Goal: Transaction & Acquisition: Obtain resource

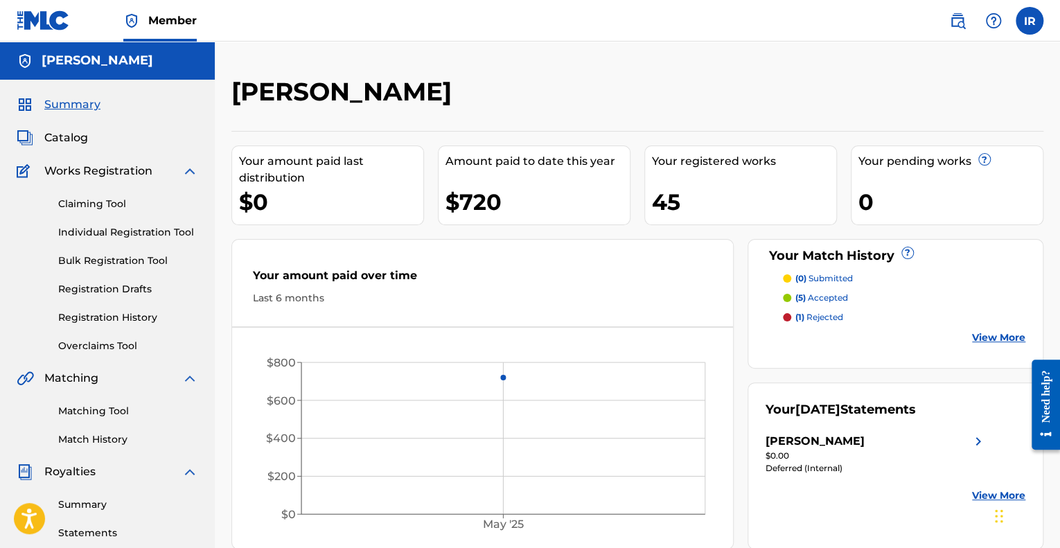
click at [826, 299] on p "(5) accepted" at bounding box center [822, 298] width 53 height 12
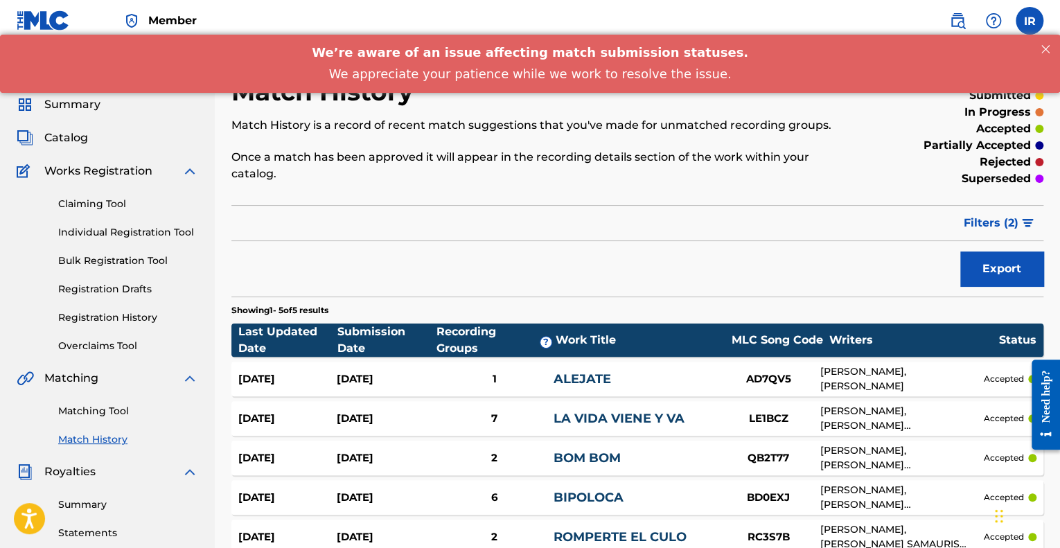
click at [92, 199] on link "Claiming Tool" at bounding box center [128, 204] width 140 height 15
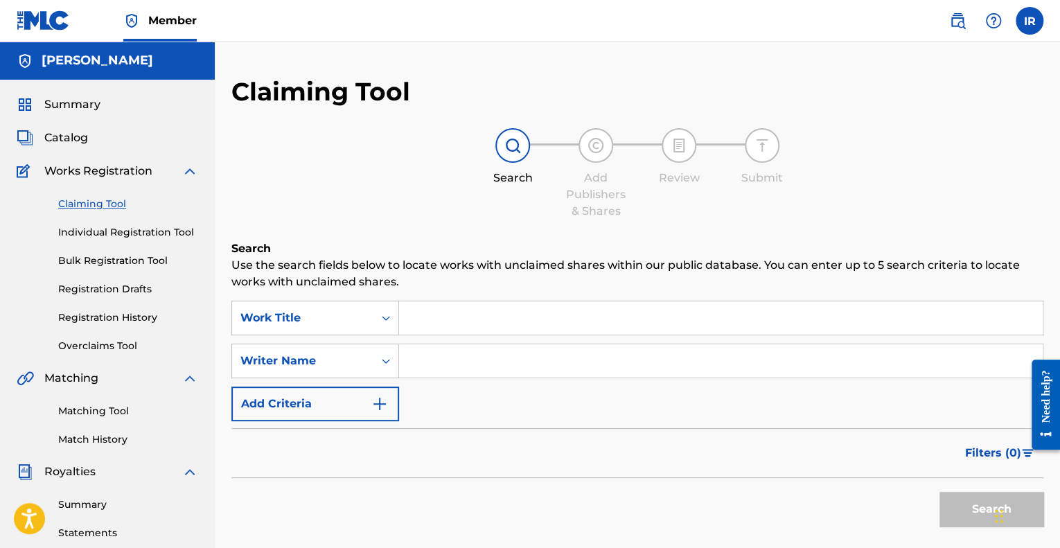
click at [477, 317] on input "Search Form" at bounding box center [721, 317] width 644 height 33
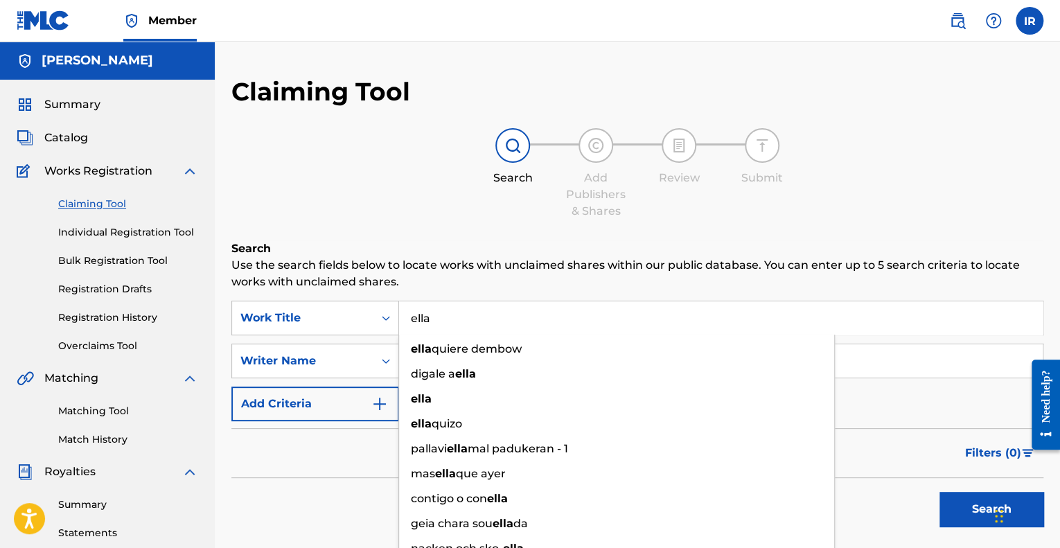
type input "ella"
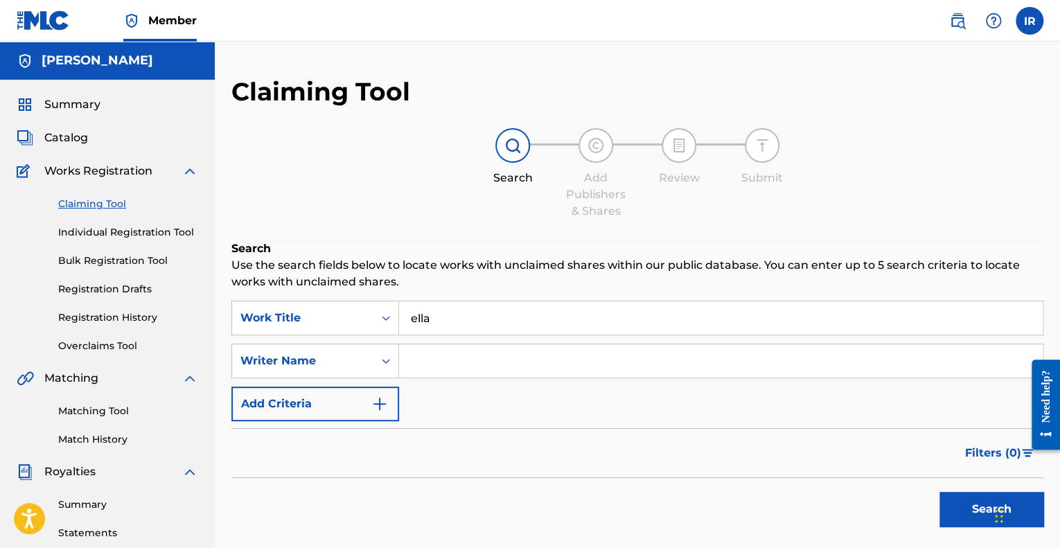
click at [448, 362] on input "Search Form" at bounding box center [721, 360] width 644 height 33
type input "CHAEL [PERSON_NAME]"
click at [371, 404] on img "Search Form" at bounding box center [379, 404] width 17 height 17
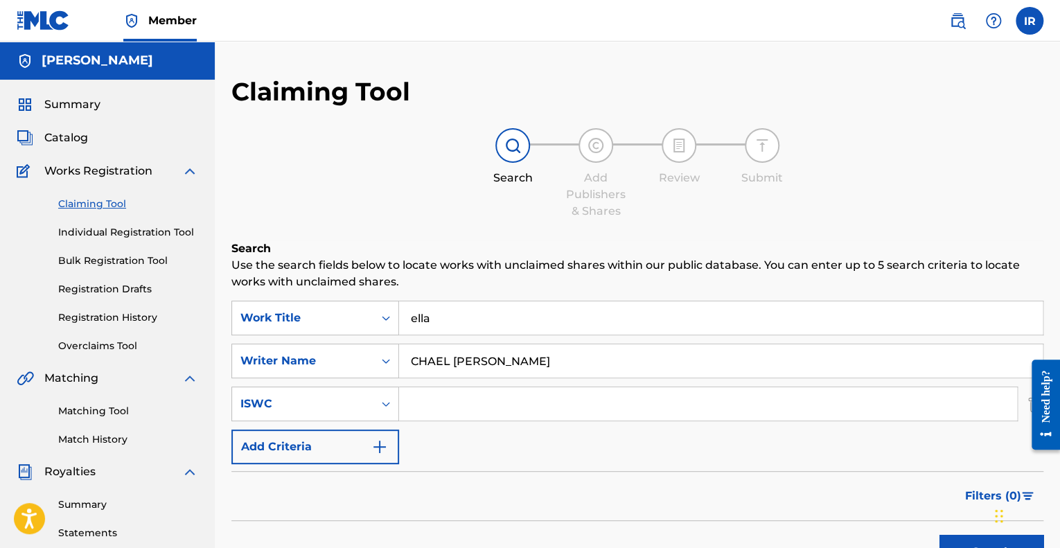
click at [467, 397] on input "Search Form" at bounding box center [708, 403] width 618 height 33
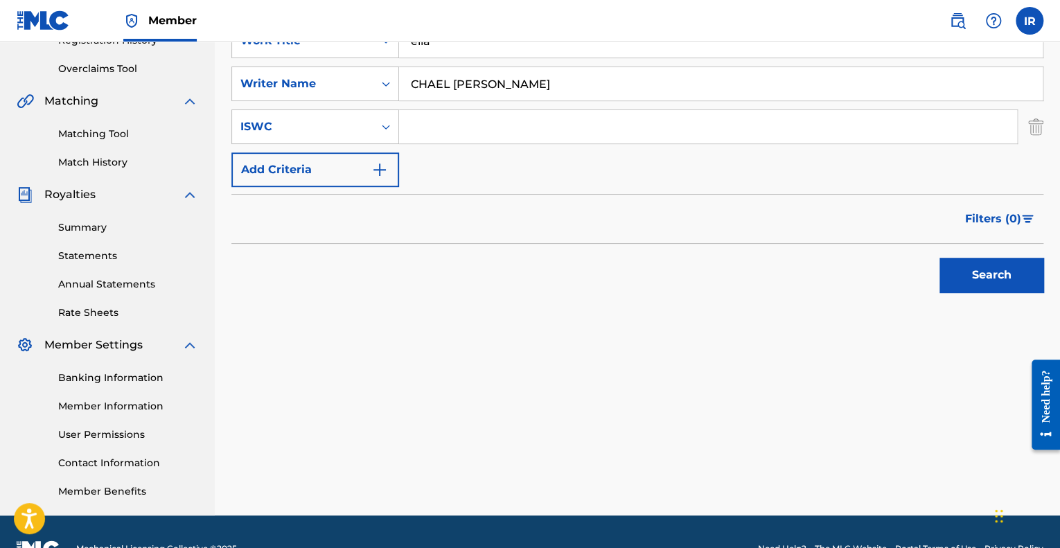
scroll to position [310, 0]
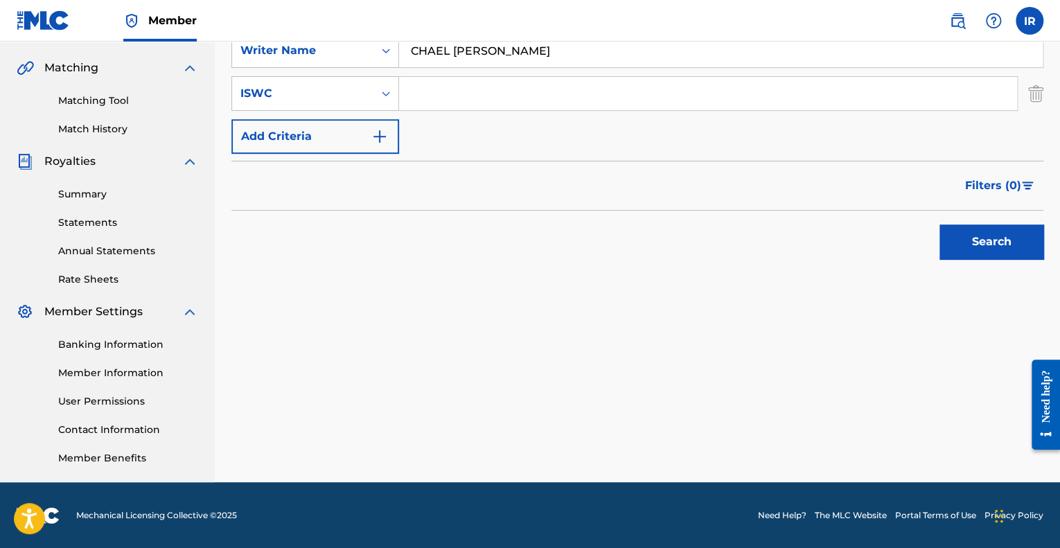
click at [997, 260] on div "Search" at bounding box center [988, 238] width 111 height 55
click at [992, 249] on button "Search" at bounding box center [992, 242] width 104 height 35
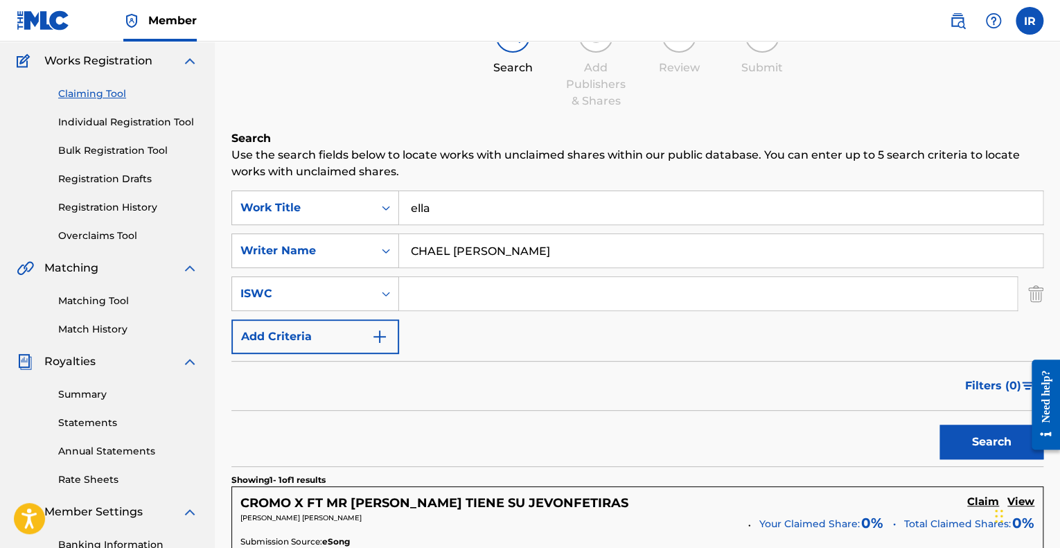
scroll to position [103, 0]
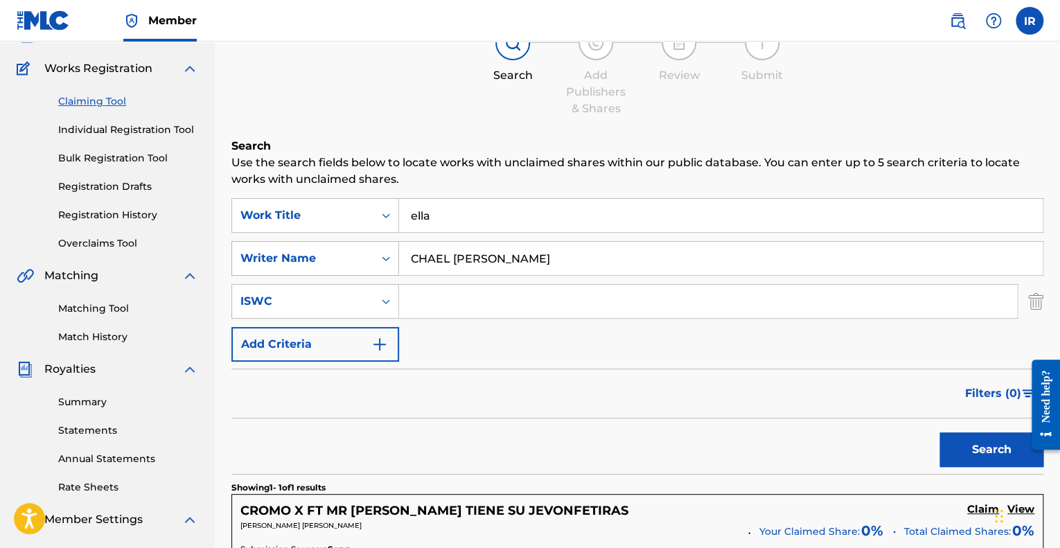
drag, startPoint x: 582, startPoint y: 258, endPoint x: 373, endPoint y: 274, distance: 209.8
click at [373, 274] on div "SearchWithCriteriaca4c2222-03a5-4656-88b3-c337e019be0c Writer Name CHAEL [PERSO…" at bounding box center [637, 258] width 812 height 35
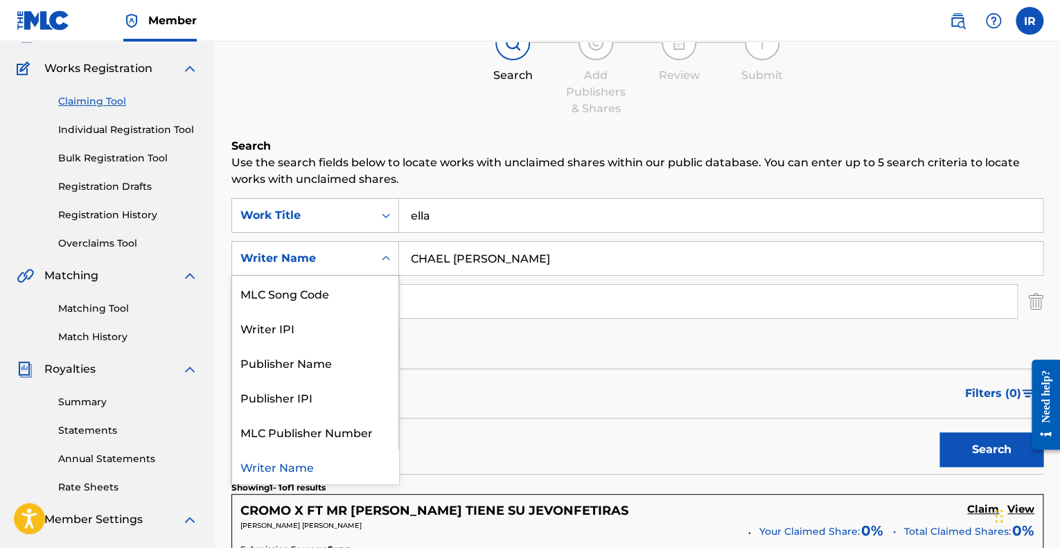
click at [378, 261] on div "Search Form" at bounding box center [386, 258] width 25 height 25
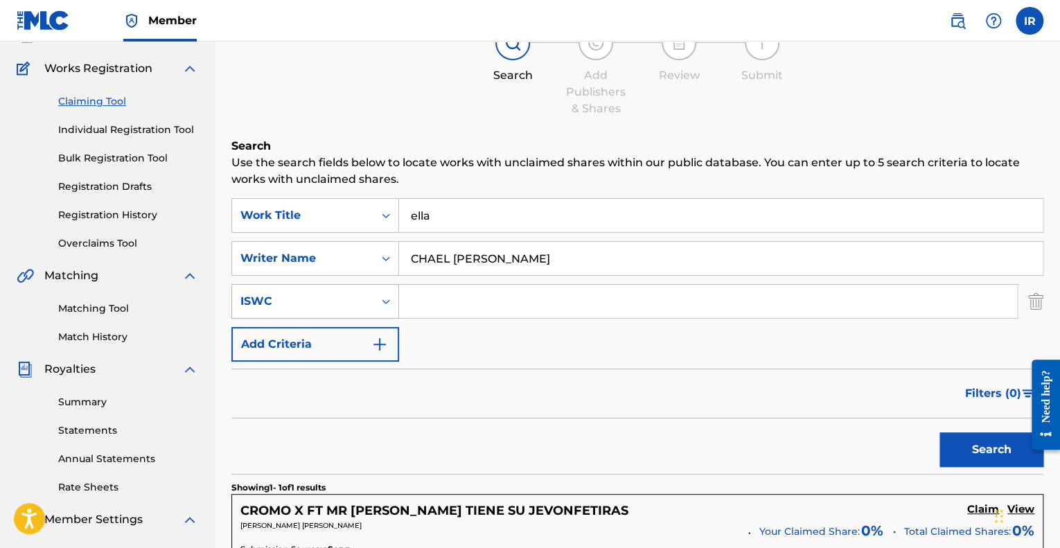
click at [377, 292] on div "Search Form" at bounding box center [386, 301] width 25 height 25
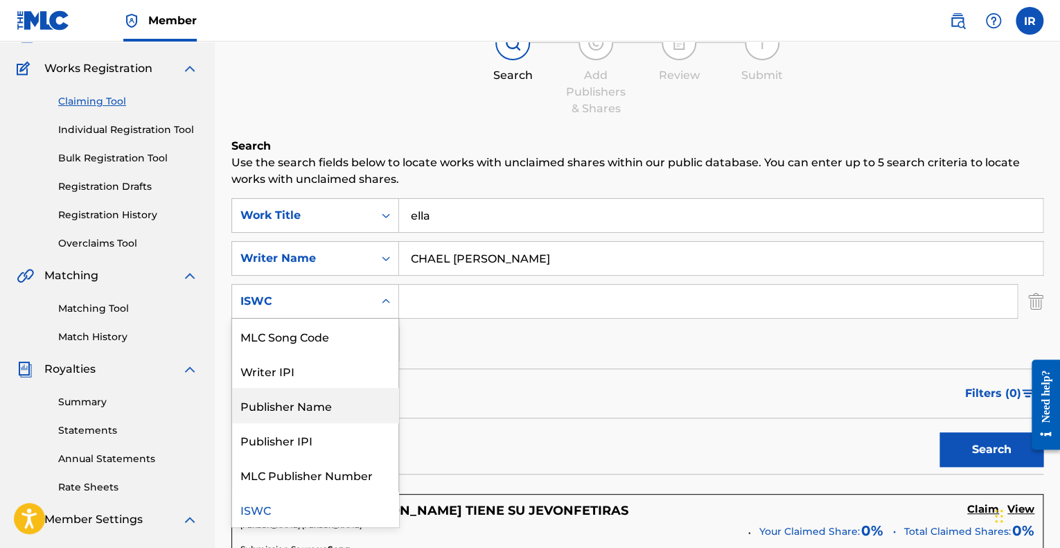
click at [471, 351] on div "SearchWithCriteria46ce4f1a-9170-47c9-b055-58662b26967f Work Title [PERSON_NAME]…" at bounding box center [637, 280] width 812 height 164
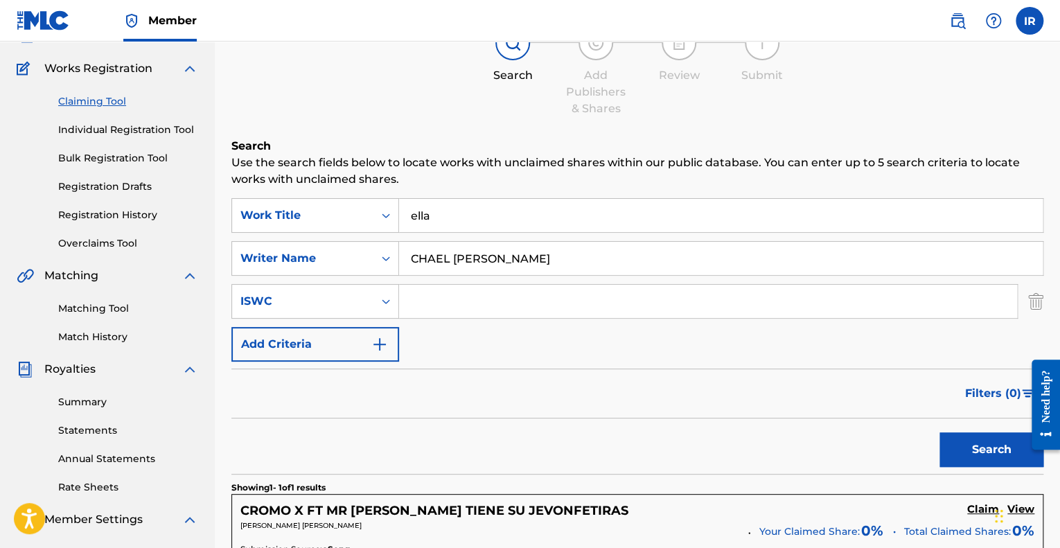
click at [363, 342] on button "Add Criteria" at bounding box center [315, 344] width 168 height 35
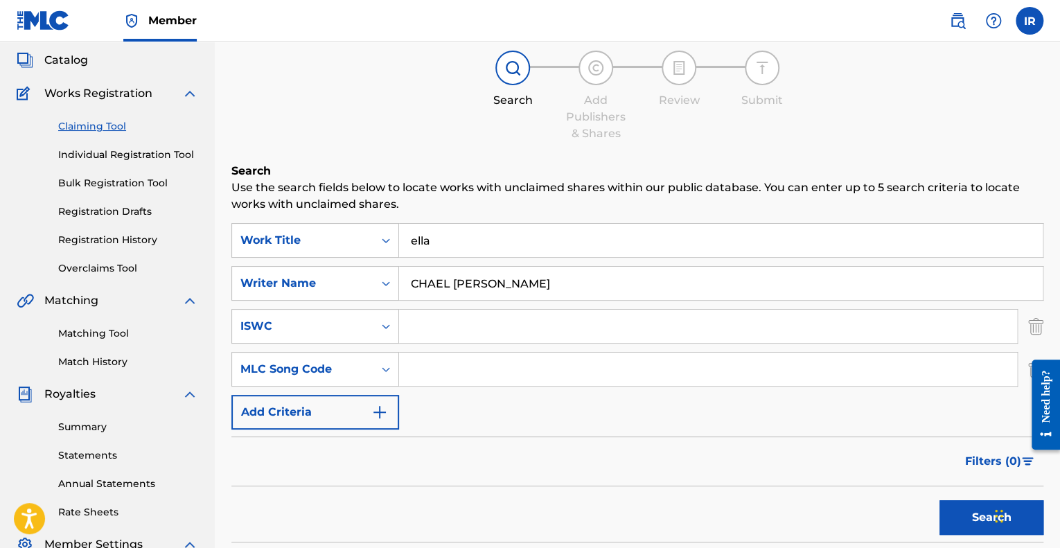
scroll to position [0, 0]
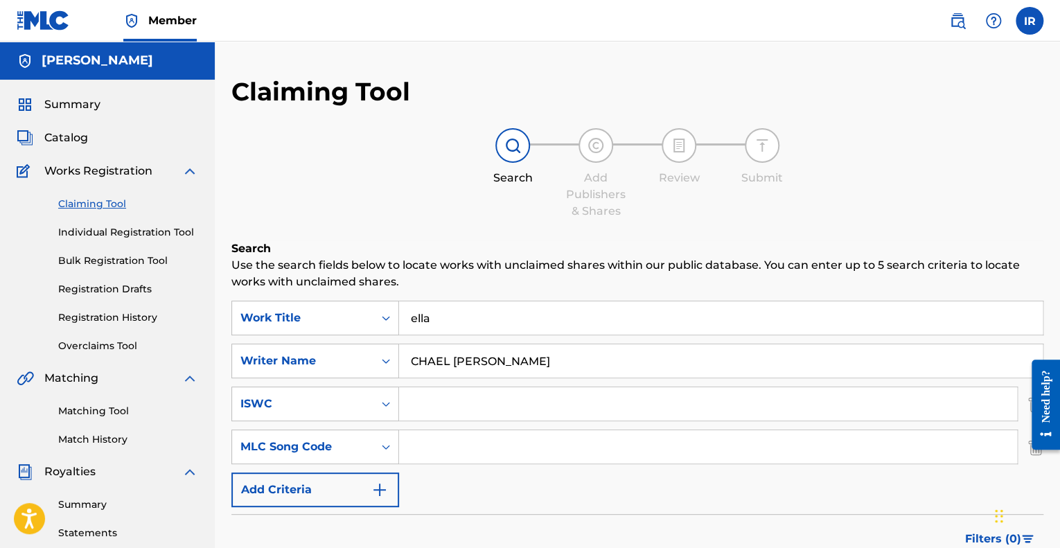
click at [125, 291] on link "Registration Drafts" at bounding box center [128, 289] width 140 height 15
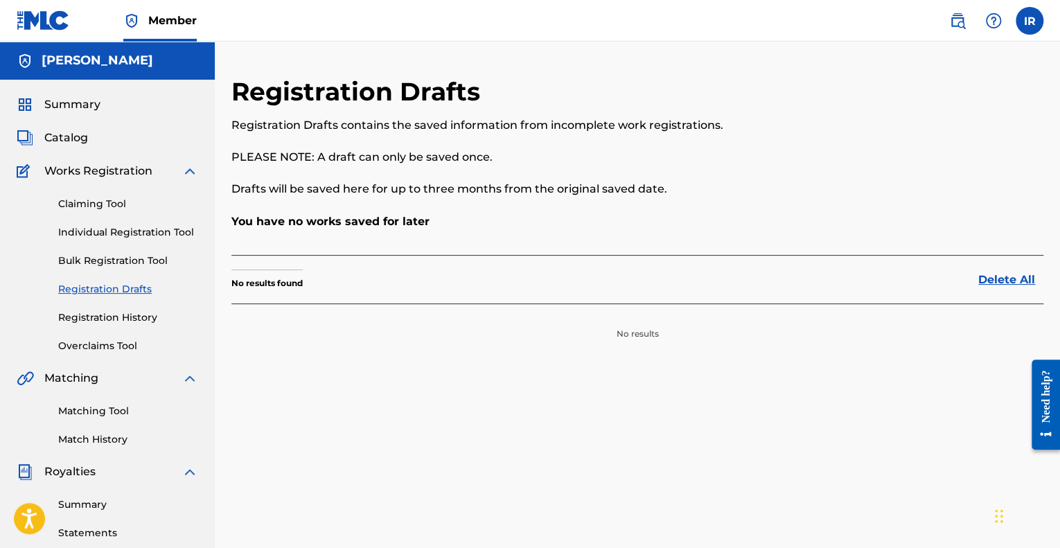
click at [111, 237] on link "Individual Registration Tool" at bounding box center [128, 232] width 140 height 15
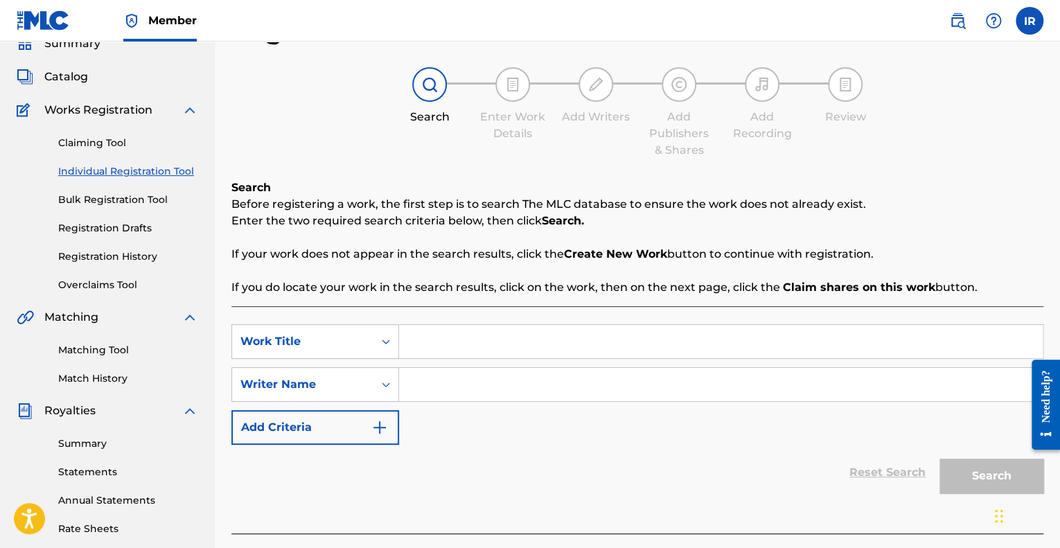
scroll to position [69, 0]
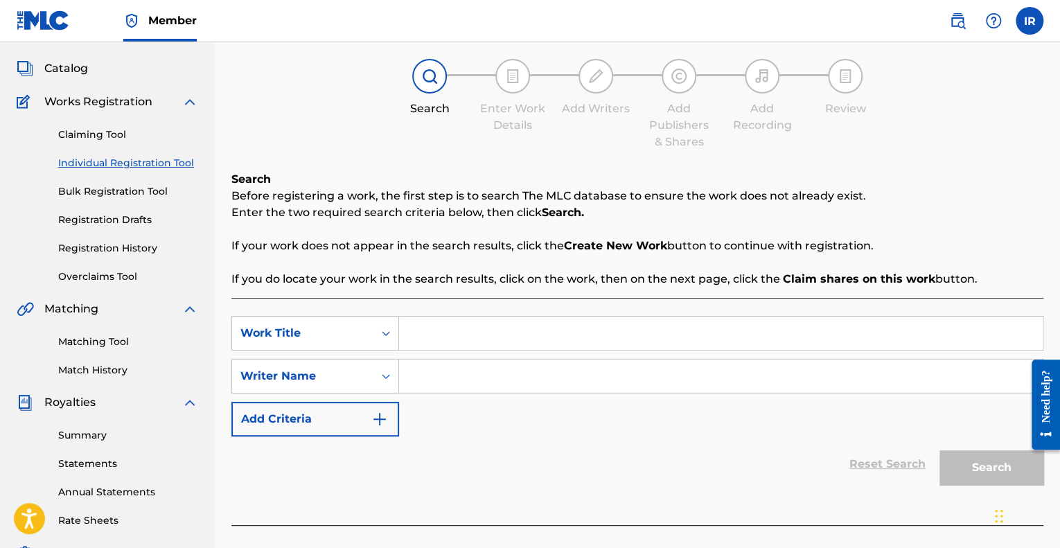
click at [444, 328] on input "Search Form" at bounding box center [721, 333] width 644 height 33
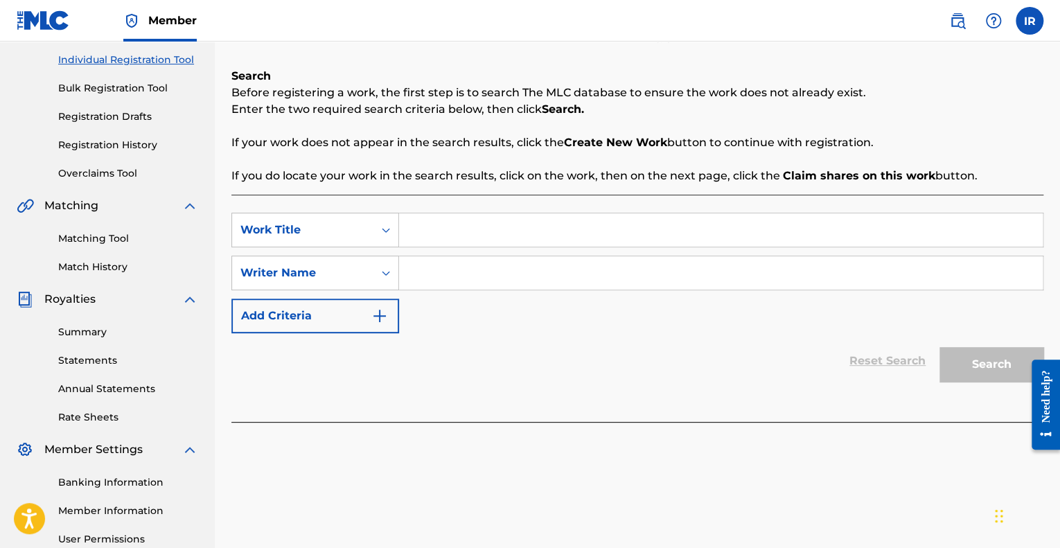
scroll to position [208, 0]
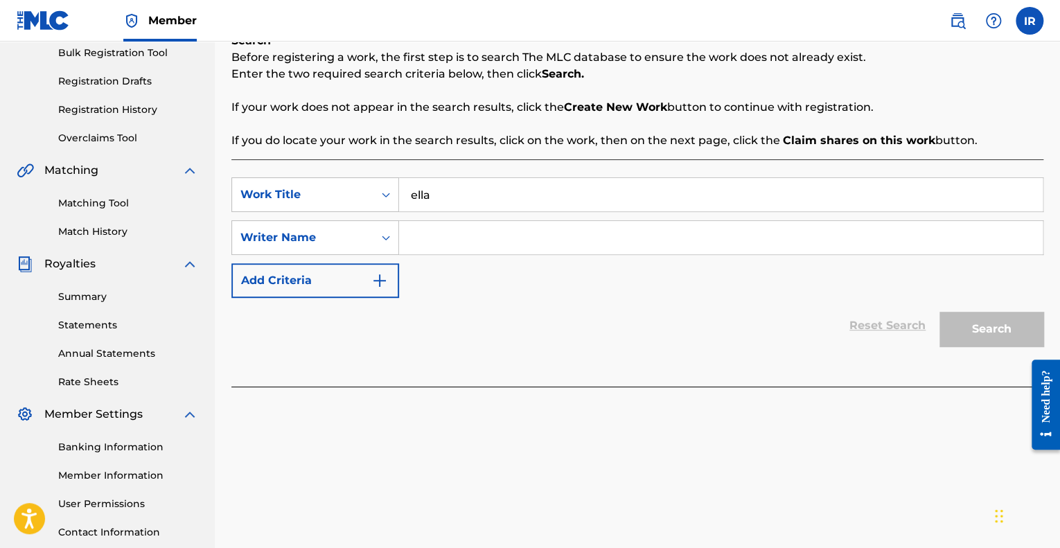
type input "ella"
click at [616, 236] on input "Search Form" at bounding box center [721, 237] width 644 height 33
type input "c"
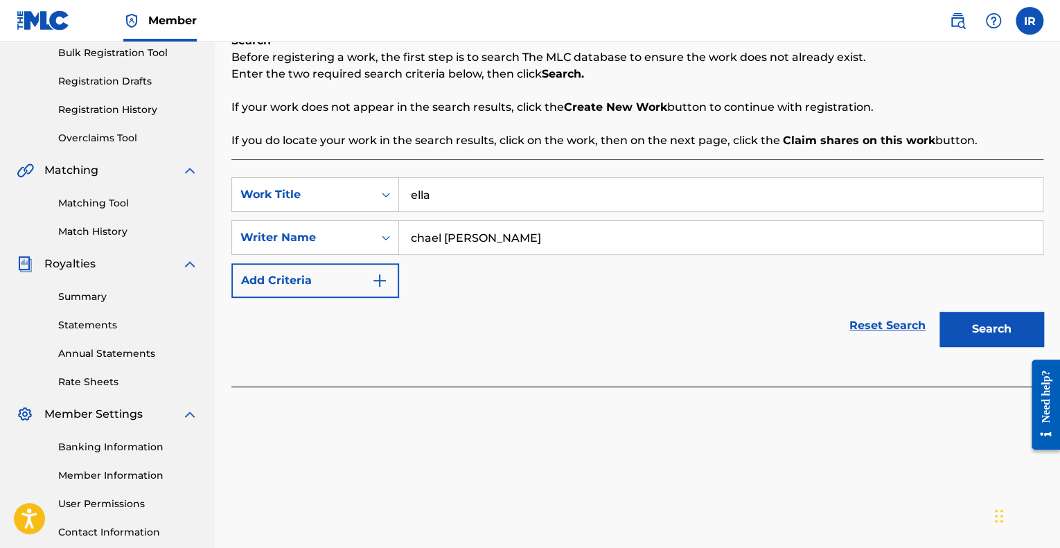
drag, startPoint x: 995, startPoint y: 347, endPoint x: 994, endPoint y: 338, distance: 9.1
click at [995, 346] on div "Search" at bounding box center [988, 325] width 111 height 55
click at [993, 337] on button "Search" at bounding box center [992, 329] width 104 height 35
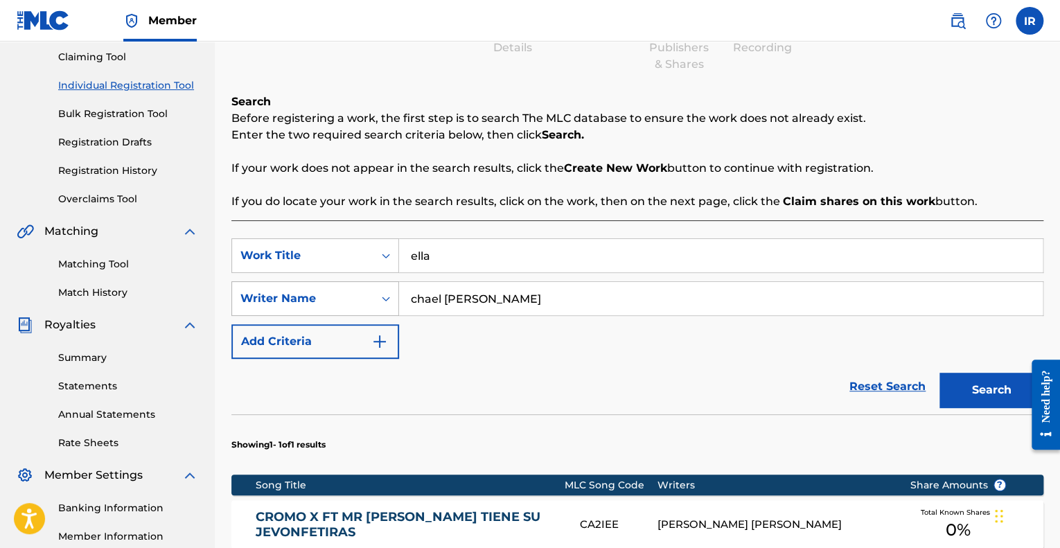
scroll to position [139, 0]
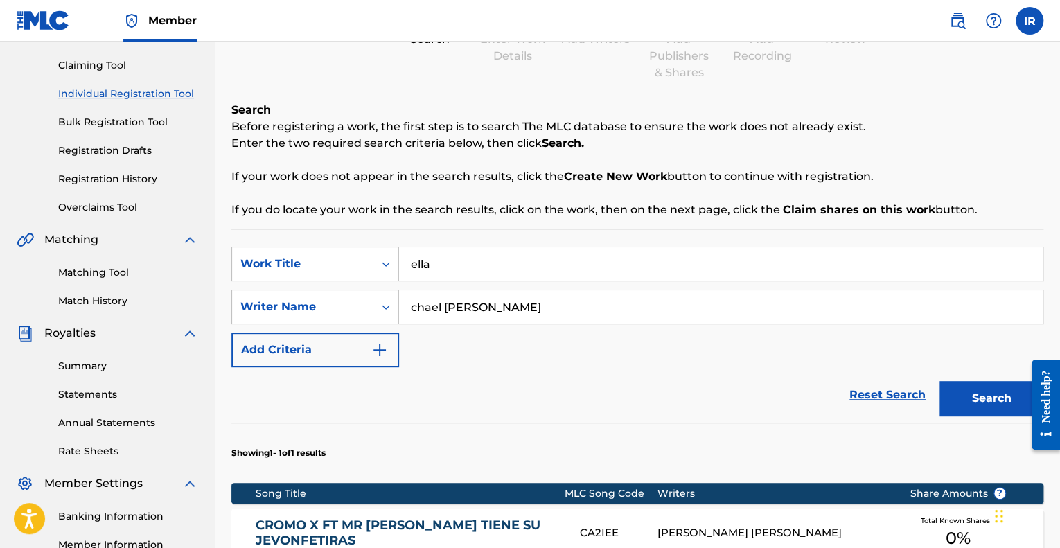
click at [369, 351] on button "Add Criteria" at bounding box center [315, 350] width 168 height 35
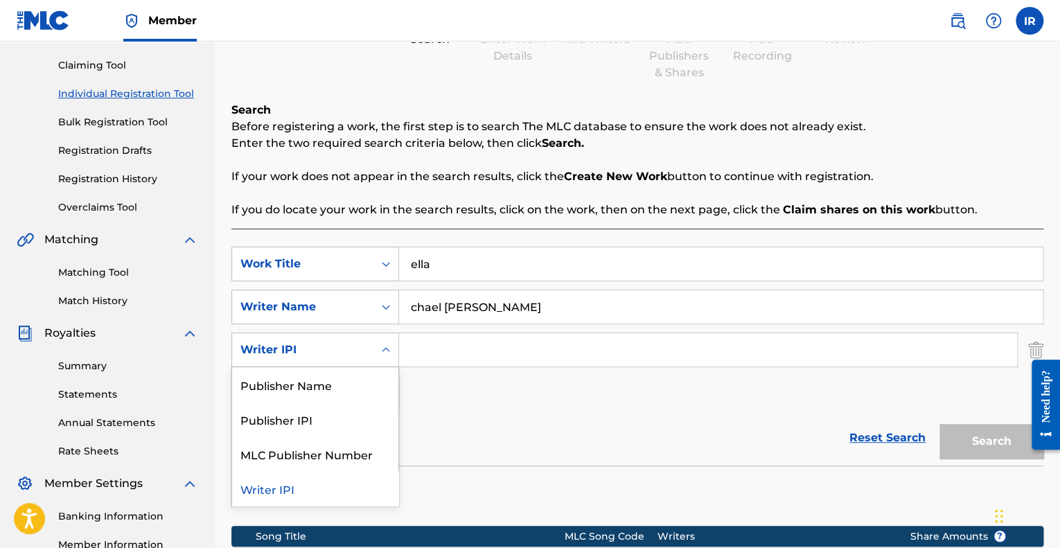
click at [372, 349] on div "Writer IPI" at bounding box center [302, 350] width 141 height 26
click at [414, 347] on input "Search Form" at bounding box center [708, 349] width 618 height 33
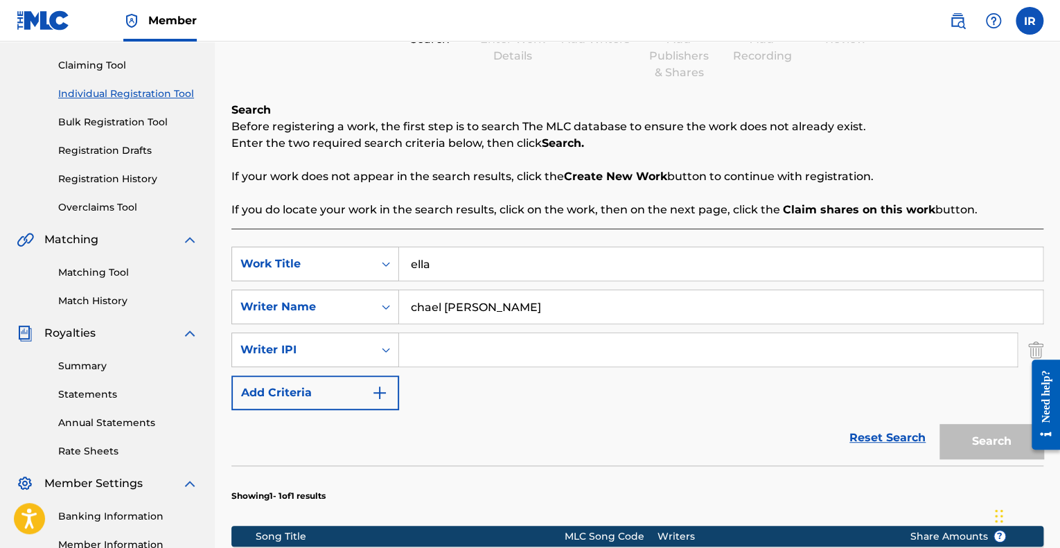
drag, startPoint x: 527, startPoint y: 301, endPoint x: 181, endPoint y: 308, distance: 346.6
click at [181, 308] on main "[PERSON_NAME] Summary Catalog Works Registration Claiming Tool Individual Regis…" at bounding box center [530, 336] width 1060 height 867
paste input "[PERSON_NAME] [PERSON_NAME]"
type input "[PERSON_NAME] [PERSON_NAME]"
click at [825, 398] on div "SearchWithCriteria6853ed3f-28d7-4391-8c70-eaff29bf274d Work Title [PERSON_NAME]…" at bounding box center [637, 329] width 812 height 164
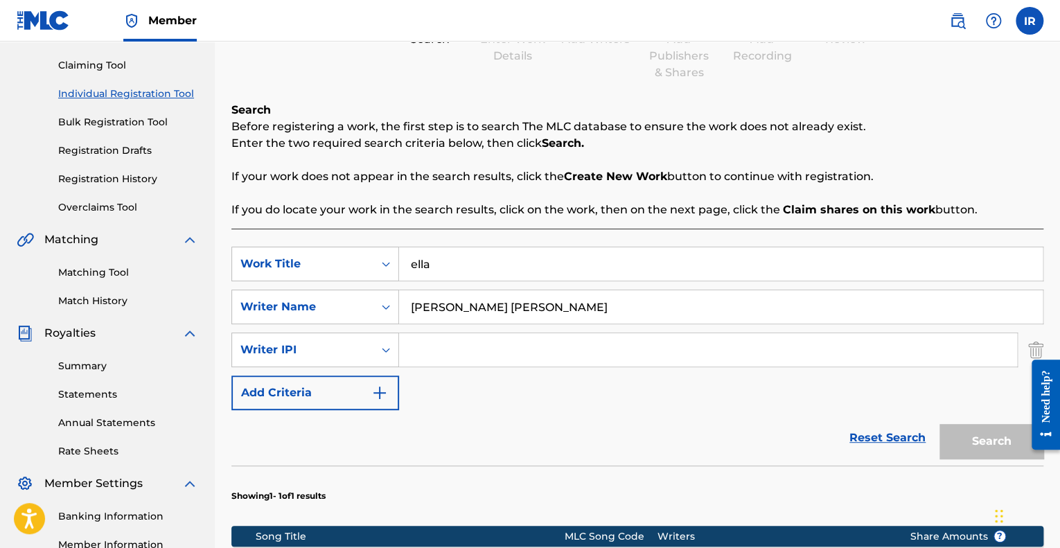
click at [974, 430] on div "Search" at bounding box center [988, 437] width 111 height 55
click at [886, 438] on link "Reset Search" at bounding box center [888, 438] width 90 height 30
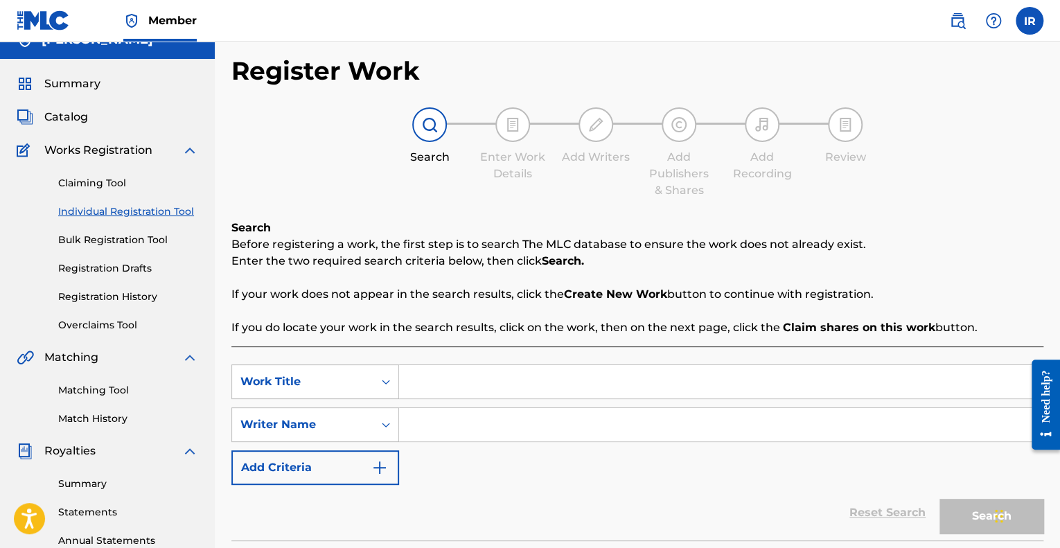
scroll to position [0, 0]
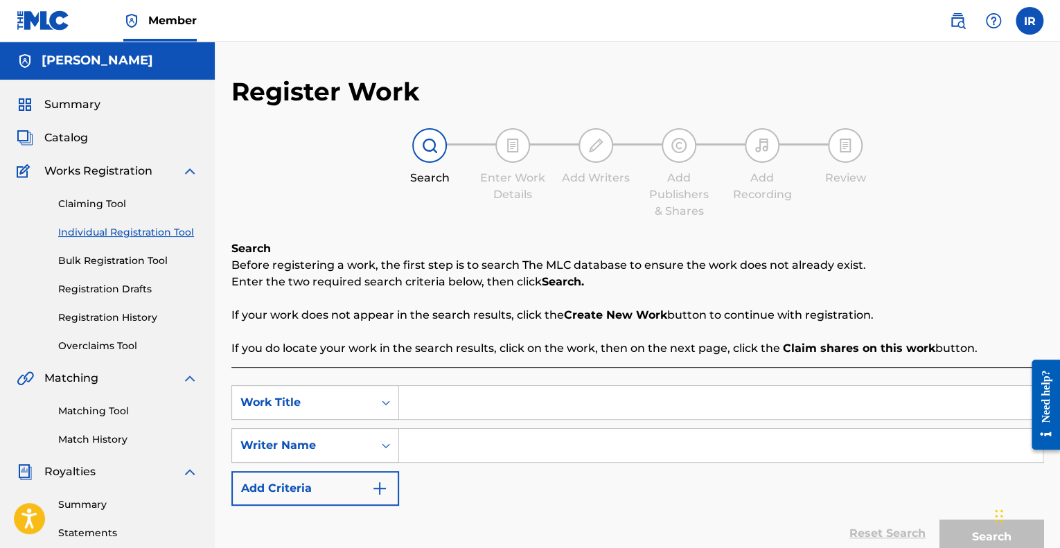
click at [108, 415] on link "Matching Tool" at bounding box center [128, 411] width 140 height 15
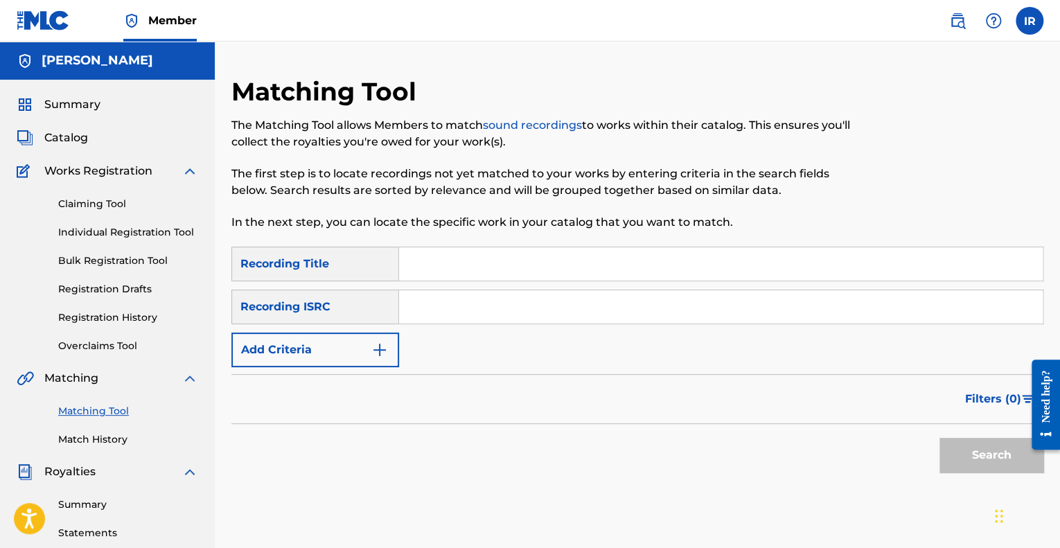
click at [123, 234] on link "Individual Registration Tool" at bounding box center [128, 232] width 140 height 15
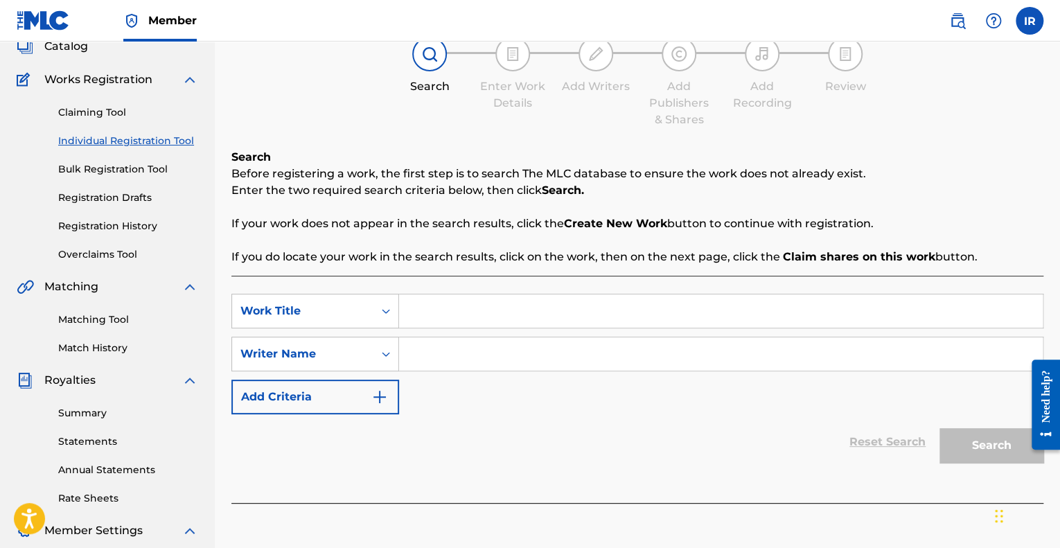
scroll to position [139, 0]
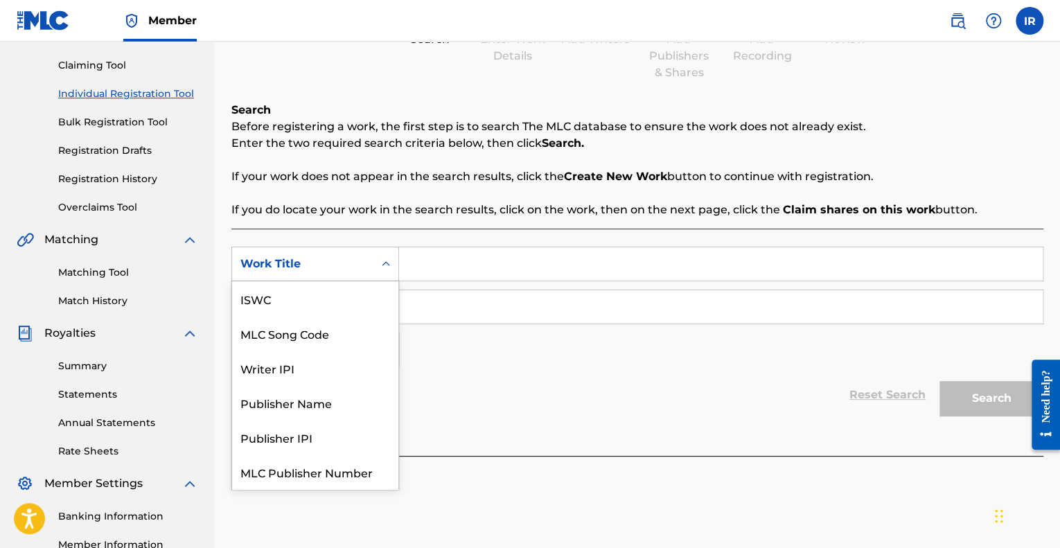
click at [353, 266] on div "Work Title" at bounding box center [302, 264] width 125 height 17
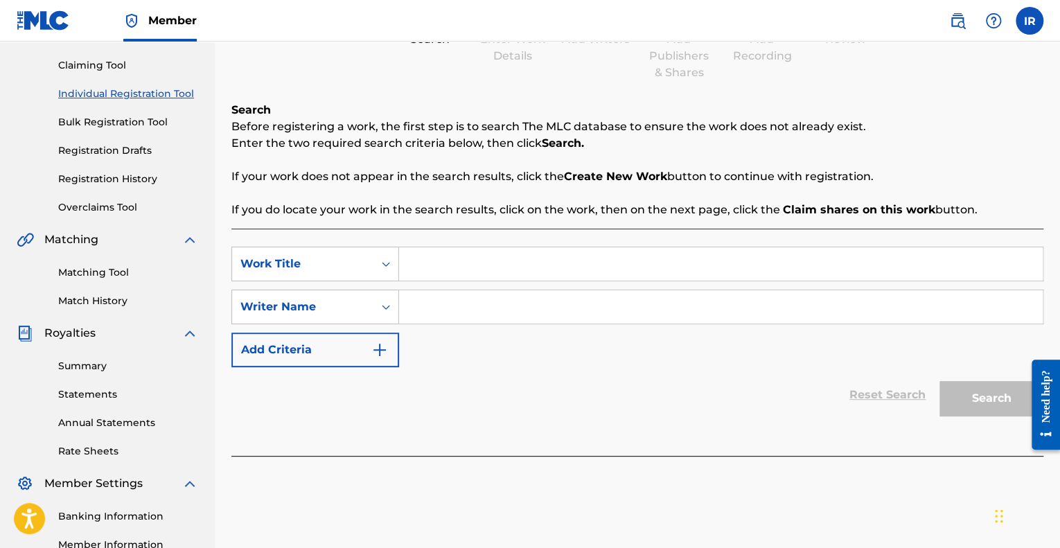
click at [353, 266] on div "Work Title" at bounding box center [302, 264] width 125 height 17
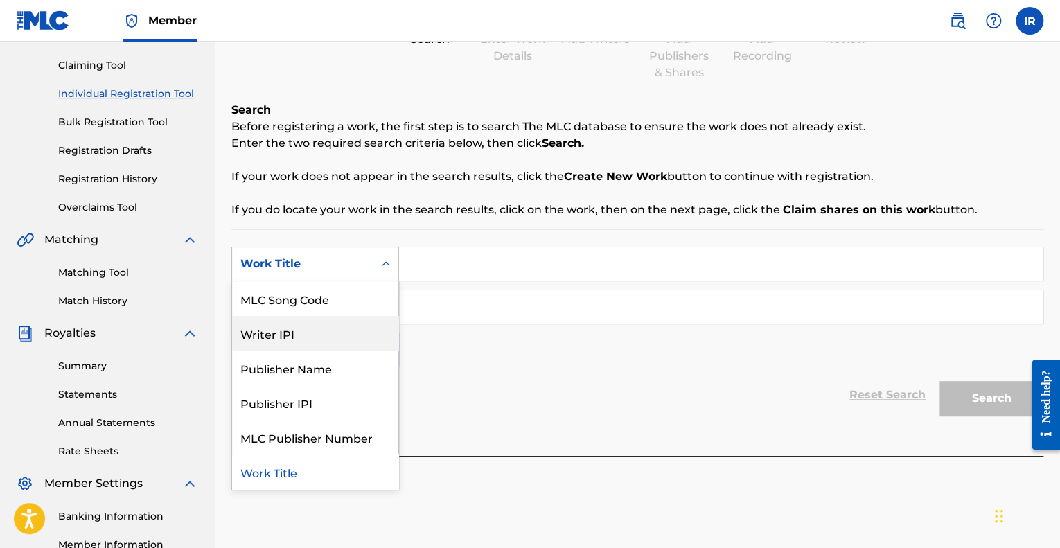
scroll to position [0, 0]
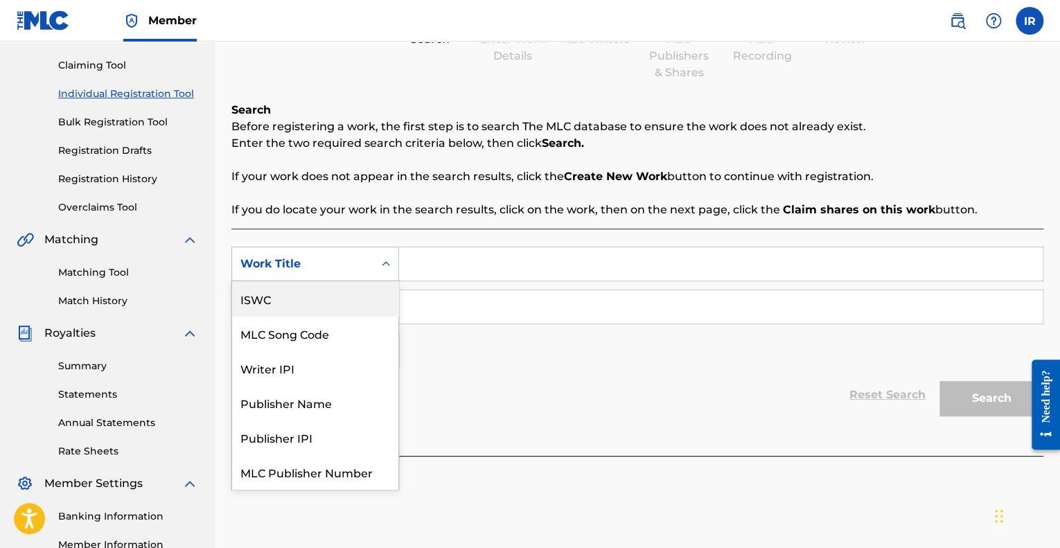
click at [360, 308] on div "ISWC" at bounding box center [315, 298] width 166 height 35
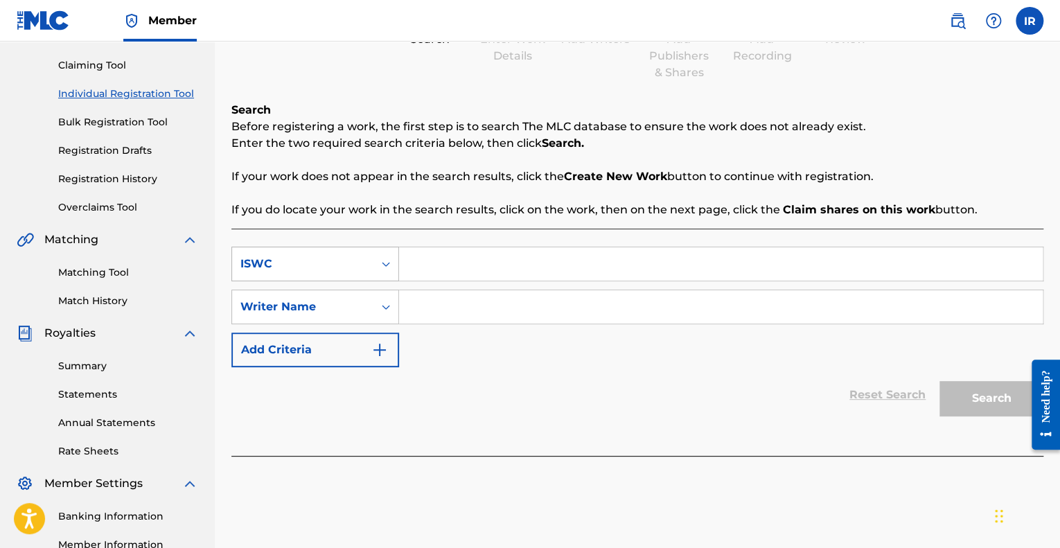
click at [356, 264] on div "ISWC" at bounding box center [302, 264] width 125 height 17
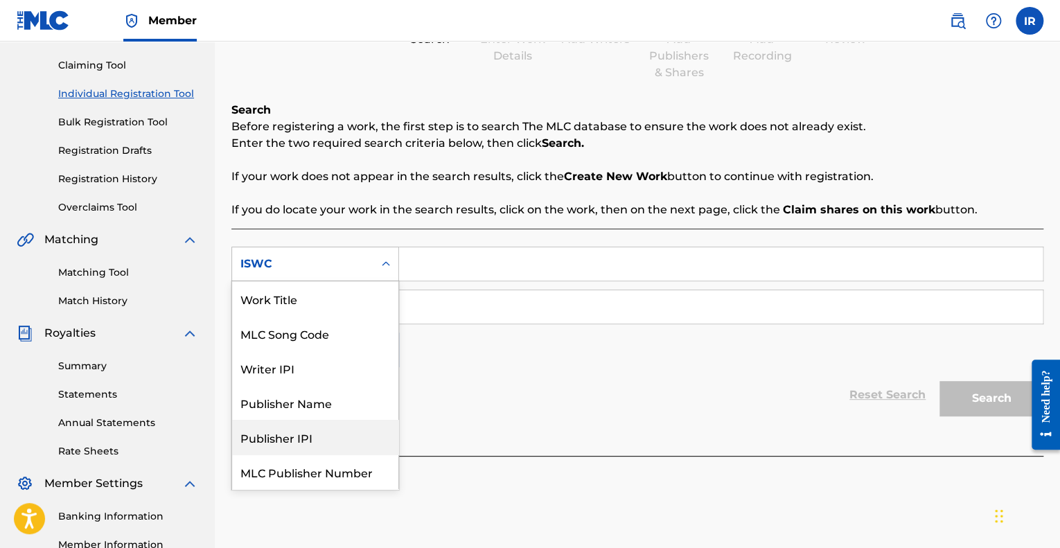
scroll to position [35, 0]
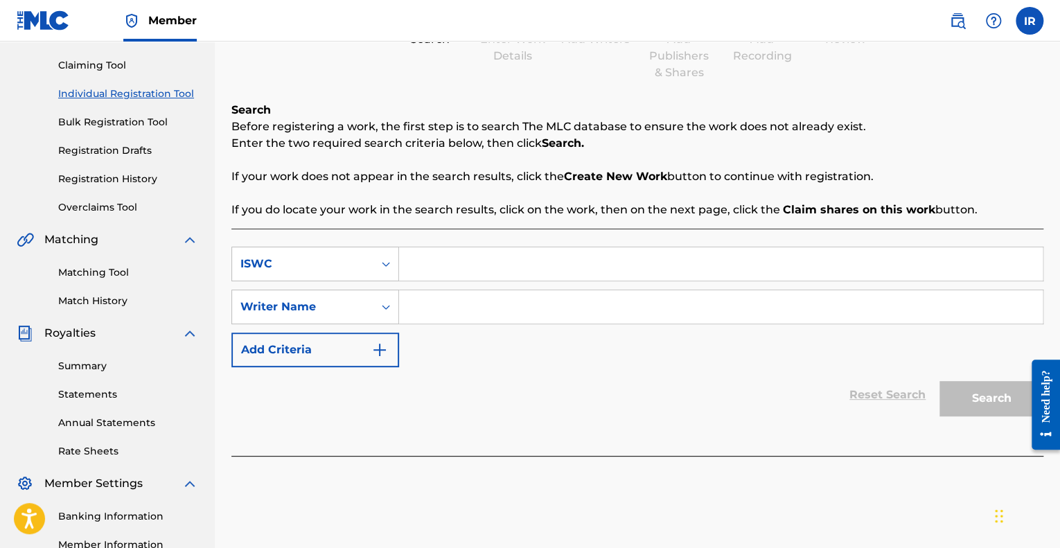
click at [481, 394] on div "Reset Search Search" at bounding box center [637, 394] width 812 height 55
click at [341, 300] on div "Writer Name" at bounding box center [302, 307] width 125 height 17
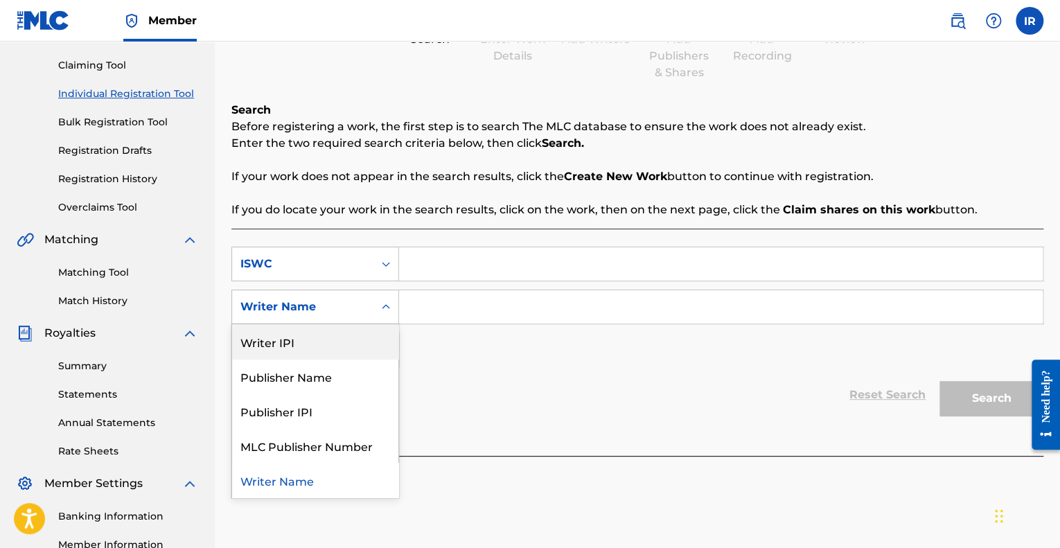
click at [332, 351] on div "Writer IPI" at bounding box center [315, 341] width 166 height 35
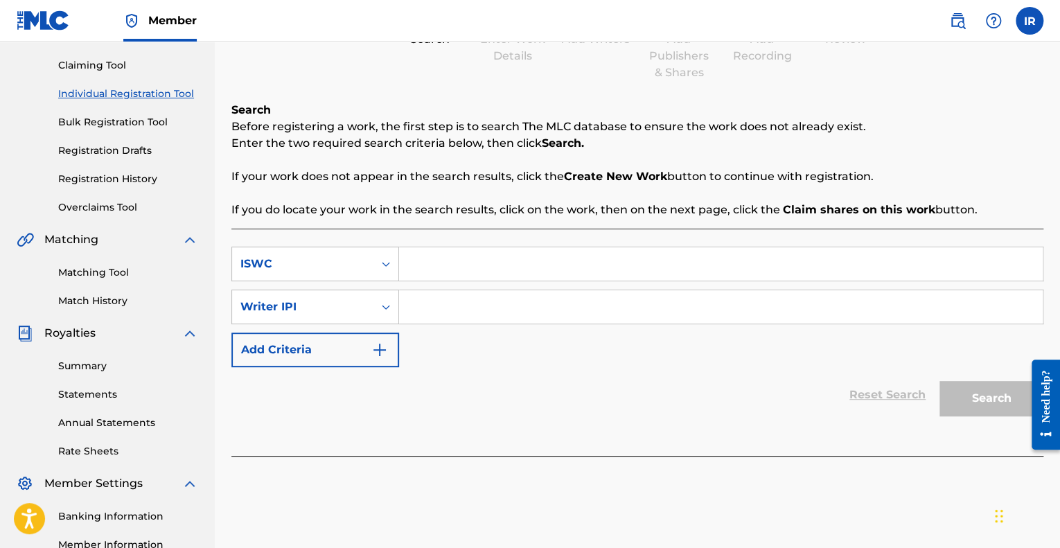
click at [439, 310] on input "Search Form" at bounding box center [721, 306] width 644 height 33
paste input "00680757708"
drag, startPoint x: 435, startPoint y: 308, endPoint x: 335, endPoint y: 310, distance: 99.8
click at [338, 313] on div "SearchWithCriteriae4bf3098-e01b-4dd0-a39e-5e26c08fba1d Writer IPI 00680757708" at bounding box center [637, 307] width 812 height 35
type input "00680757708"
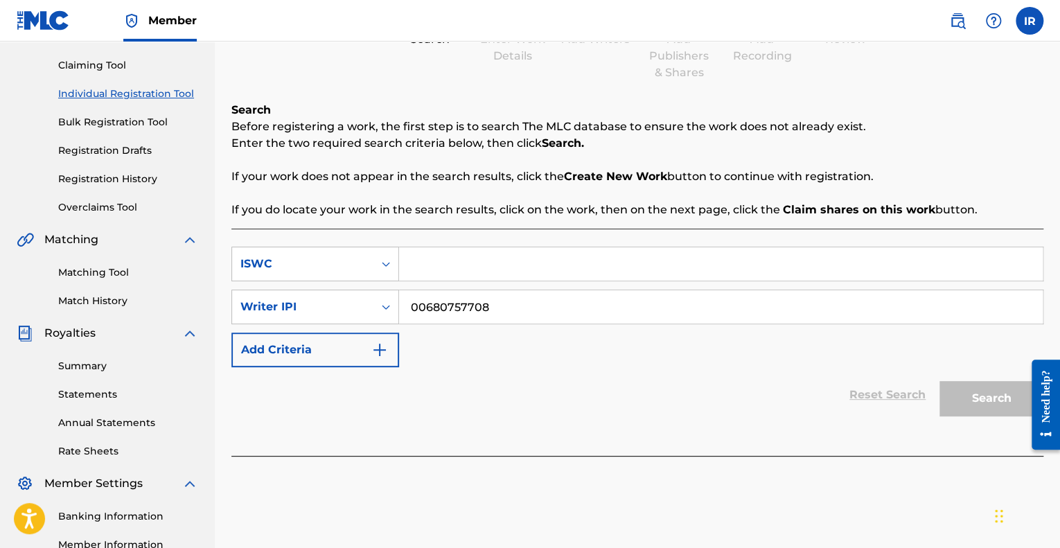
click at [937, 402] on div "Search" at bounding box center [988, 394] width 111 height 55
click at [730, 396] on div "Reset Search Search" at bounding box center [637, 394] width 812 height 55
click at [432, 270] on input "Search Form" at bounding box center [721, 263] width 644 height 33
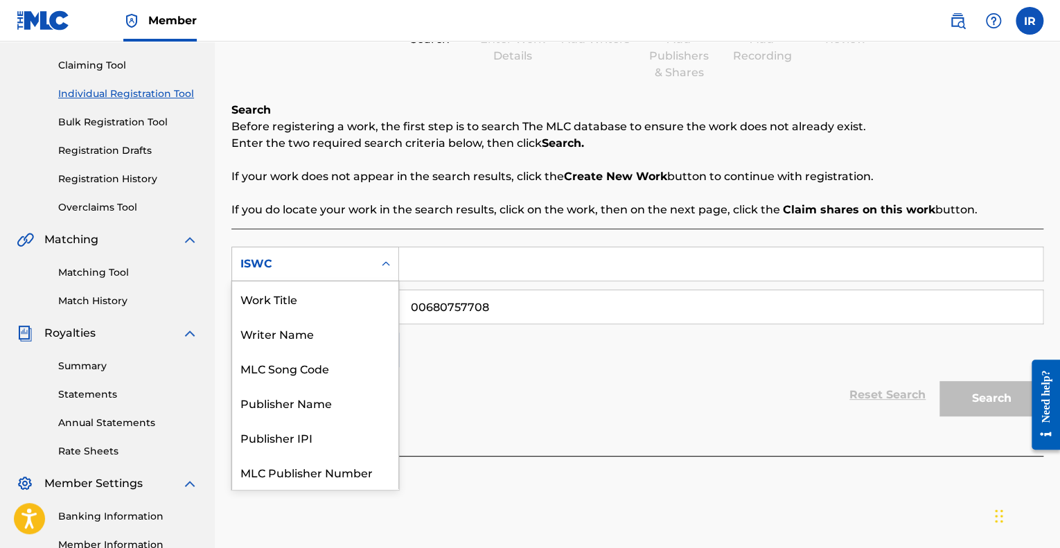
click at [342, 279] on div "ISWC" at bounding box center [315, 264] width 168 height 35
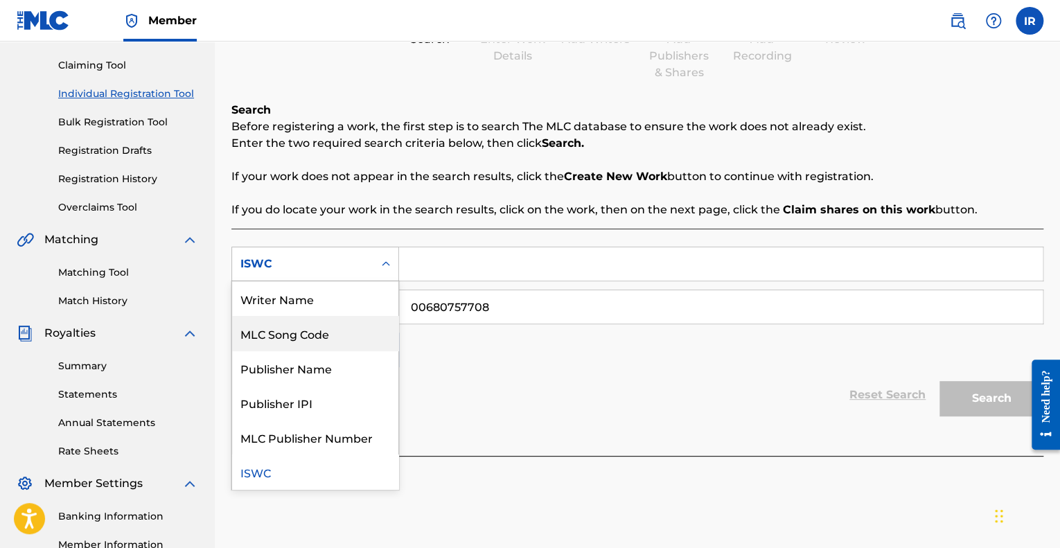
scroll to position [0, 0]
click at [342, 324] on div "Writer Name" at bounding box center [315, 333] width 166 height 35
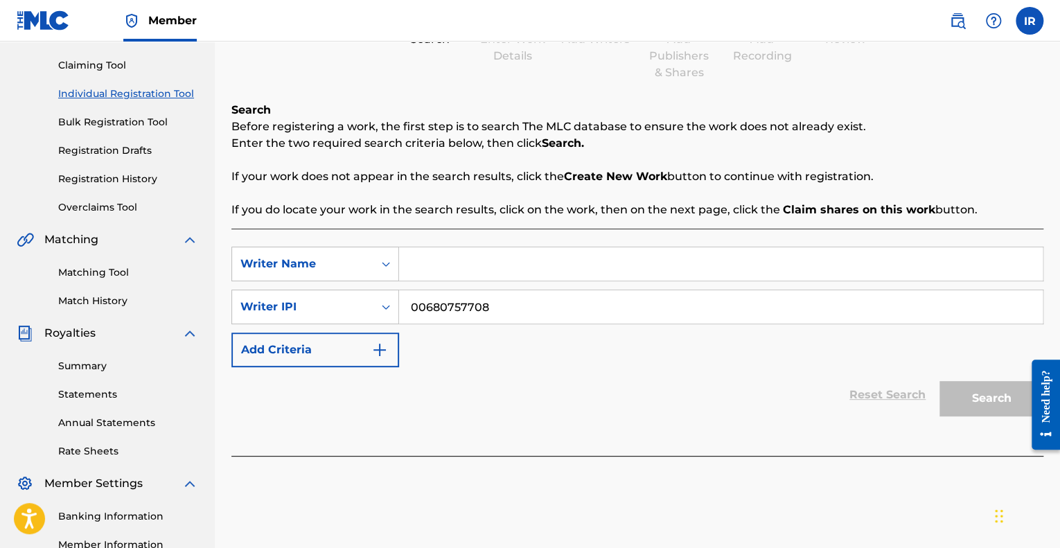
click at [438, 266] on input "Search Form" at bounding box center [721, 263] width 644 height 33
click at [438, 265] on input "Search Form" at bounding box center [721, 263] width 644 height 33
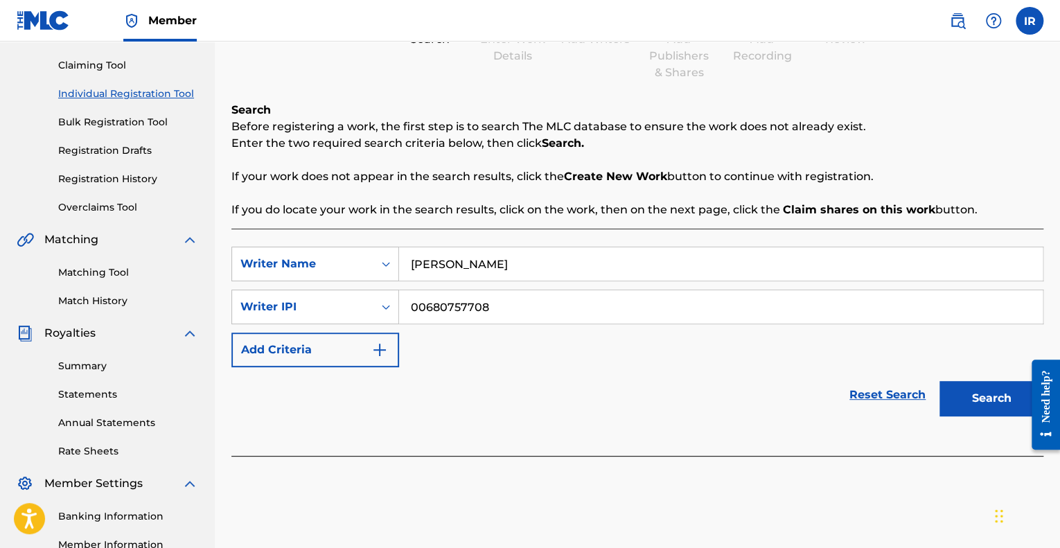
type input "[PERSON_NAME]"
click at [940, 381] on button "Search" at bounding box center [992, 398] width 104 height 35
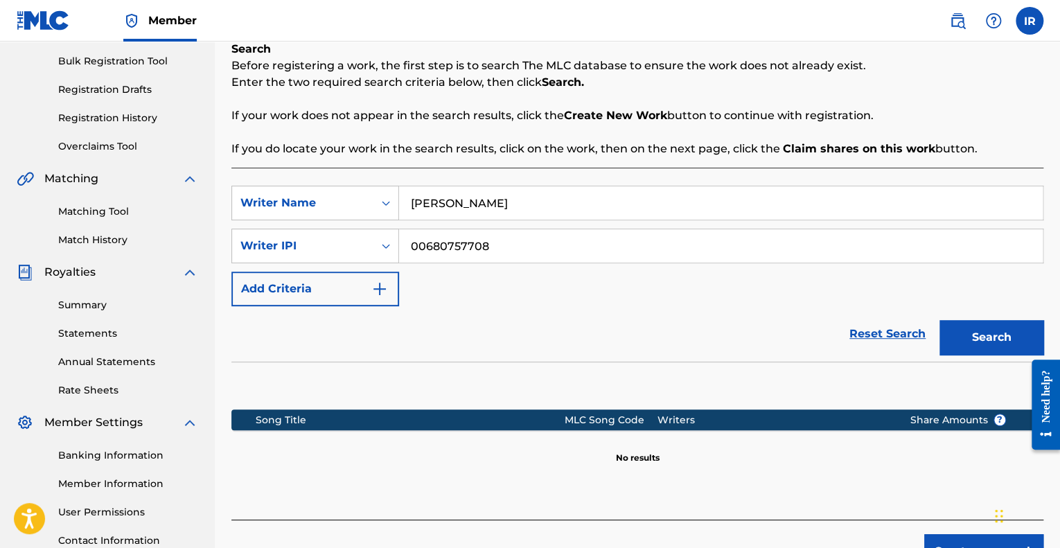
scroll to position [208, 0]
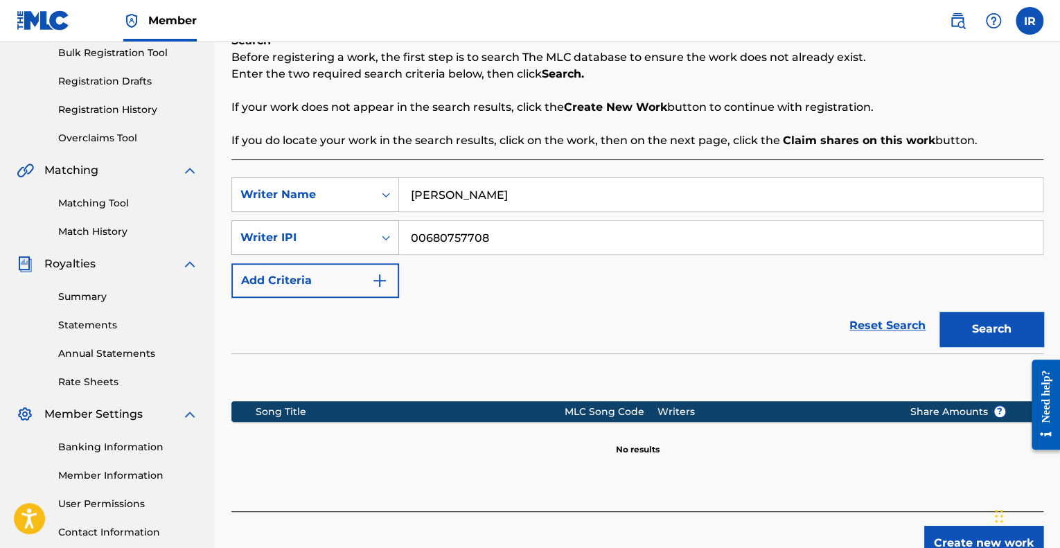
drag, startPoint x: 428, startPoint y: 235, endPoint x: 347, endPoint y: 235, distance: 81.1
click at [347, 235] on div "SearchWithCriteriae4bf3098-e01b-4dd0-a39e-5e26c08fba1d Writer IPI 00680757708" at bounding box center [637, 237] width 812 height 35
type input "680757708"
click at [940, 312] on button "Search" at bounding box center [992, 329] width 104 height 35
drag, startPoint x: 589, startPoint y: 196, endPoint x: 141, endPoint y: 220, distance: 448.3
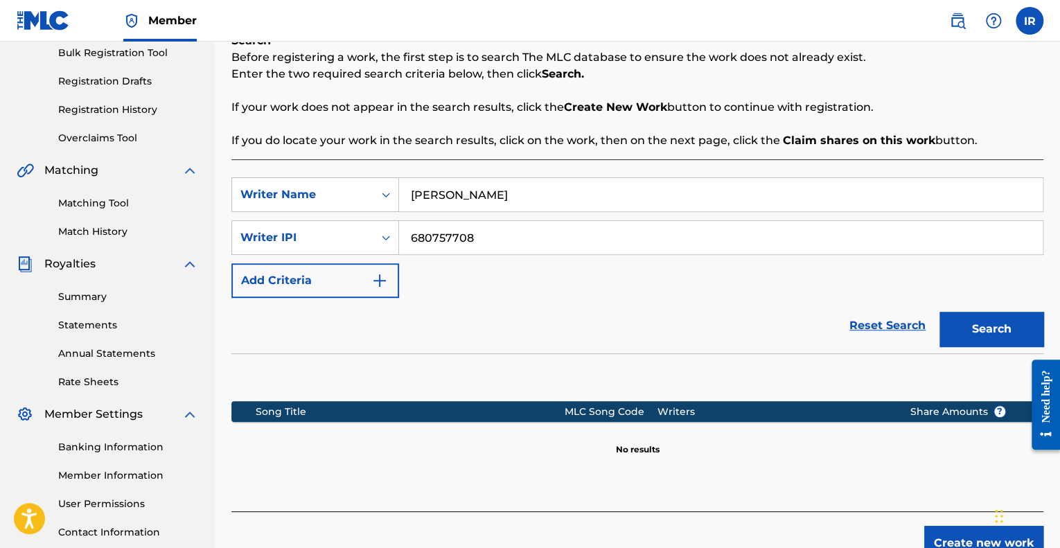
click at [141, 220] on main "[PERSON_NAME] Summary Catalog Works Registration Claiming Tool Individual Regis…" at bounding box center [530, 209] width 1060 height 751
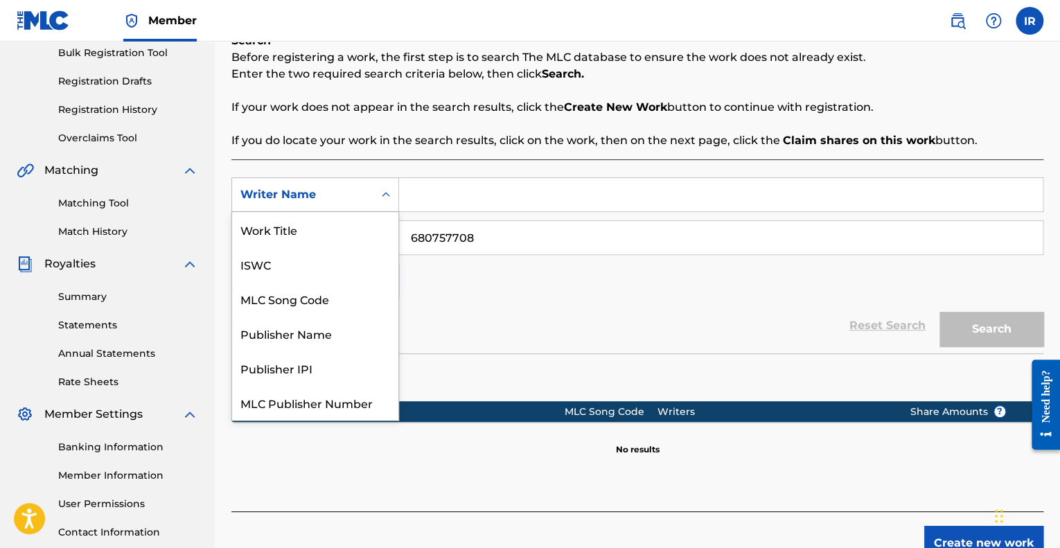
scroll to position [35, 0]
click at [394, 191] on div "Search Form" at bounding box center [386, 194] width 25 height 25
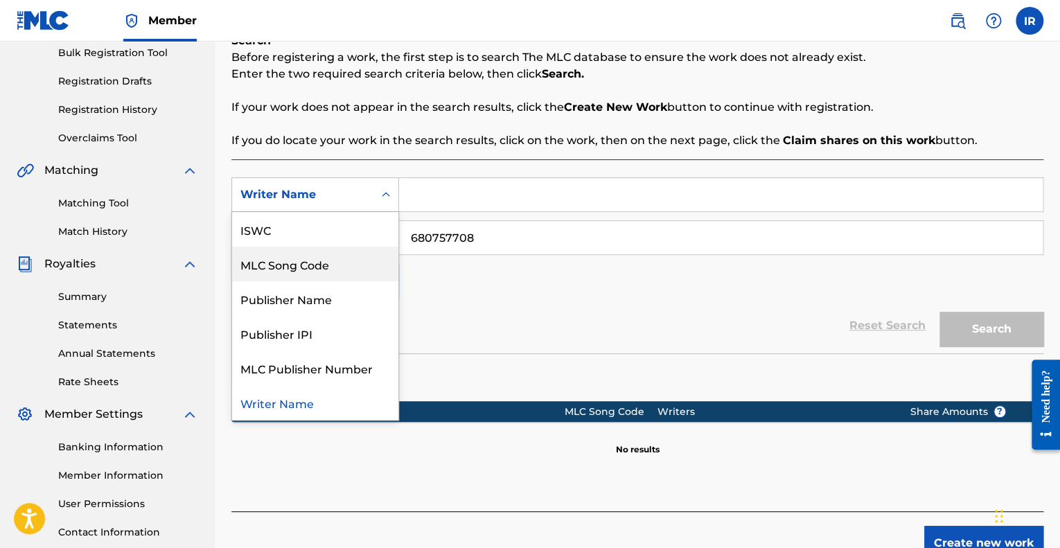
click at [439, 302] on div "Reset Search Search" at bounding box center [637, 325] width 812 height 55
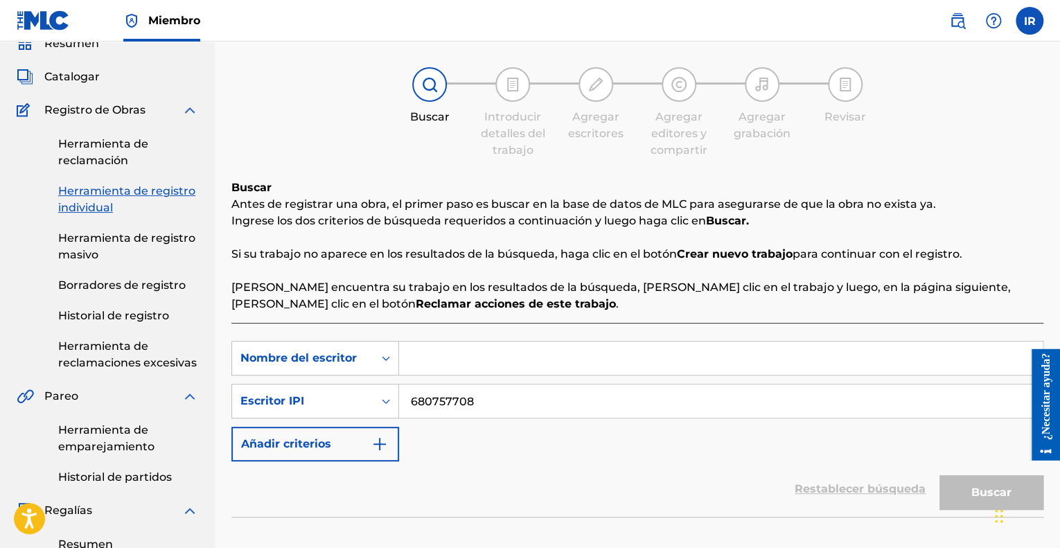
scroll to position [69, 0]
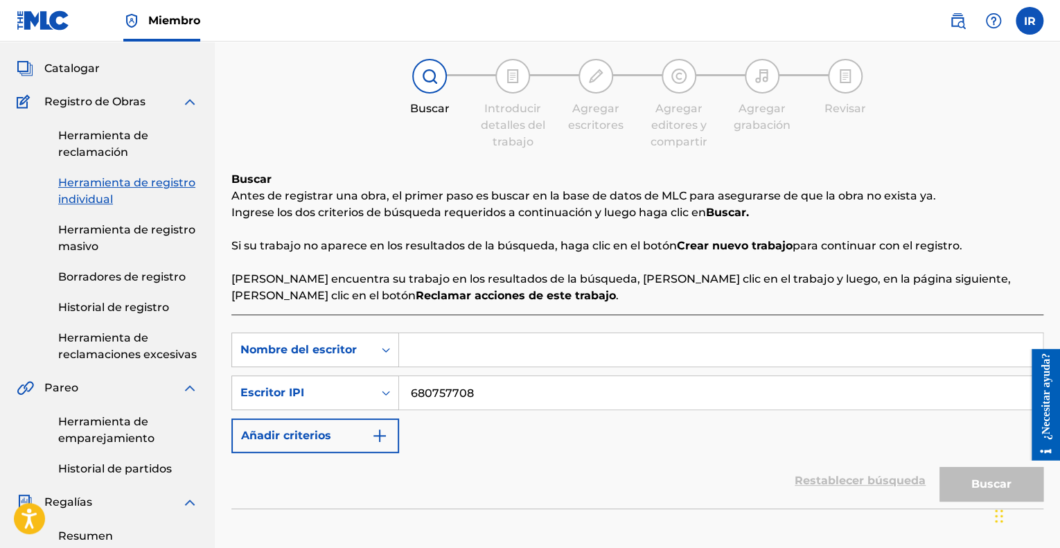
click at [142, 146] on link "Herramienta de reclamación" at bounding box center [128, 144] width 140 height 33
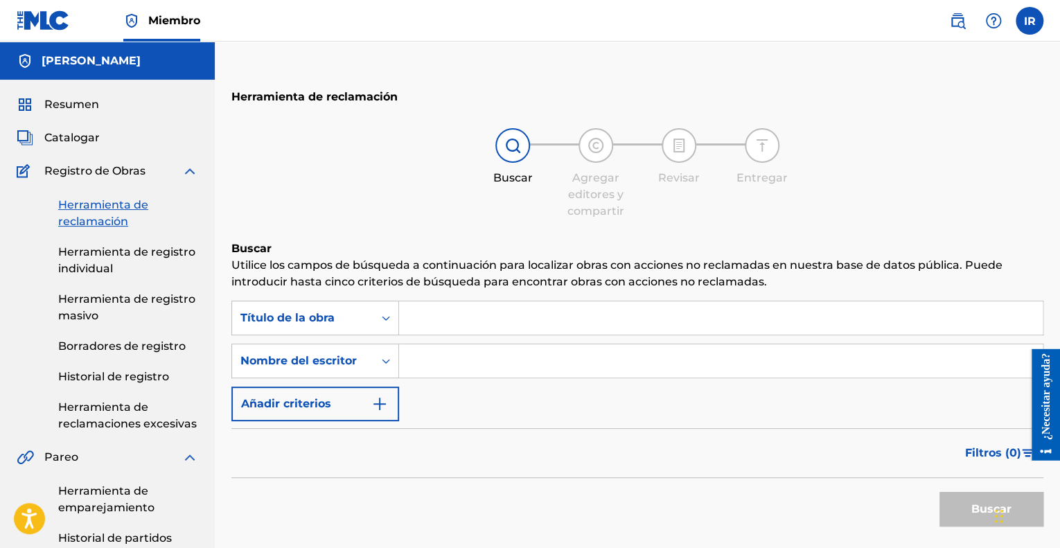
click at [420, 316] on input "Formulario de búsqueda" at bounding box center [721, 317] width 644 height 33
click at [451, 320] on input "Formulario de búsqueda" at bounding box center [721, 317] width 644 height 33
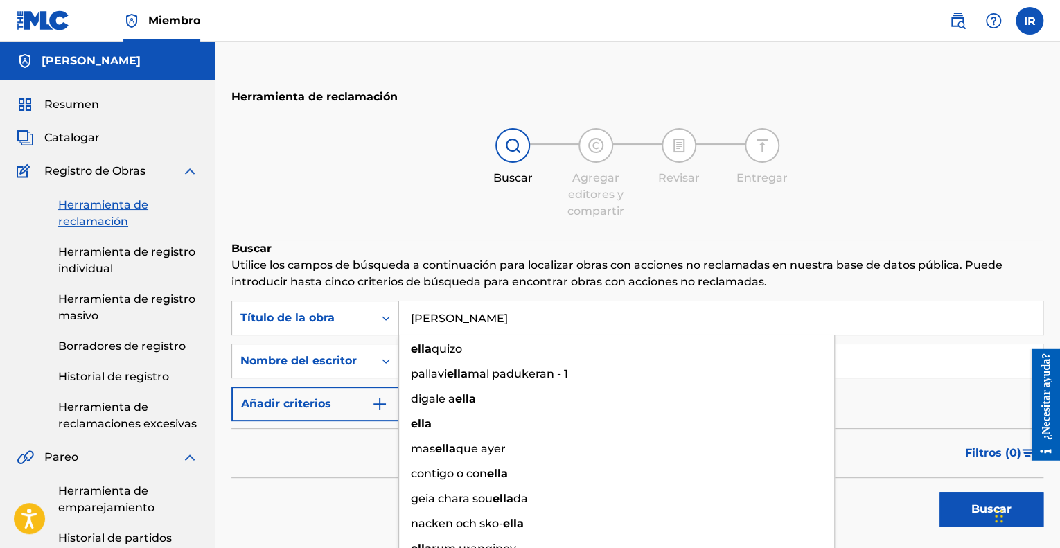
type input "[PERSON_NAME]"
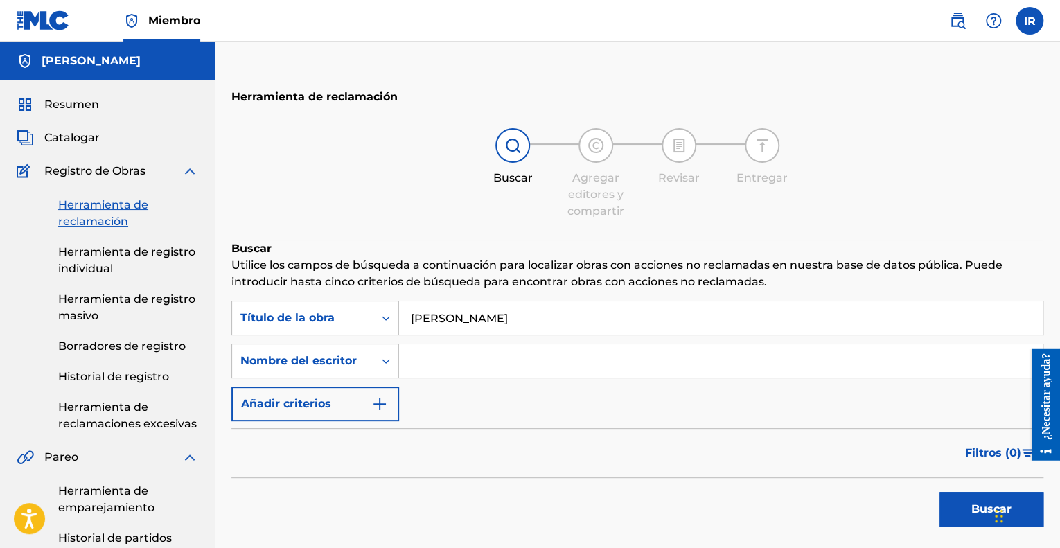
click at [571, 354] on input "Formulario de búsqueda" at bounding box center [721, 360] width 644 height 33
paste input "00680757708"
drag, startPoint x: 571, startPoint y: 354, endPoint x: 244, endPoint y: 301, distance: 331.3
click at [244, 301] on div "Buscar con criterios46ce4f1a-9170-47c9-b055-58662b26967f Título de la [PERSON_N…" at bounding box center [637, 361] width 812 height 121
type input "00680757708"
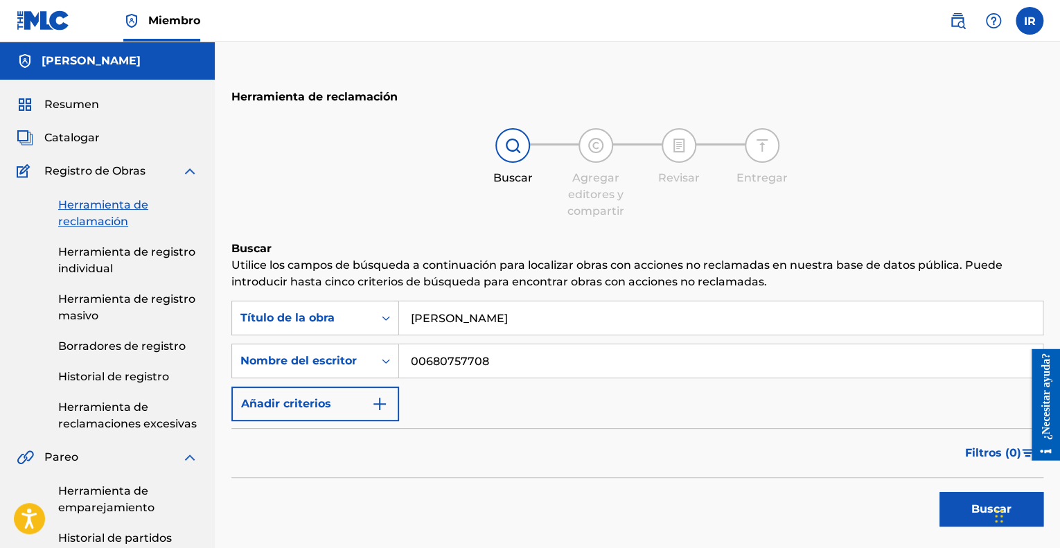
click at [446, 308] on input "[PERSON_NAME]" at bounding box center [721, 317] width 644 height 33
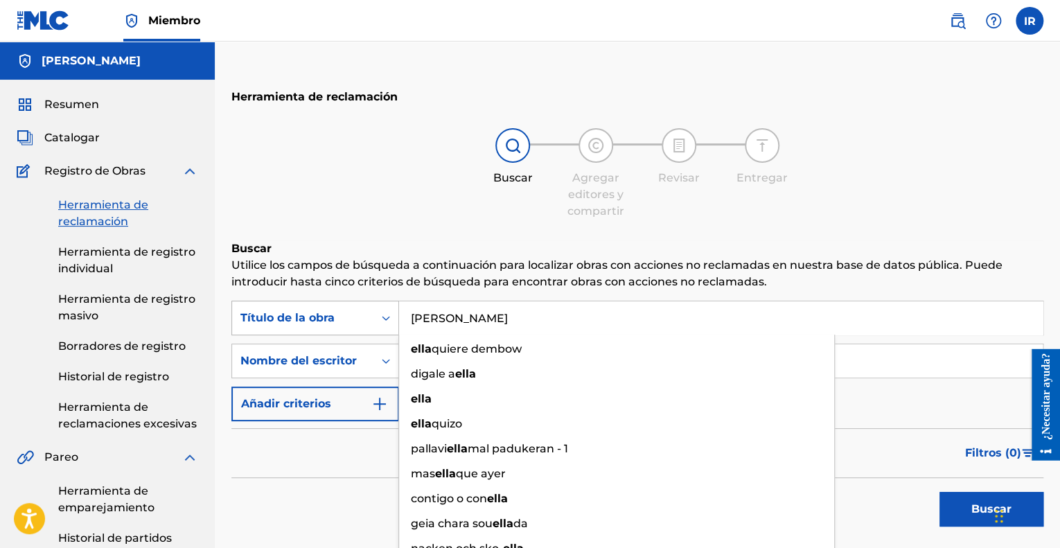
drag, startPoint x: 446, startPoint y: 309, endPoint x: 313, endPoint y: 321, distance: 132.9
click at [313, 321] on div "Buscar con criterios46ce4f1a-9170-47c9-b055-58662b26967f Título de la [PERSON_N…" at bounding box center [637, 318] width 812 height 35
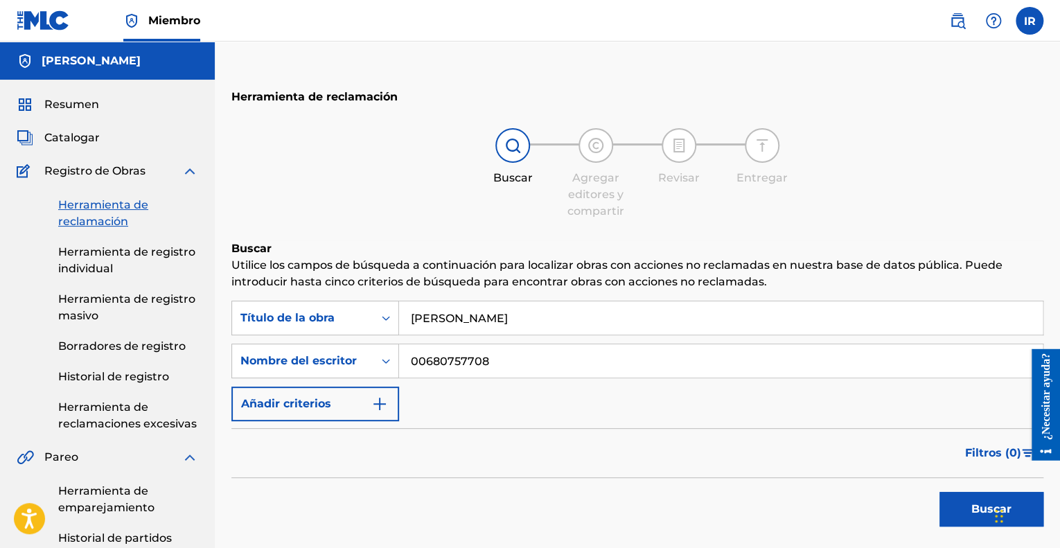
click at [463, 272] on p "Utilice los campos de búsqueda a continuación para localizar obras con acciones…" at bounding box center [637, 273] width 812 height 33
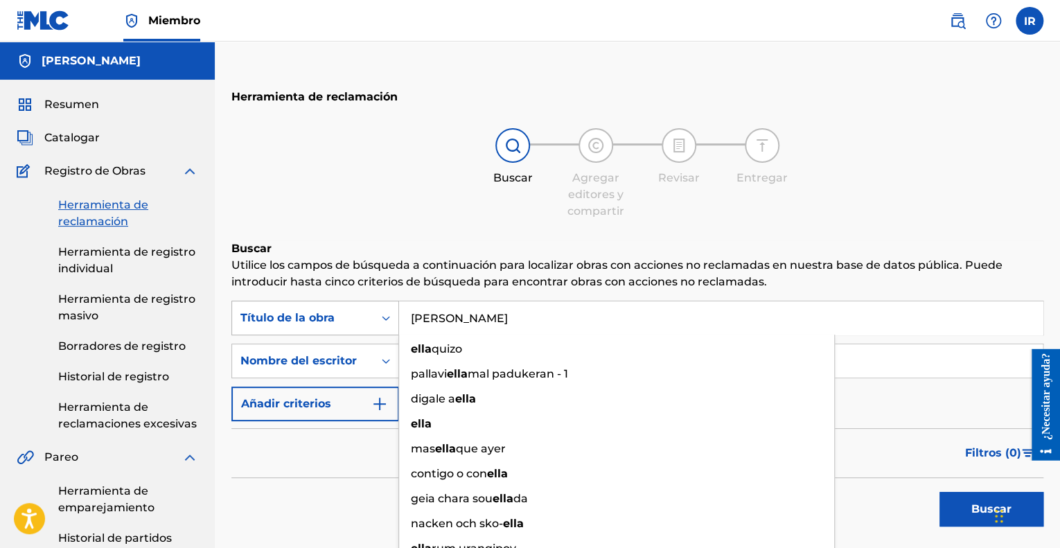
drag, startPoint x: 458, startPoint y: 321, endPoint x: 358, endPoint y: 333, distance: 101.2
click at [358, 333] on div "Buscar con criterios46ce4f1a-9170-47c9-b055-58662b26967f Título de la [PERSON_N…" at bounding box center [637, 318] width 812 height 35
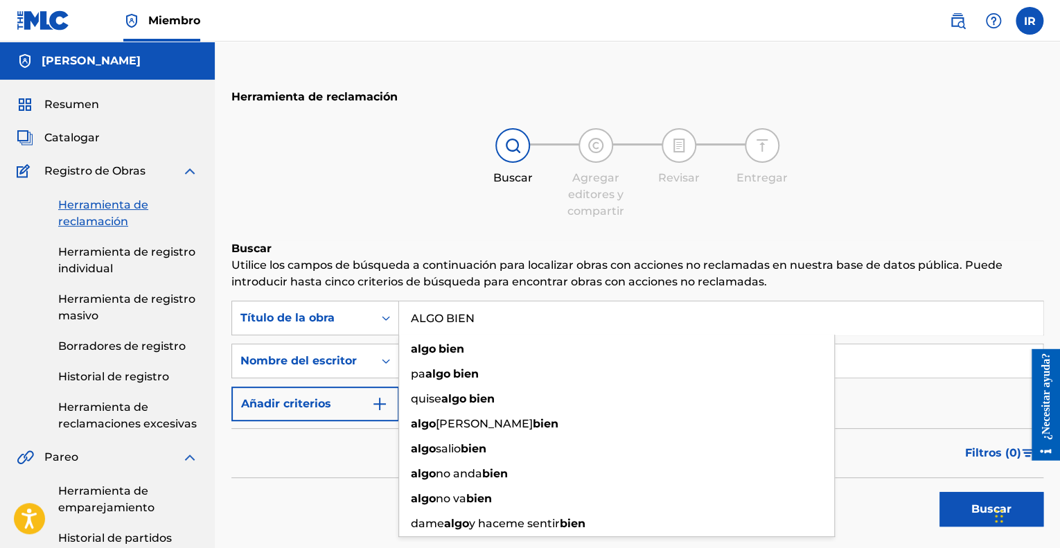
type input "ALGO BIEN"
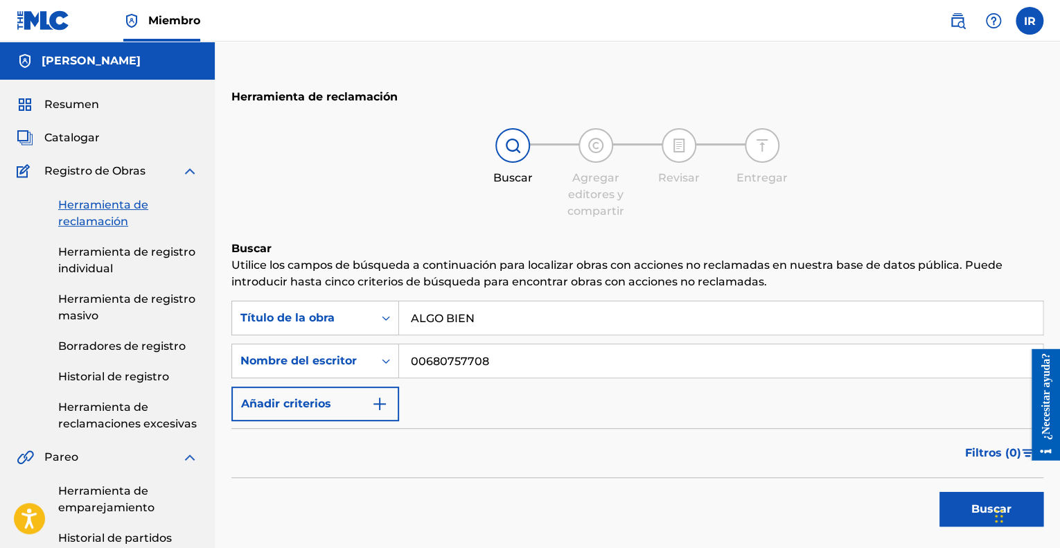
click at [342, 451] on div "Filtros ( 0 )" at bounding box center [637, 453] width 812 height 50
drag, startPoint x: 561, startPoint y: 369, endPoint x: 172, endPoint y: 374, distance: 389.5
click at [172, 374] on main "[PERSON_NAME] Catalogar Registro de Obras Herramienta de reclamación Herramient…" at bounding box center [530, 518] width 1060 height 953
click at [940, 492] on button "Buscar" at bounding box center [992, 509] width 104 height 35
type input "CHAEL [PERSON_NAME]"
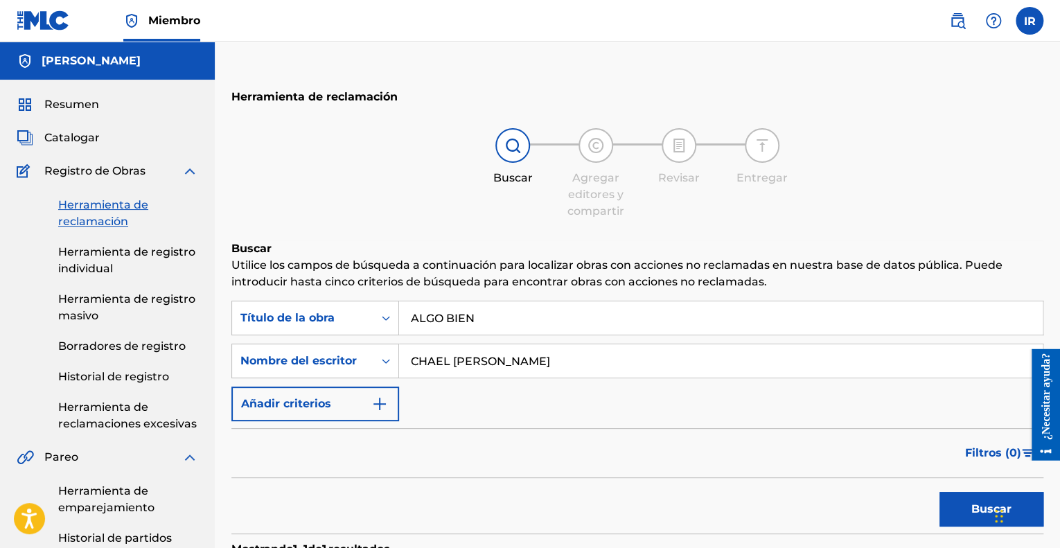
click at [967, 500] on button "Buscar" at bounding box center [992, 509] width 104 height 35
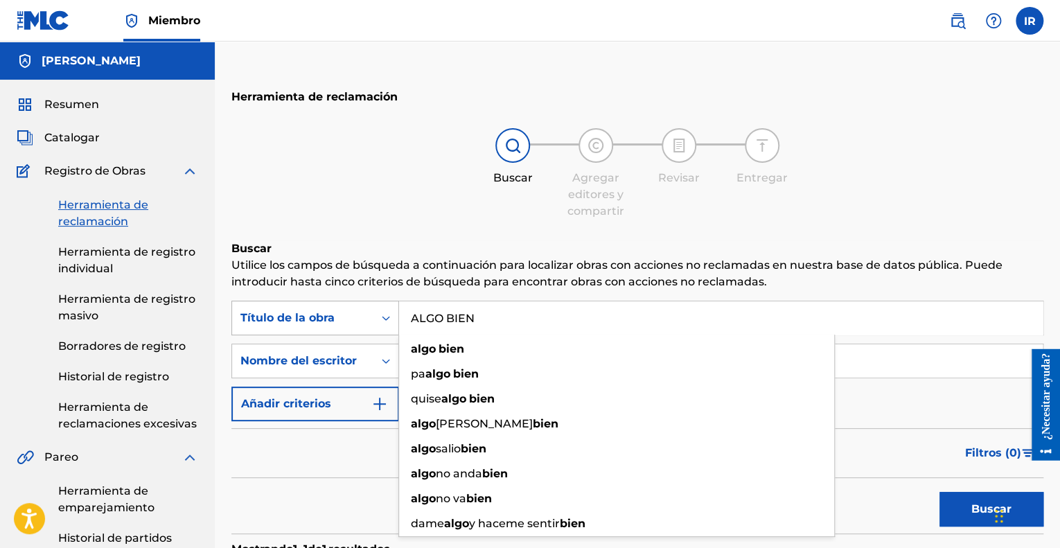
drag, startPoint x: 511, startPoint y: 309, endPoint x: 342, endPoint y: 329, distance: 170.3
click at [342, 329] on div "Buscar con criterios46ce4f1a-9170-47c9-b055-58662b26967f Título de la obra ALGO…" at bounding box center [637, 318] width 812 height 35
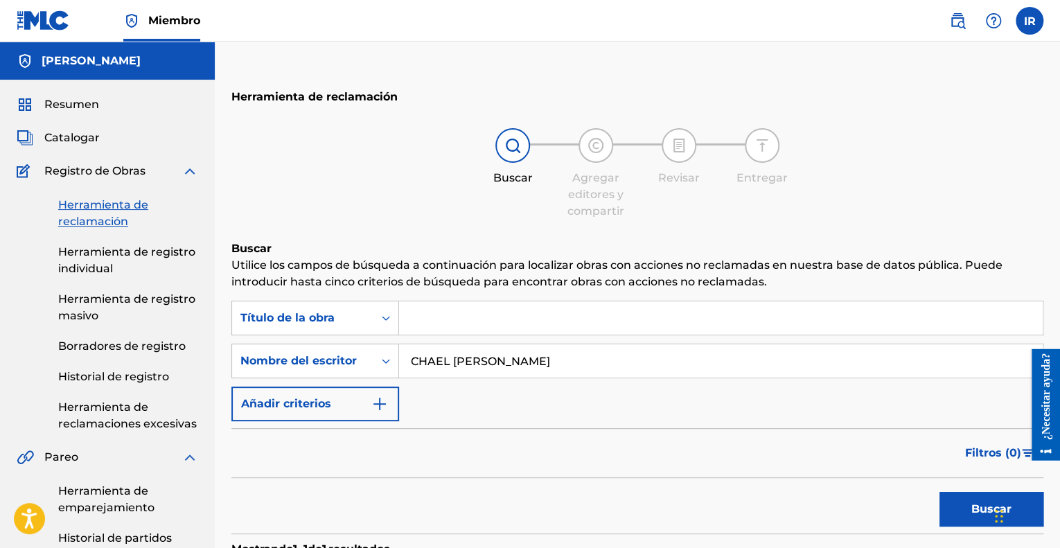
click at [959, 505] on button "Buscar" at bounding box center [992, 509] width 104 height 35
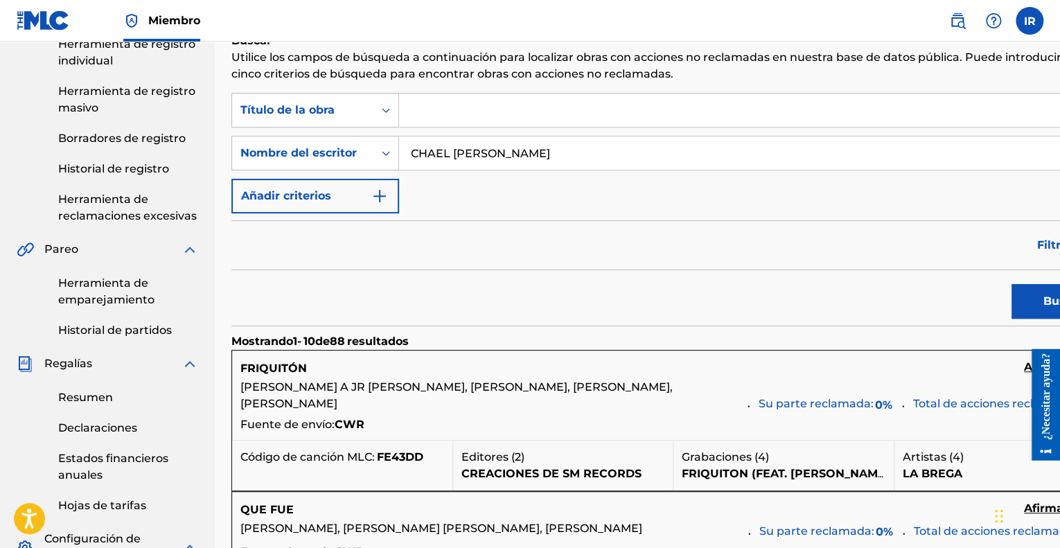
scroll to position [139, 0]
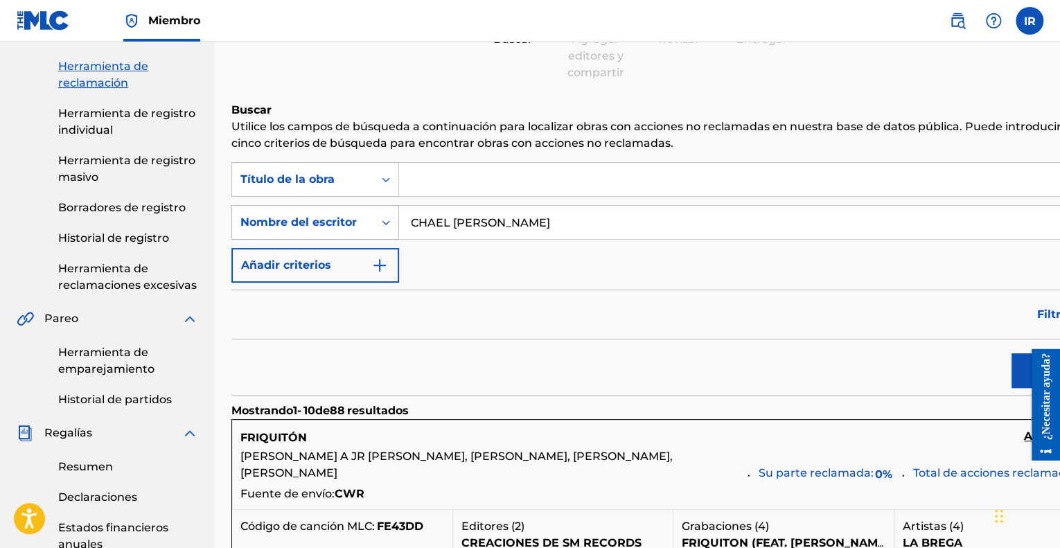
drag, startPoint x: 581, startPoint y: 215, endPoint x: 265, endPoint y: 218, distance: 315.3
click at [265, 218] on div "Buscar con criterios a4c2222-03a5-4656-88b3-c337e019be0c Nombre del escritor CH…" at bounding box center [673, 222] width 884 height 35
drag, startPoint x: 453, startPoint y: 231, endPoint x: 280, endPoint y: 249, distance: 173.4
click at [280, 249] on div "Buscar con criterios46ce4f1a-9170-47c9-b055-58662b26967f Título de la obra Busc…" at bounding box center [673, 222] width 884 height 121
type input "}"
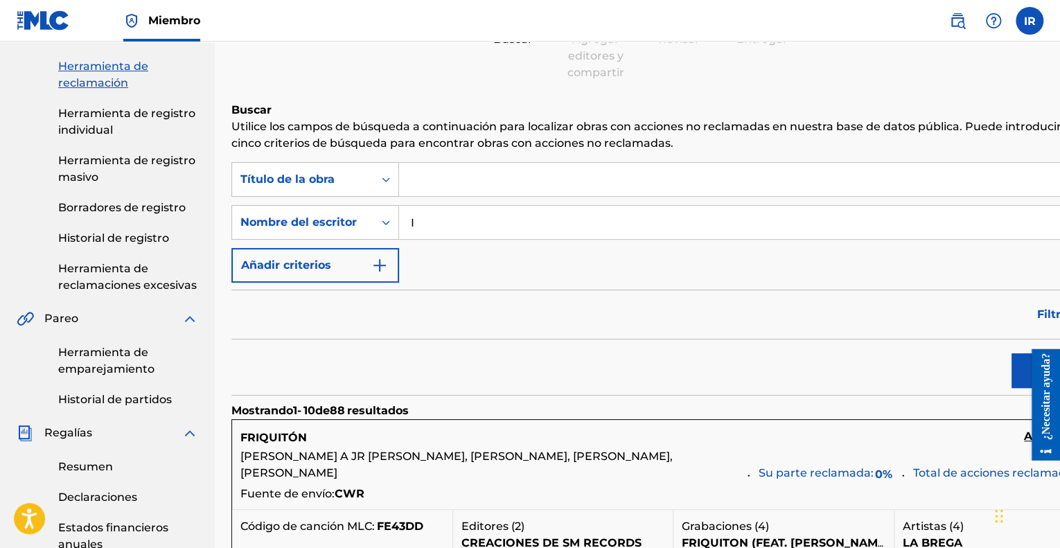
type input "[PERSON_NAME]"
click at [1026, 365] on div at bounding box center [1040, 405] width 39 height 112
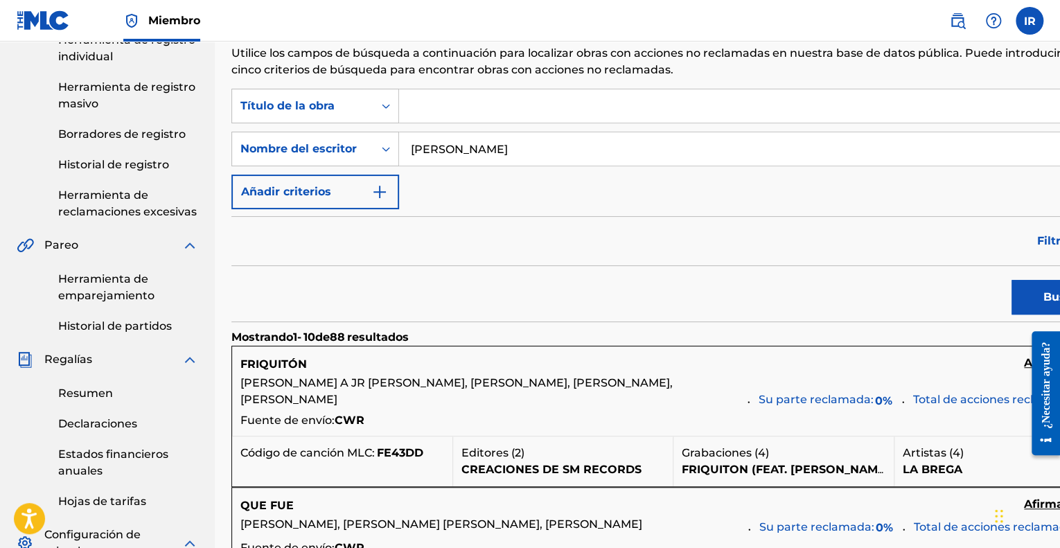
scroll to position [208, 0]
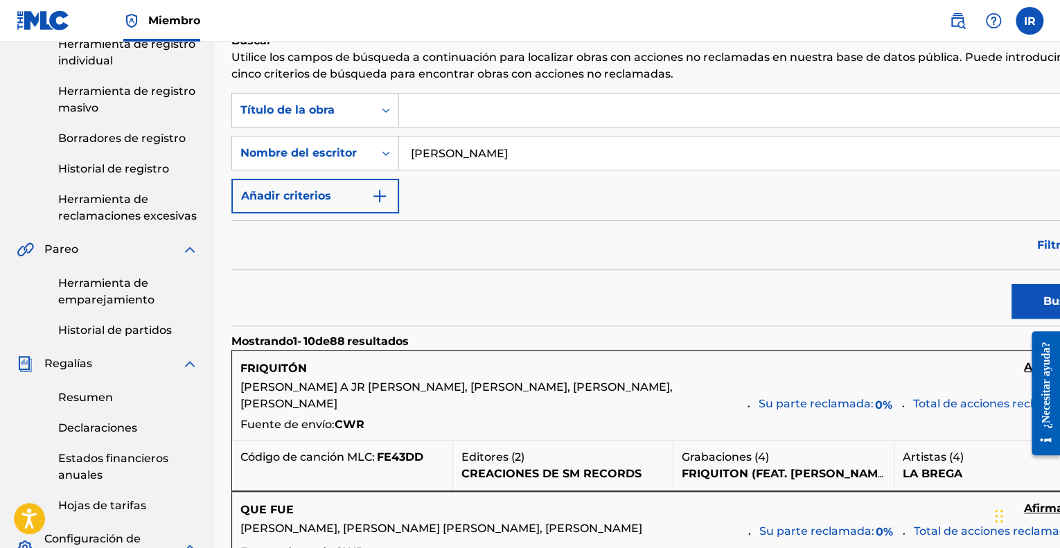
click at [1024, 313] on button "Buscar" at bounding box center [1064, 301] width 104 height 35
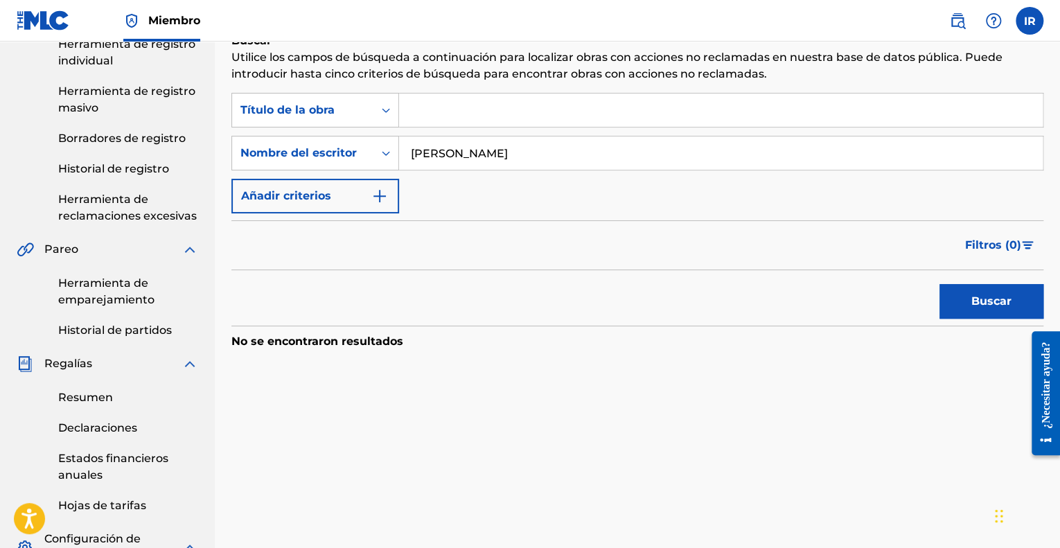
click at [648, 157] on input "[PERSON_NAME]" at bounding box center [721, 153] width 644 height 33
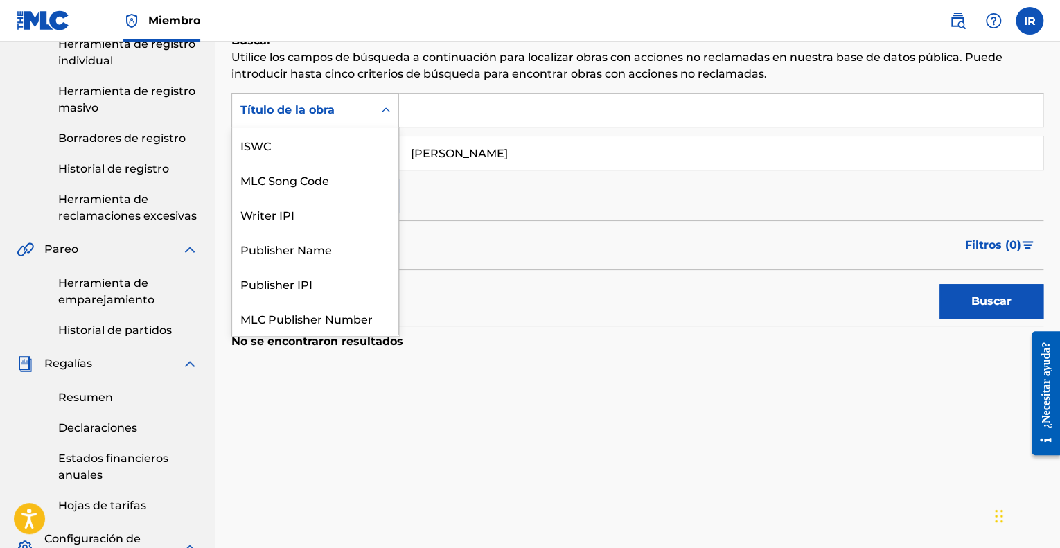
click at [372, 121] on div "Título de la obra" at bounding box center [302, 110] width 141 height 26
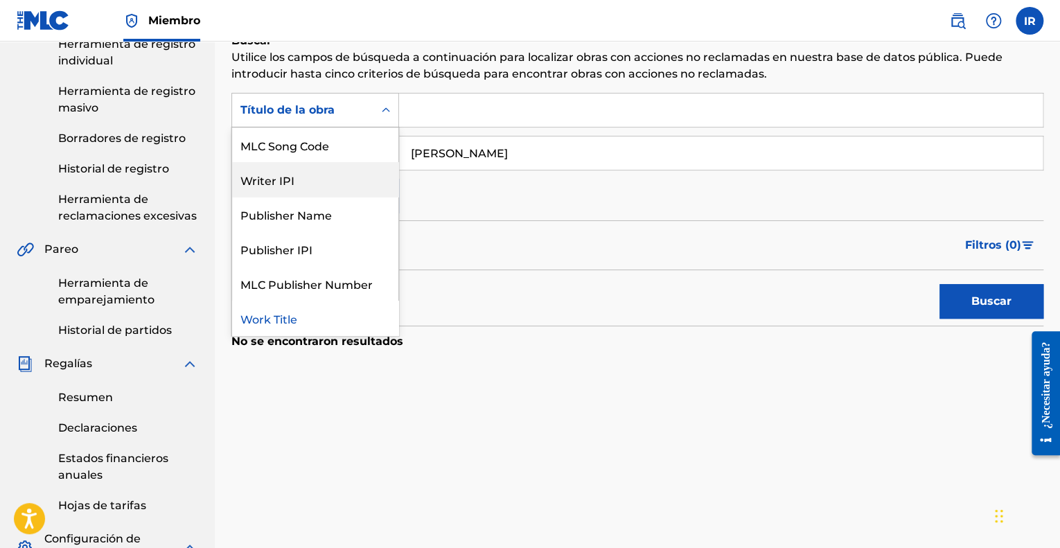
click at [369, 170] on div "Writer IPI" at bounding box center [315, 179] width 166 height 35
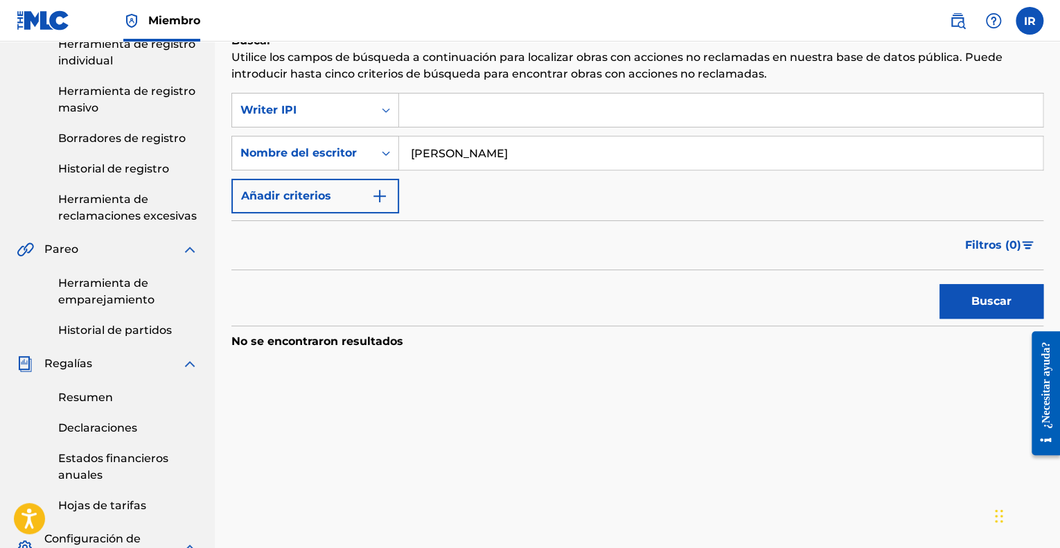
click at [430, 113] on input "Formulario de búsqueda" at bounding box center [721, 110] width 644 height 33
click at [463, 107] on input "Formulario de búsqueda" at bounding box center [721, 110] width 644 height 33
paste input "00680757708"
drag, startPoint x: 435, startPoint y: 108, endPoint x: 266, endPoint y: 128, distance: 170.3
click at [266, 128] on div "SearchWithCriteriaf68a56c0-ae63-42d3-940e-ba123a3efc6c Writer IPI 00680757708 B…" at bounding box center [637, 153] width 812 height 121
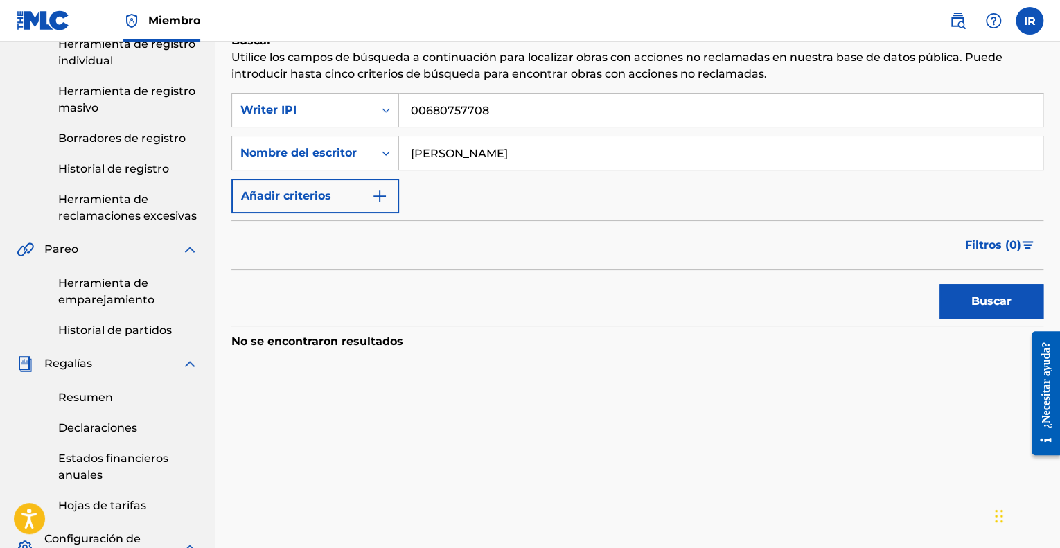
click at [999, 293] on font "Buscar" at bounding box center [992, 301] width 40 height 17
drag, startPoint x: 429, startPoint y: 110, endPoint x: 354, endPoint y: 121, distance: 75.6
click at [356, 121] on div "SearchWithCriteriaf68a56c0-ae63-42d3-940e-ba123a3efc6c Writer IPI 00680757708" at bounding box center [637, 110] width 812 height 35
type input "680757708"
click at [960, 281] on div "Buscar" at bounding box center [988, 297] width 111 height 55
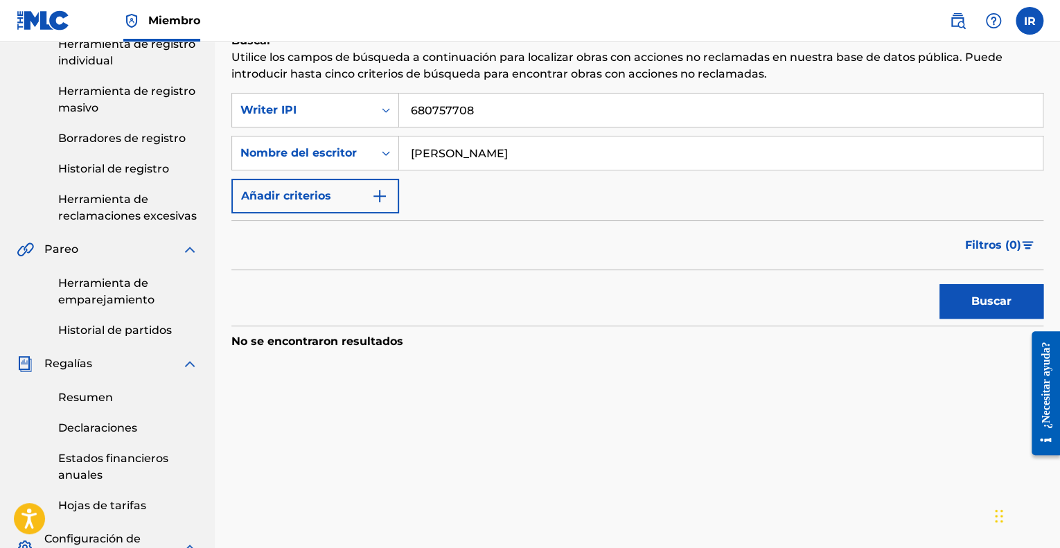
click at [955, 293] on button "Buscar" at bounding box center [992, 301] width 104 height 35
drag, startPoint x: 707, startPoint y: 153, endPoint x: 23, endPoint y: 184, distance: 684.7
click at [0, 186] on main "[PERSON_NAME] Catalogar Registro de Obras Herramienta de reclamación Herramient…" at bounding box center [530, 310] width 1060 height 953
click at [992, 301] on font "Buscar" at bounding box center [992, 301] width 40 height 13
click at [985, 311] on button "Buscar" at bounding box center [992, 301] width 104 height 35
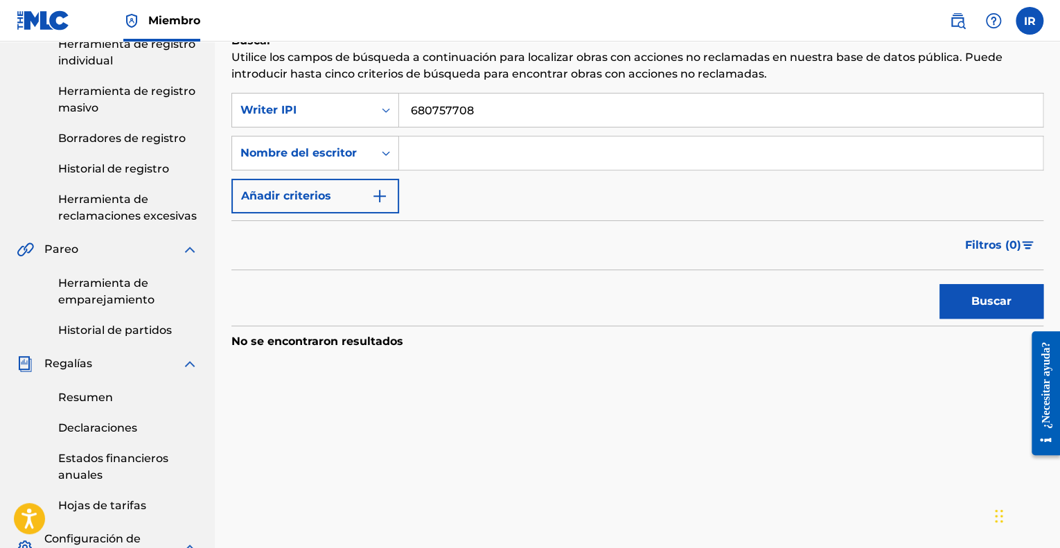
click at [410, 110] on input "680757708" at bounding box center [721, 110] width 644 height 33
type input "00680757708"
click at [940, 284] on button "Buscar" at bounding box center [992, 301] width 104 height 35
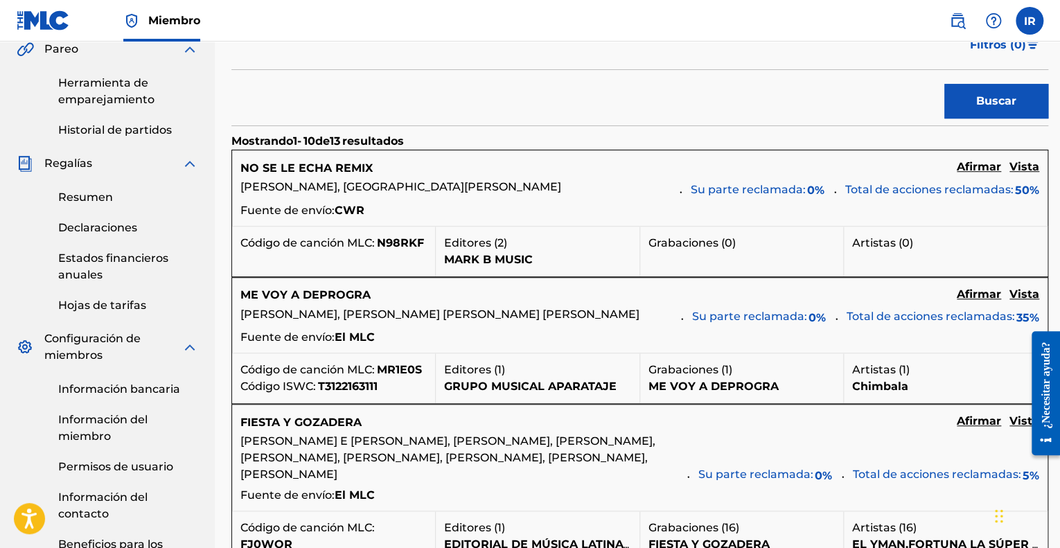
scroll to position [416, 0]
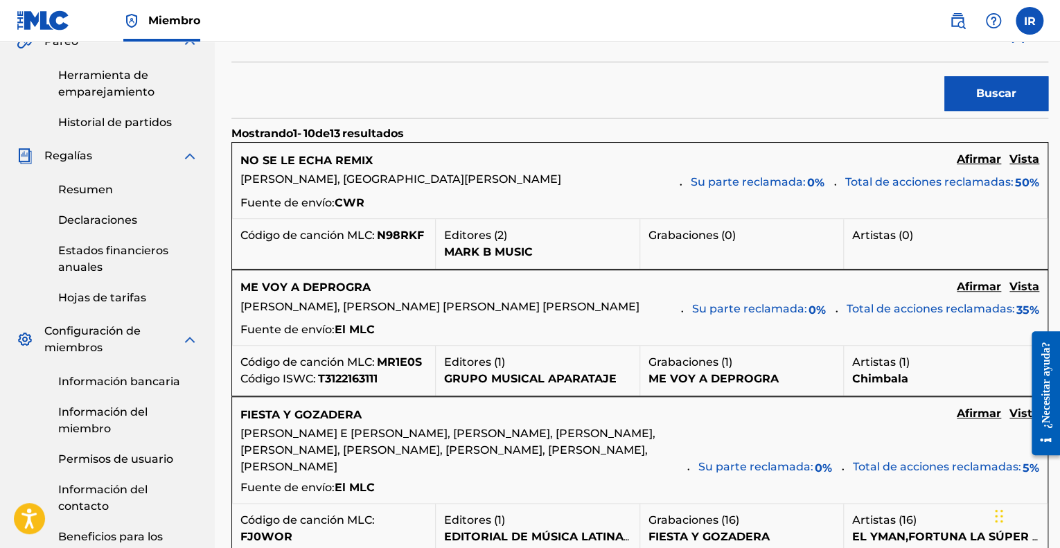
click at [961, 160] on font "Afirmar" at bounding box center [979, 158] width 44 height 13
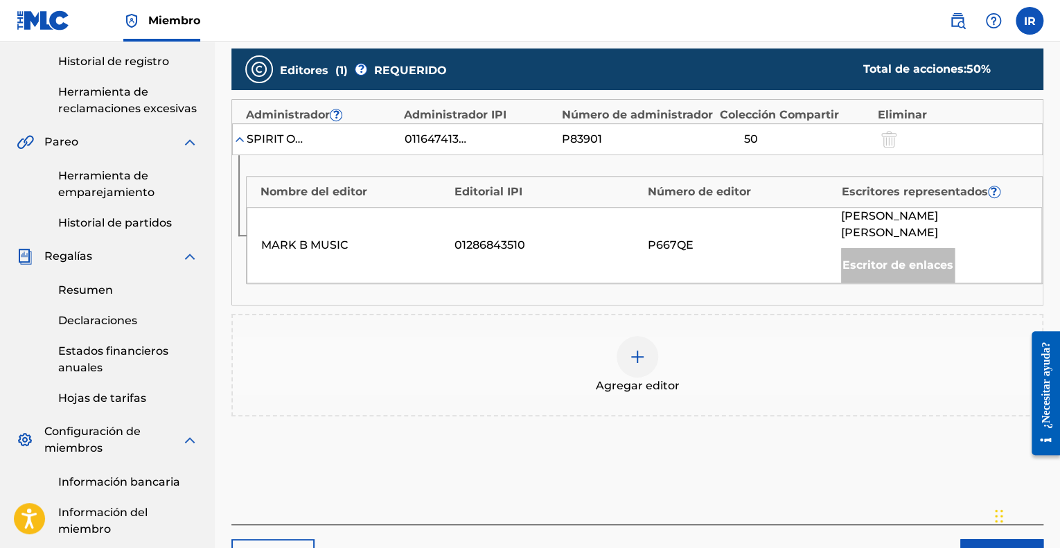
scroll to position [277, 0]
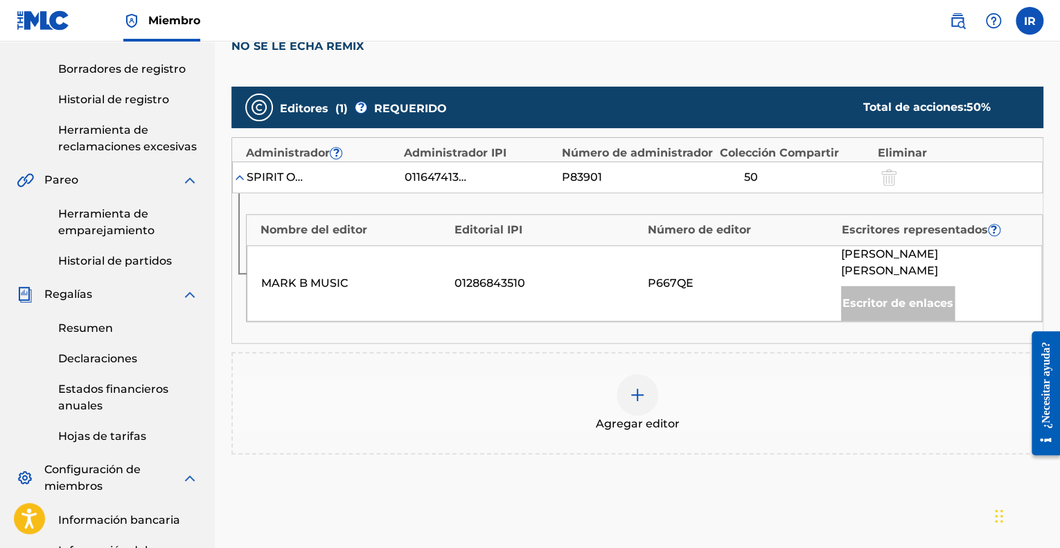
click at [631, 387] on img at bounding box center [637, 395] width 17 height 17
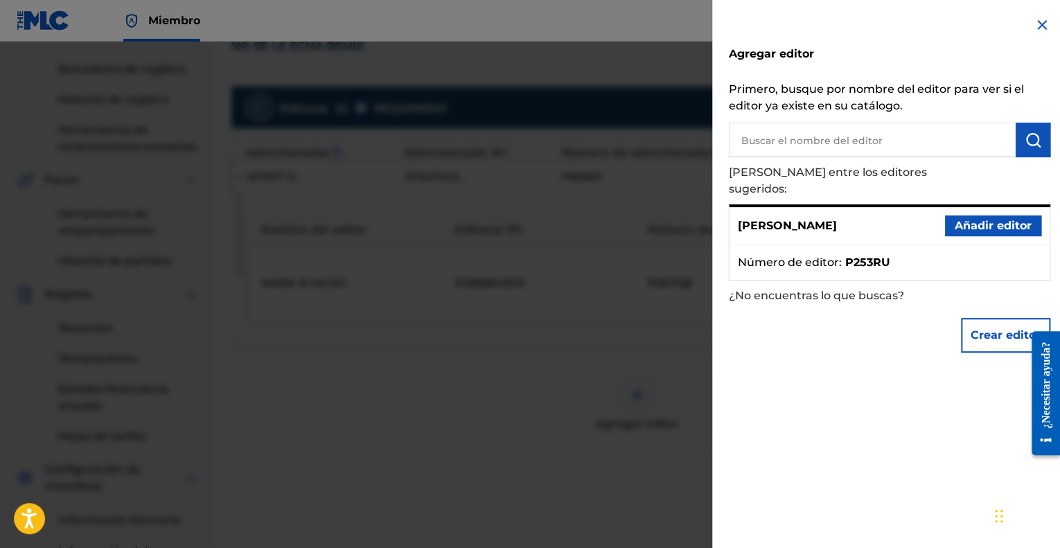
click at [901, 127] on input "text" at bounding box center [872, 140] width 287 height 35
click at [982, 219] on font "Añadir editor" at bounding box center [993, 225] width 77 height 13
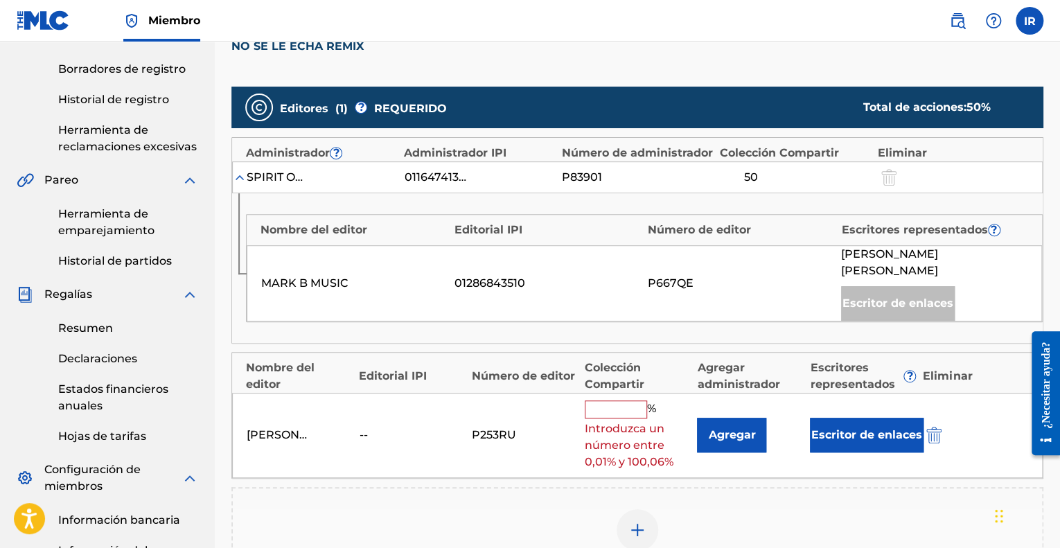
click at [628, 401] on input "text" at bounding box center [616, 410] width 62 height 18
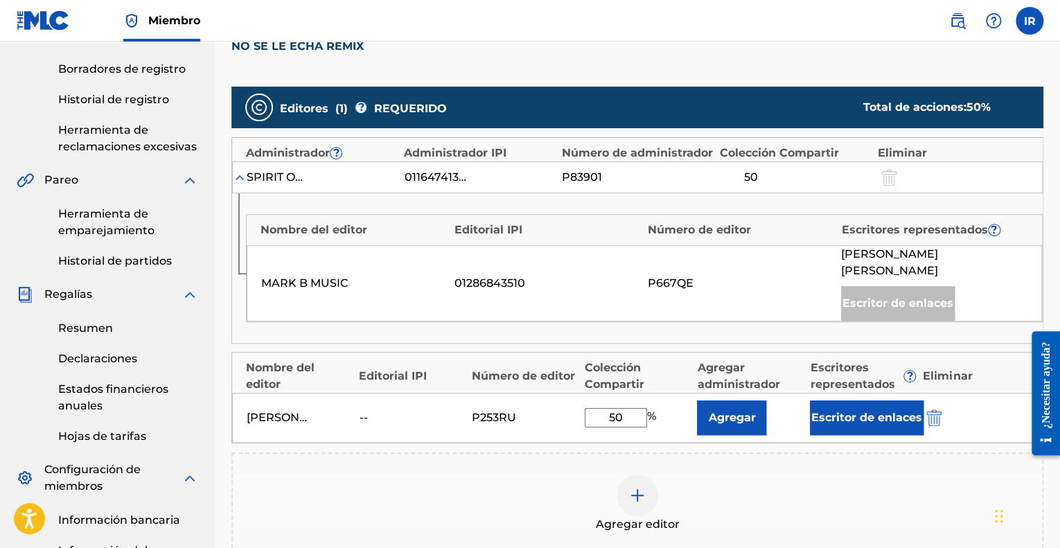
type input "50"
click at [726, 411] on font "Agregar" at bounding box center [731, 417] width 47 height 13
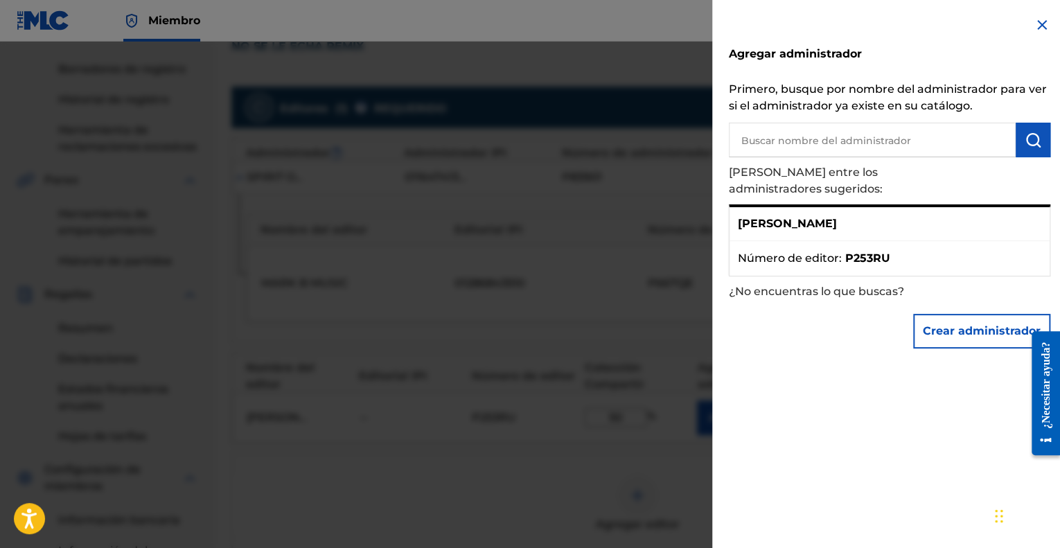
click at [891, 241] on ul "Número de editor : P253RU" at bounding box center [890, 258] width 320 height 35
click at [875, 252] on font "P253RU" at bounding box center [867, 258] width 45 height 13
click at [927, 324] on font "Crear administrador" at bounding box center [982, 330] width 118 height 13
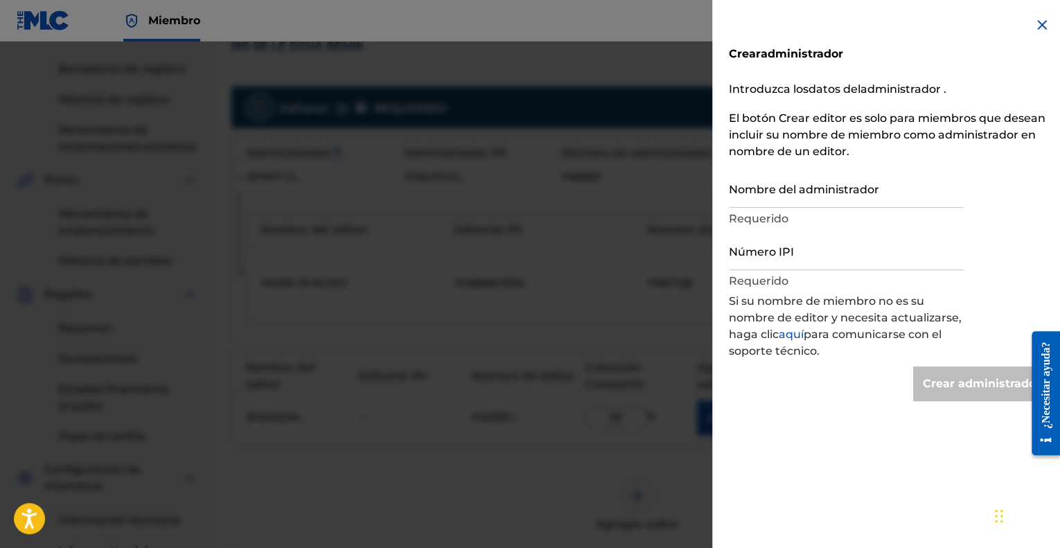
click at [785, 192] on input "Nombre del administrador" at bounding box center [846, 188] width 234 height 40
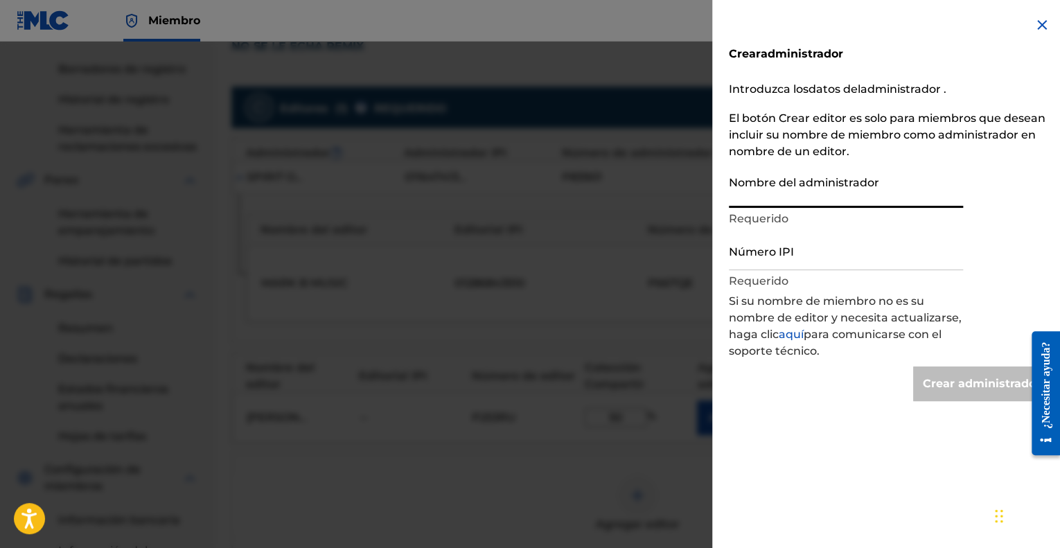
click at [785, 192] on input "Nombre del administrador" at bounding box center [846, 188] width 234 height 40
click at [784, 265] on input "Número IPI" at bounding box center [846, 251] width 234 height 40
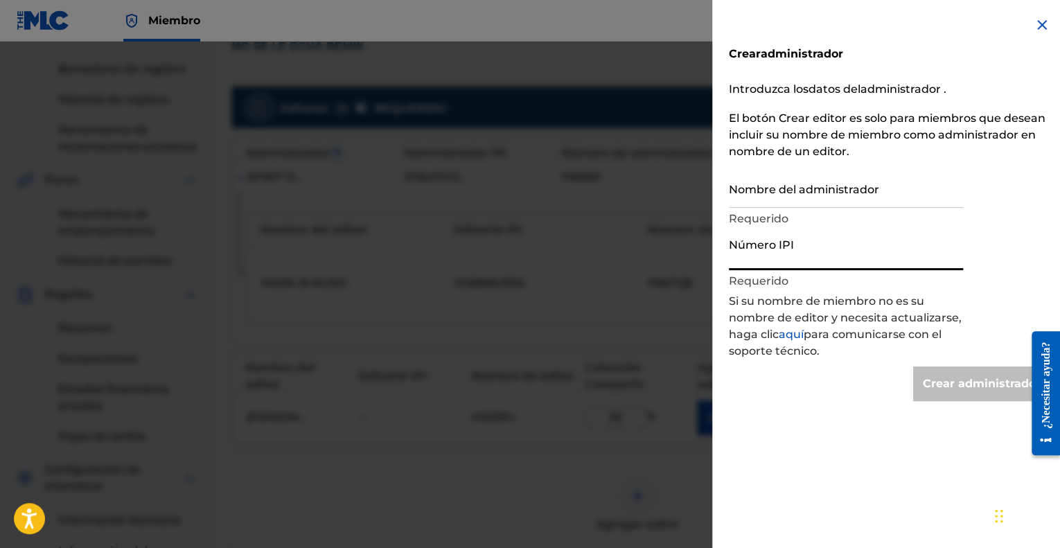
paste input "00680757708"
type input "00680757708"
type input "Create Administrator"
drag, startPoint x: 752, startPoint y: 258, endPoint x: 681, endPoint y: 263, distance: 70.9
click at [681, 263] on div "Crear administrador Introduzca los datos del administrador . El botón Crear edi…" at bounding box center [530, 295] width 1060 height 507
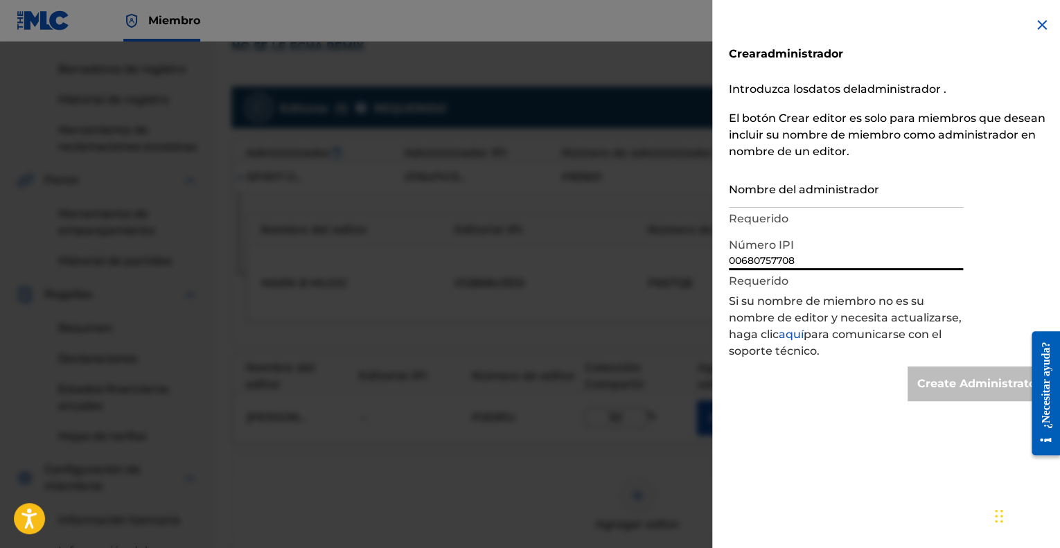
type input "00680757708"
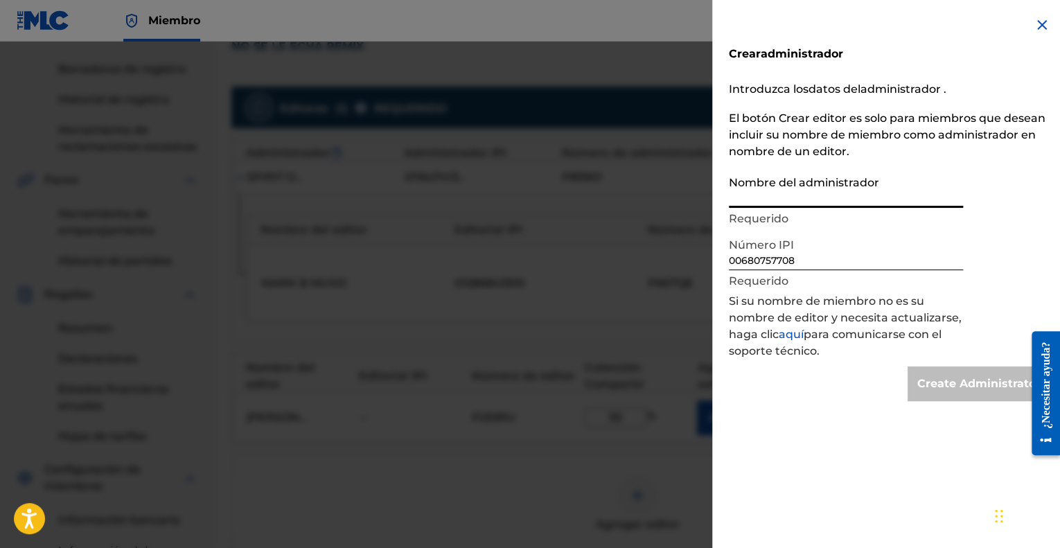
click at [744, 207] on input "Nombre del administrador" at bounding box center [846, 188] width 234 height 40
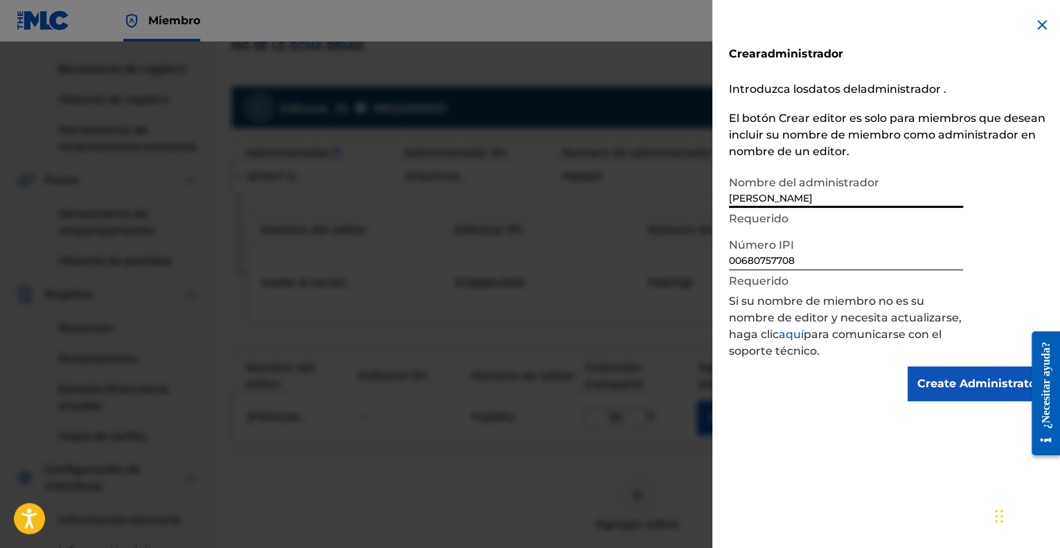
type input "[PERSON_NAME]"
click at [861, 399] on div "Create Administrator" at bounding box center [890, 384] width 322 height 35
click at [840, 91] on font "datos del" at bounding box center [835, 88] width 52 height 13
click at [962, 381] on input "Create Administrator" at bounding box center [979, 384] width 143 height 35
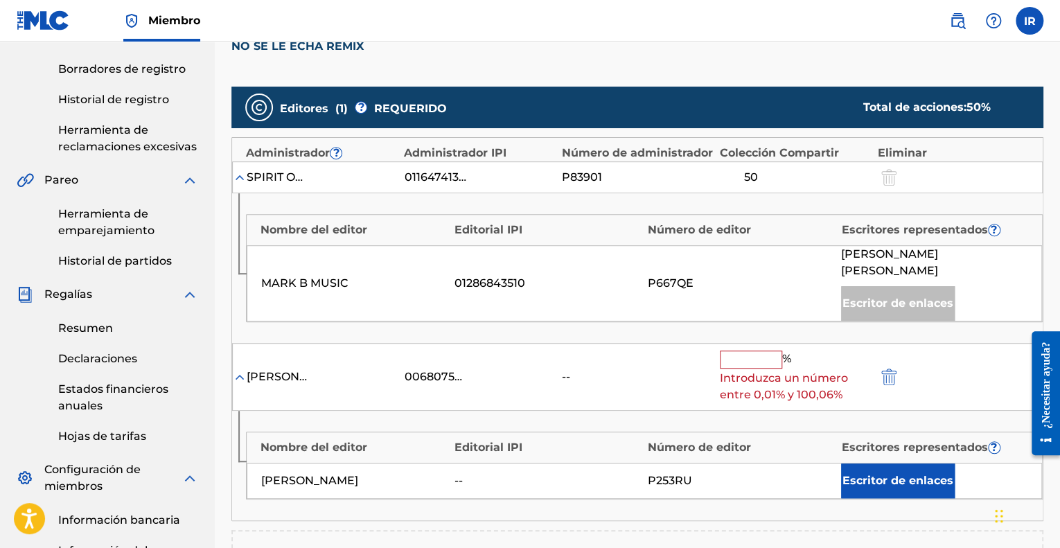
click at [769, 370] on span "Introduzca un número entre 0,01% y 100,06%" at bounding box center [795, 386] width 151 height 33
click at [763, 351] on input "text" at bounding box center [751, 360] width 62 height 18
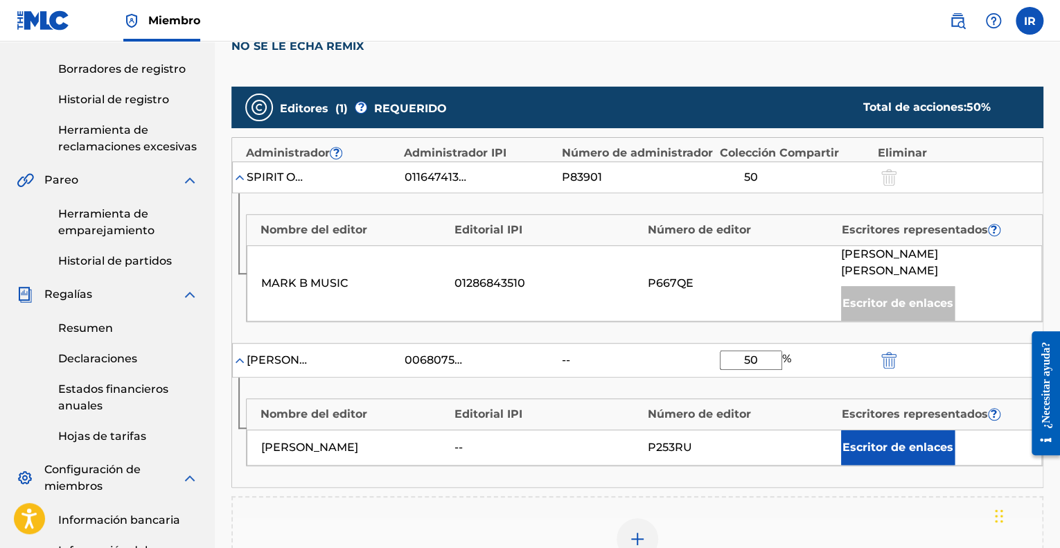
type input "50"
click at [786, 496] on div "Agregar editor" at bounding box center [637, 547] width 812 height 103
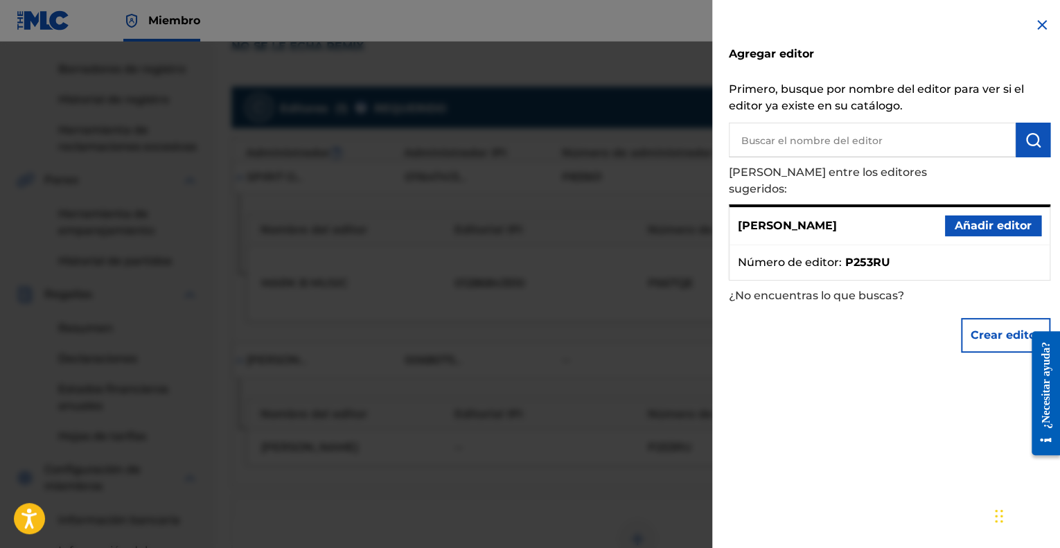
click at [983, 219] on font "Añadir editor" at bounding box center [993, 225] width 77 height 13
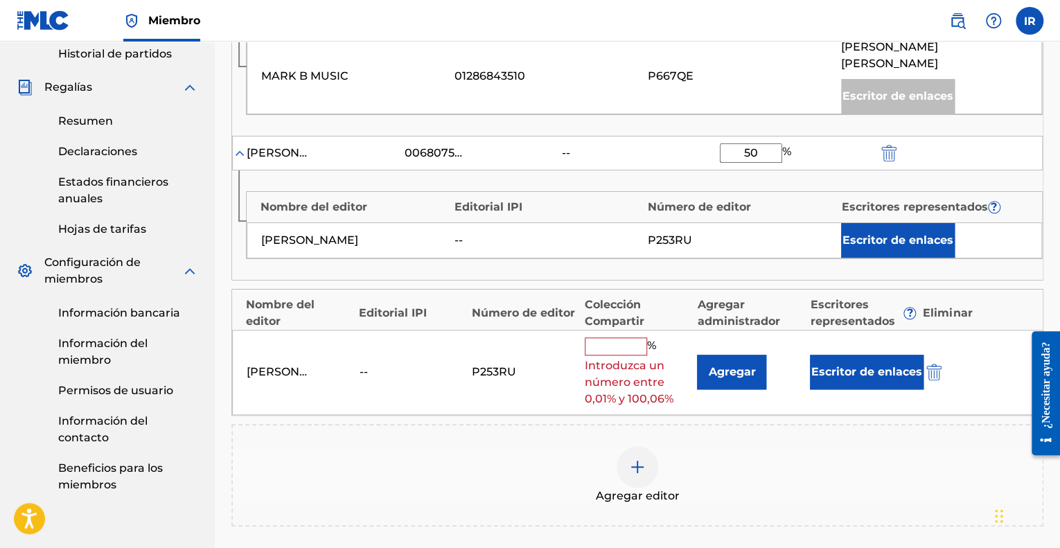
scroll to position [485, 0]
click at [938, 363] on img "submit" at bounding box center [934, 371] width 15 height 17
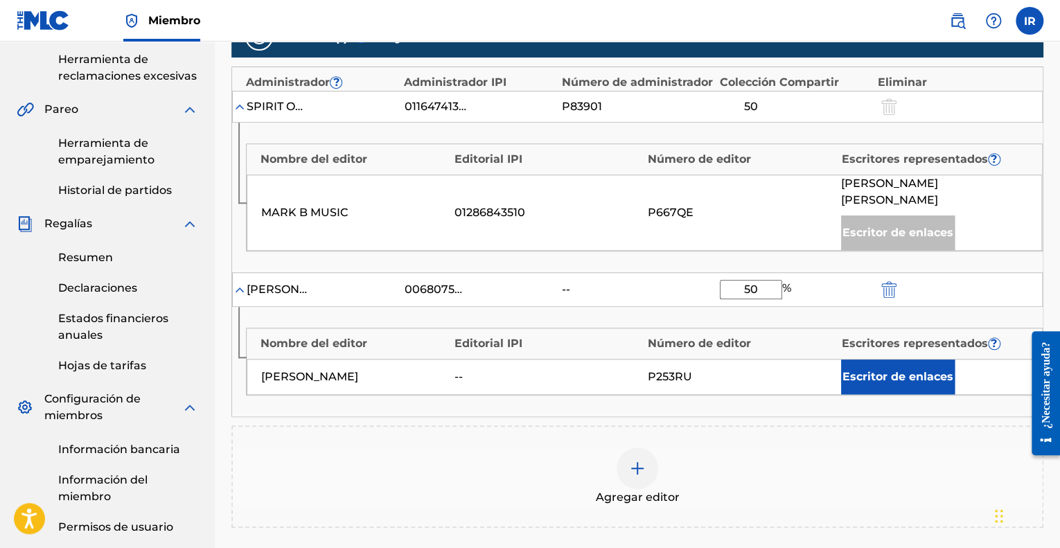
scroll to position [346, 0]
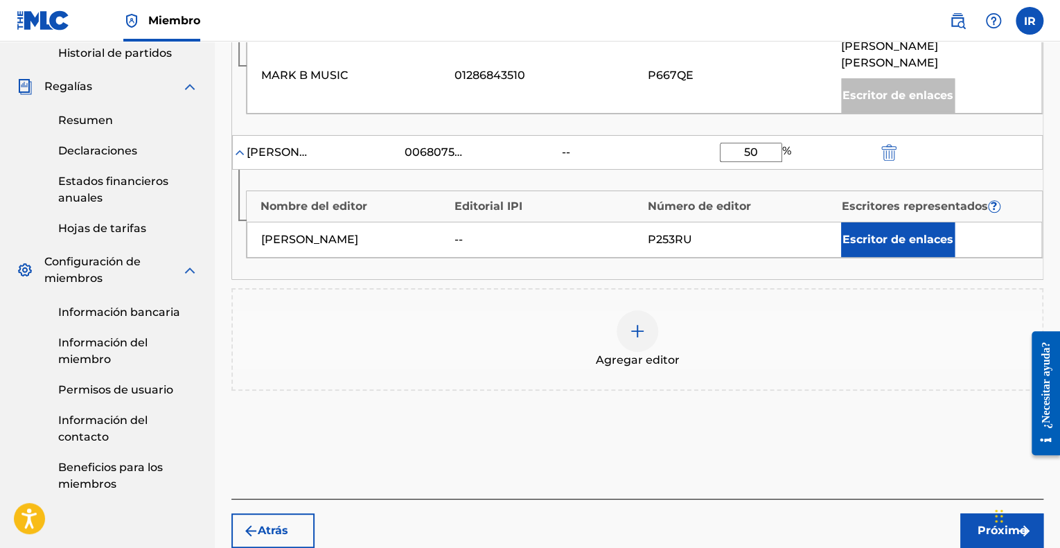
click at [982, 514] on button "Próximo" at bounding box center [1001, 531] width 83 height 35
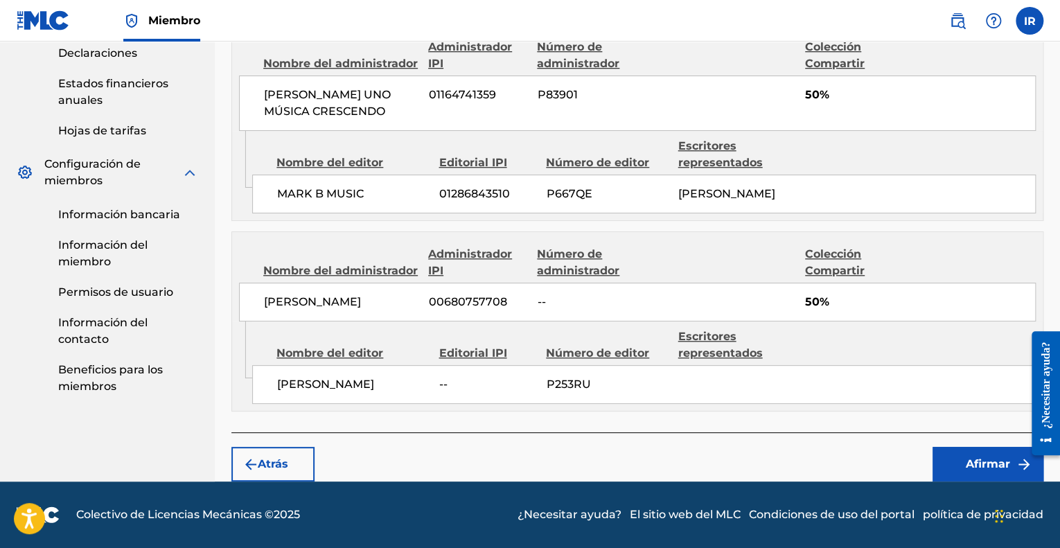
scroll to position [597, 0]
click at [977, 464] on font "Afirmar" at bounding box center [988, 463] width 44 height 13
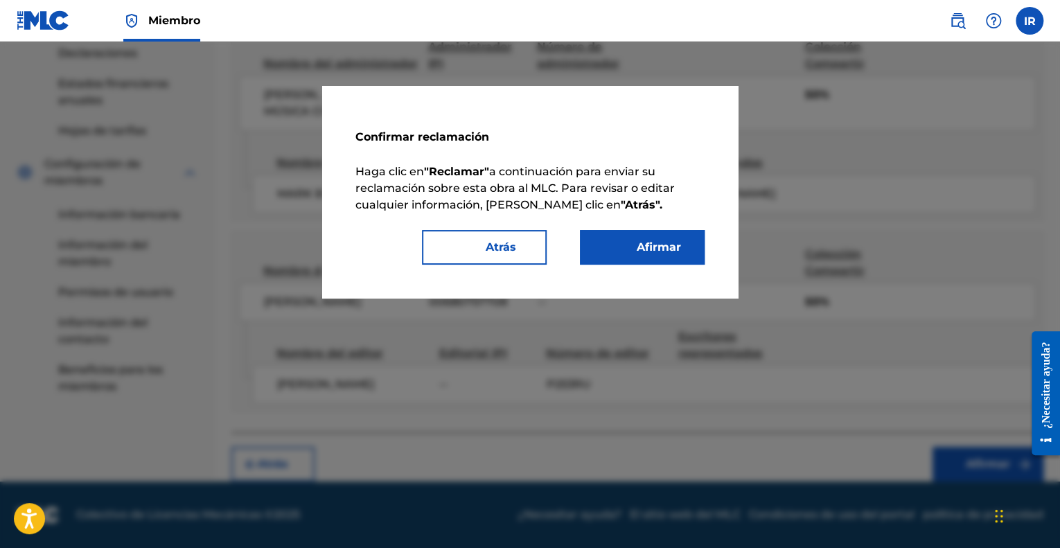
click at [639, 250] on font "Afirmar" at bounding box center [659, 246] width 44 height 13
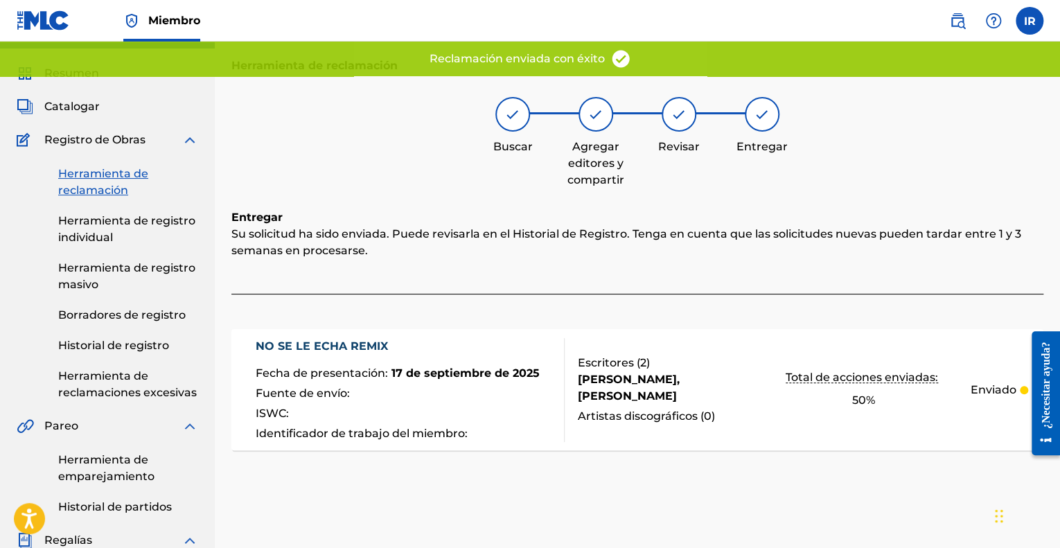
scroll to position [0, 0]
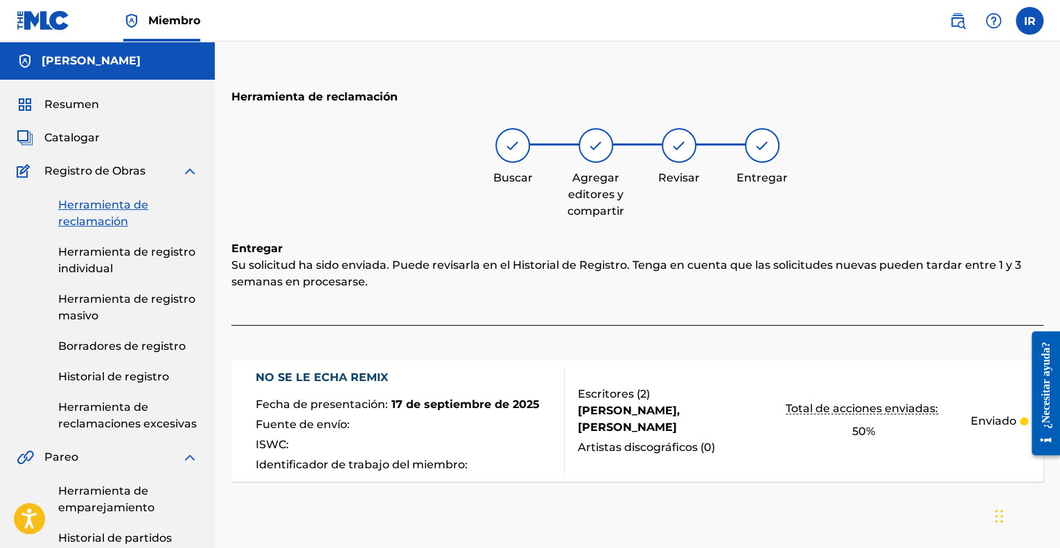
click at [125, 214] on link "Herramienta de reclamación" at bounding box center [128, 213] width 140 height 33
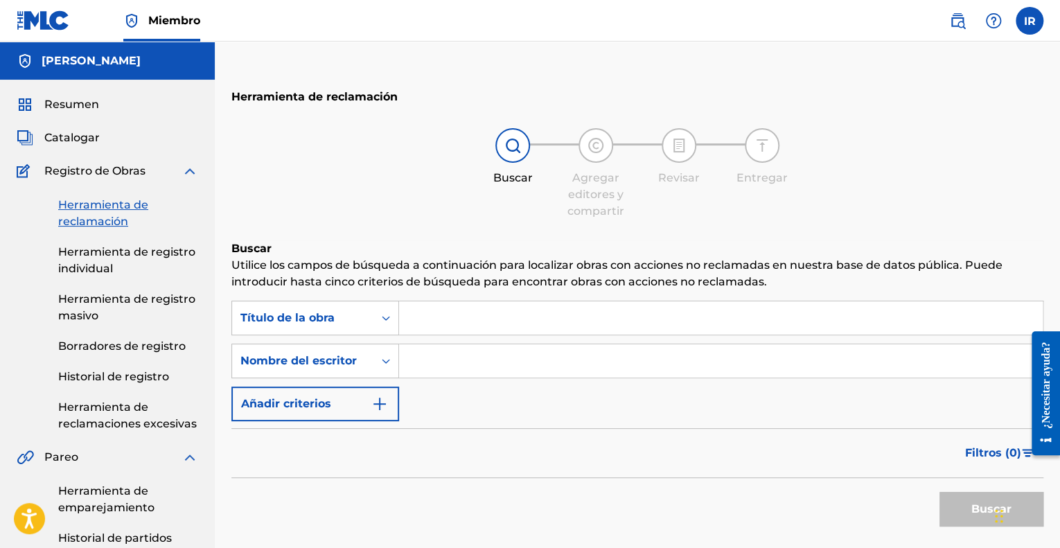
click at [453, 317] on input "Formulario de búsqueda" at bounding box center [721, 317] width 644 height 33
click at [432, 354] on input "Formulario de búsqueda" at bounding box center [721, 360] width 644 height 33
type input "[PERSON_NAME]"
click at [983, 515] on font "Buscar" at bounding box center [992, 508] width 40 height 13
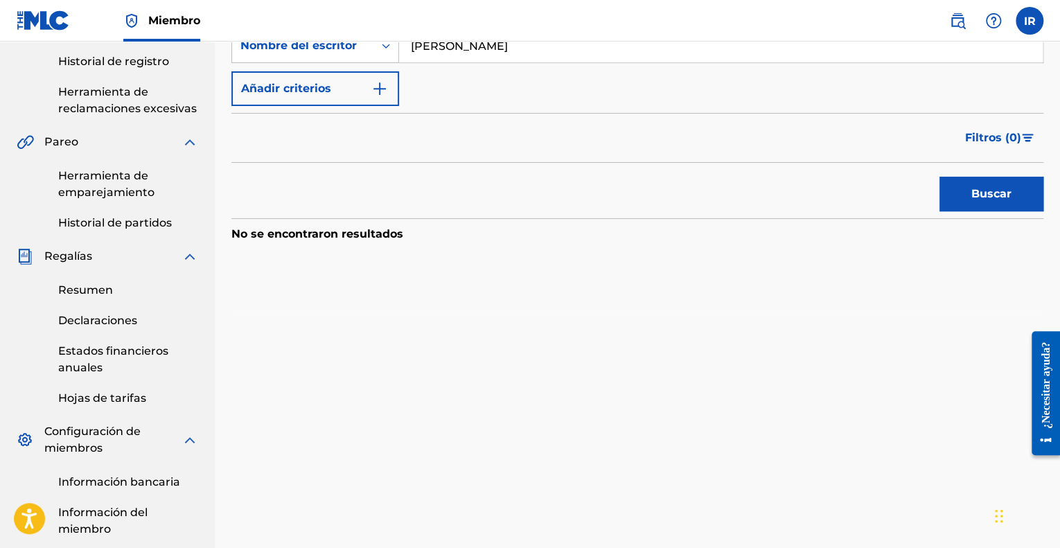
scroll to position [208, 0]
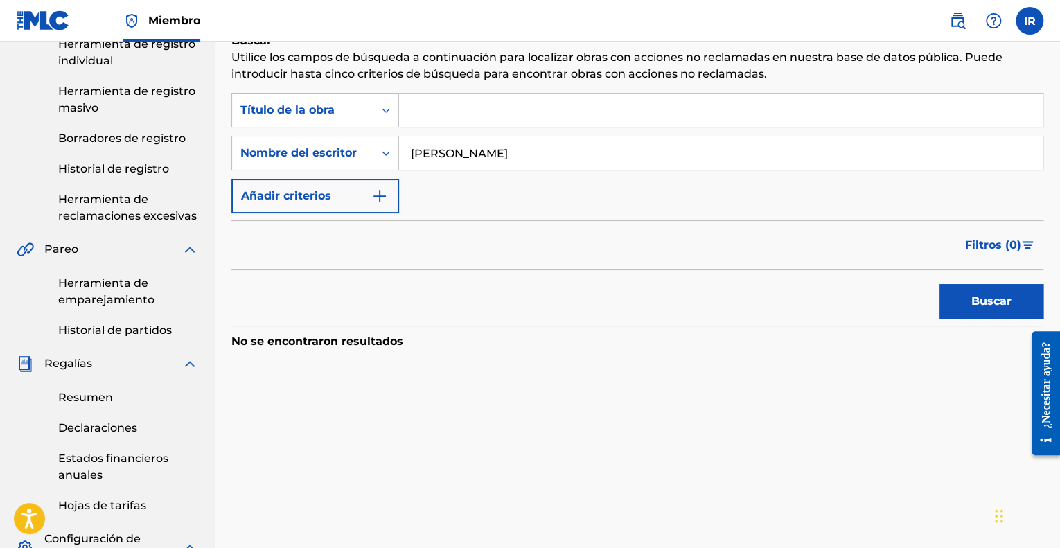
click at [412, 152] on input "[PERSON_NAME]" at bounding box center [721, 153] width 644 height 33
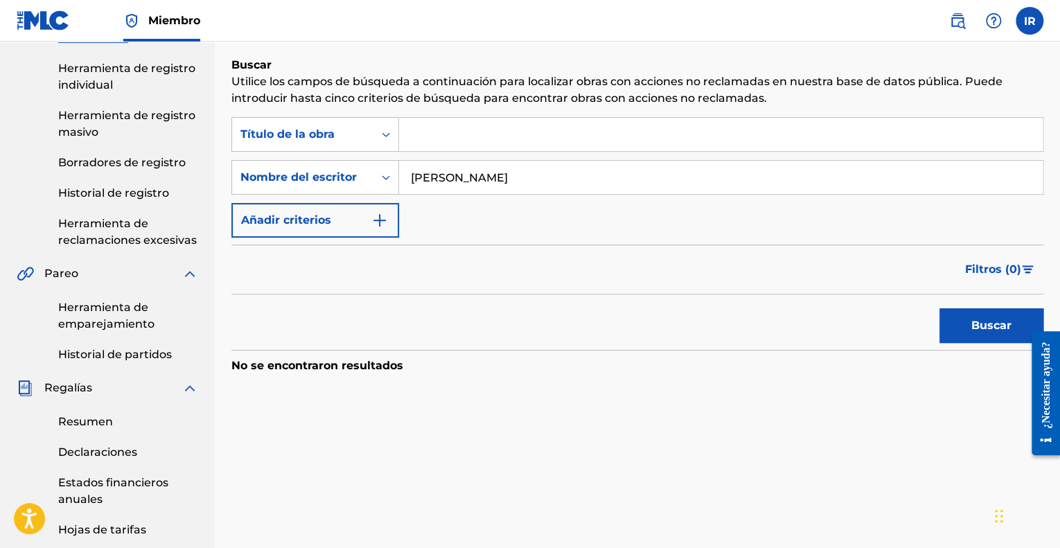
scroll to position [69, 0]
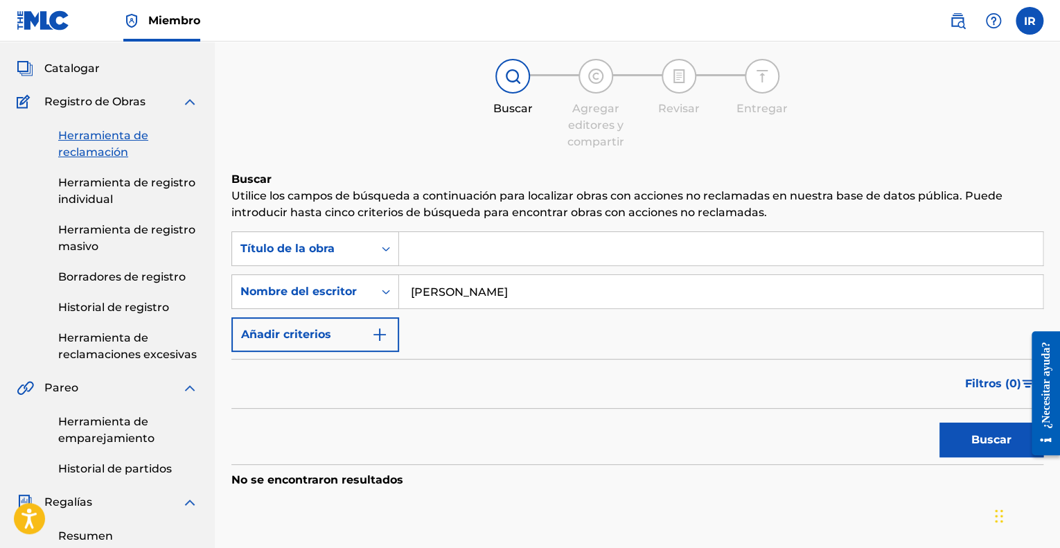
click at [995, 432] on font "Buscar" at bounding box center [992, 440] width 40 height 17
drag, startPoint x: 642, startPoint y: 295, endPoint x: 325, endPoint y: 277, distance: 317.2
click at [325, 277] on div "Buscar con criterios a4c2222-03a5-4656-88b3-c337e019be0c Nombre del escritor [P…" at bounding box center [637, 291] width 812 height 35
click at [324, 254] on font "Título de la obra" at bounding box center [287, 248] width 94 height 13
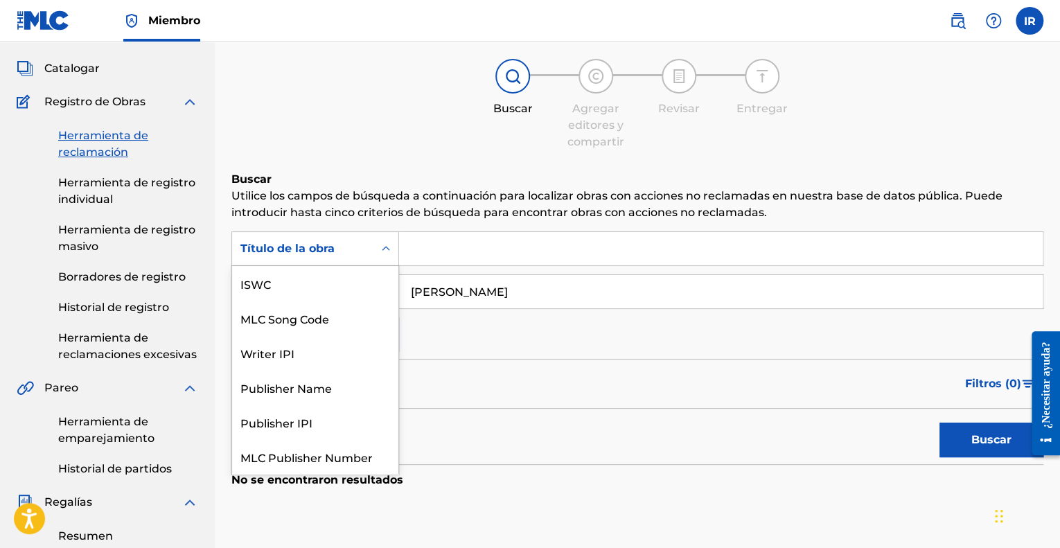
scroll to position [35, 0]
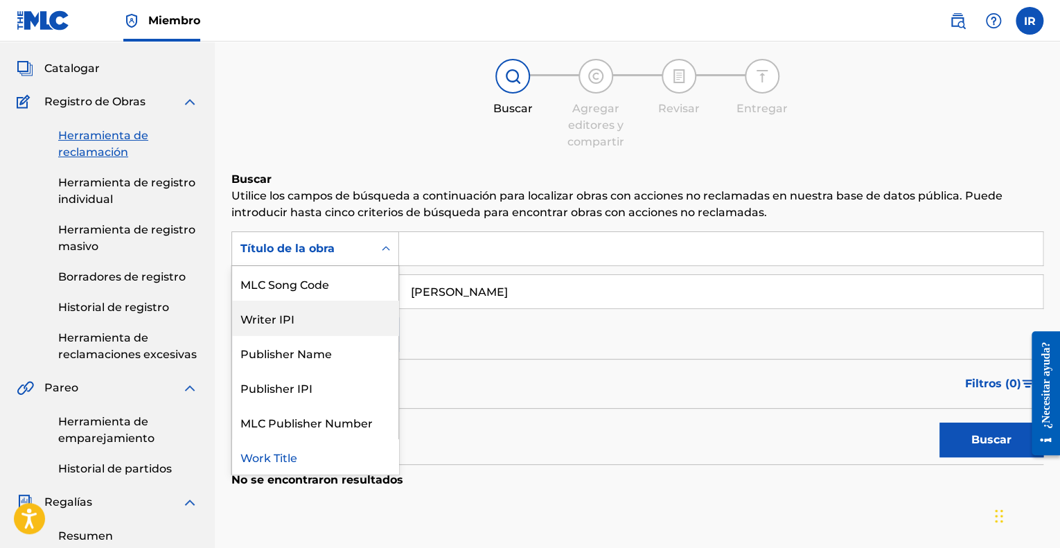
click at [351, 306] on div "Writer IPI" at bounding box center [315, 318] width 166 height 35
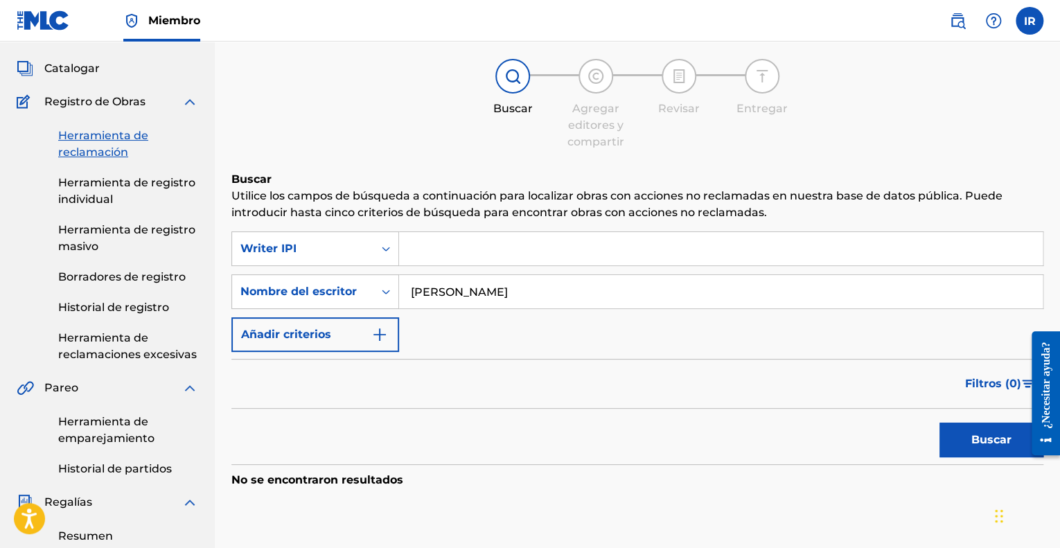
click at [418, 252] on input "Formulario de búsqueda" at bounding box center [721, 248] width 644 height 33
paste input "00680757708"
drag, startPoint x: 435, startPoint y: 247, endPoint x: 362, endPoint y: 238, distance: 73.2
click at [363, 239] on div "SearchWithCriteria7e173e7c-45a4-4de5-a4df-40a20465ca68 Writer IPI 00680757708" at bounding box center [637, 248] width 812 height 35
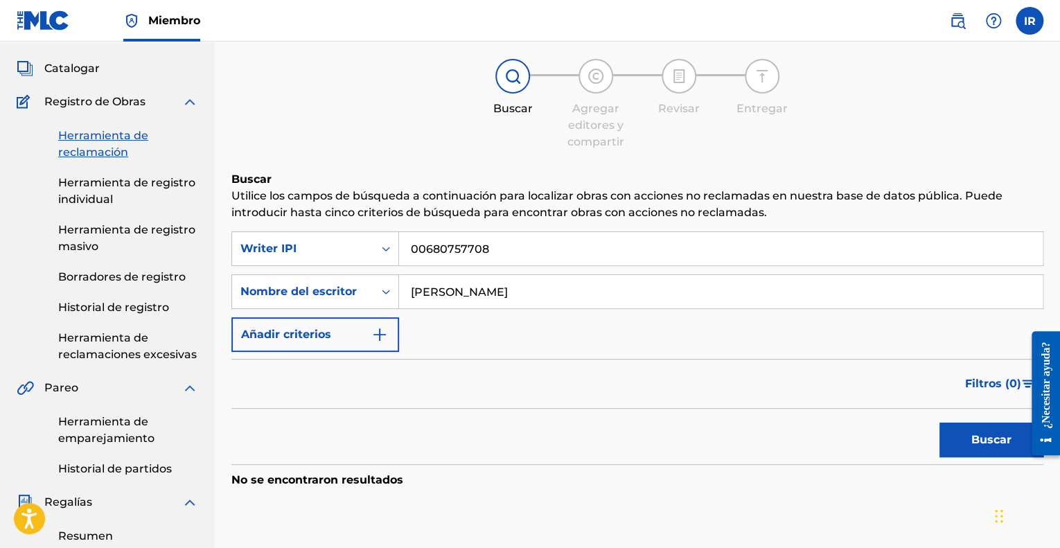
type input "00680757708"
click at [940, 423] on button "Buscar" at bounding box center [992, 440] width 104 height 35
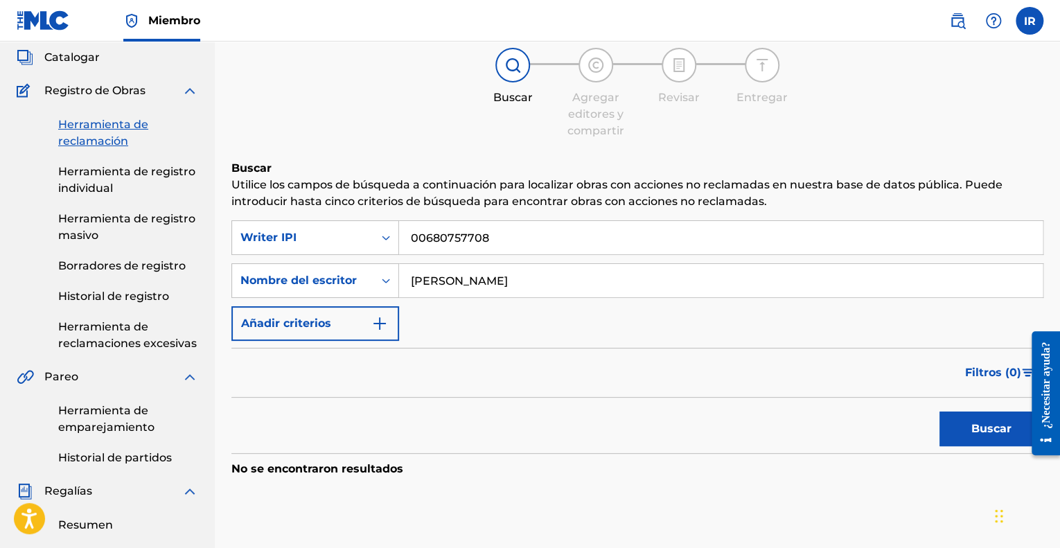
scroll to position [69, 0]
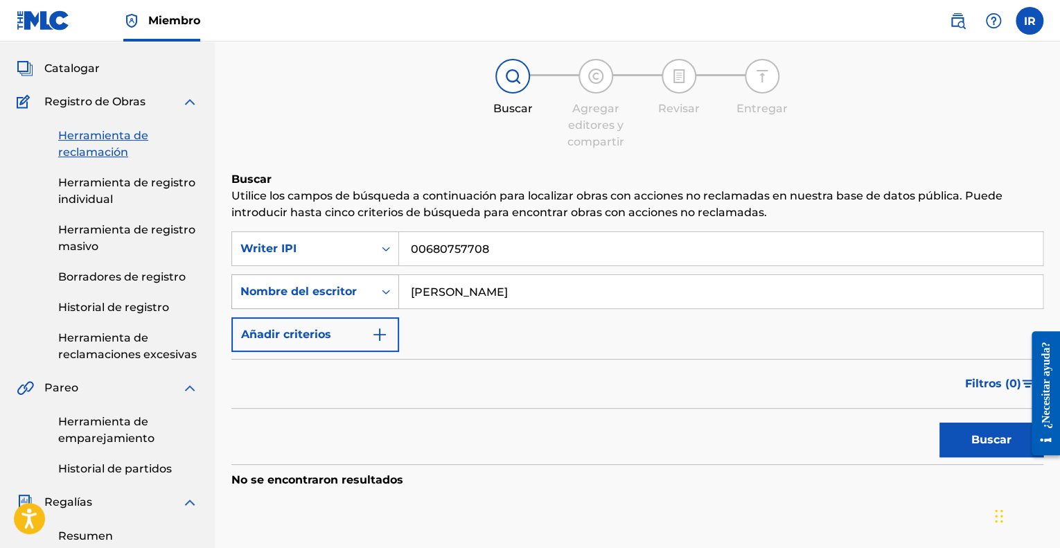
drag, startPoint x: 626, startPoint y: 300, endPoint x: 272, endPoint y: 281, distance: 355.3
click at [272, 281] on div "Buscar con criterios a4c2222-03a5-4656-88b3-c337e019be0c Nombre del escritor [P…" at bounding box center [637, 291] width 812 height 35
click at [986, 437] on font "Buscar" at bounding box center [992, 439] width 40 height 13
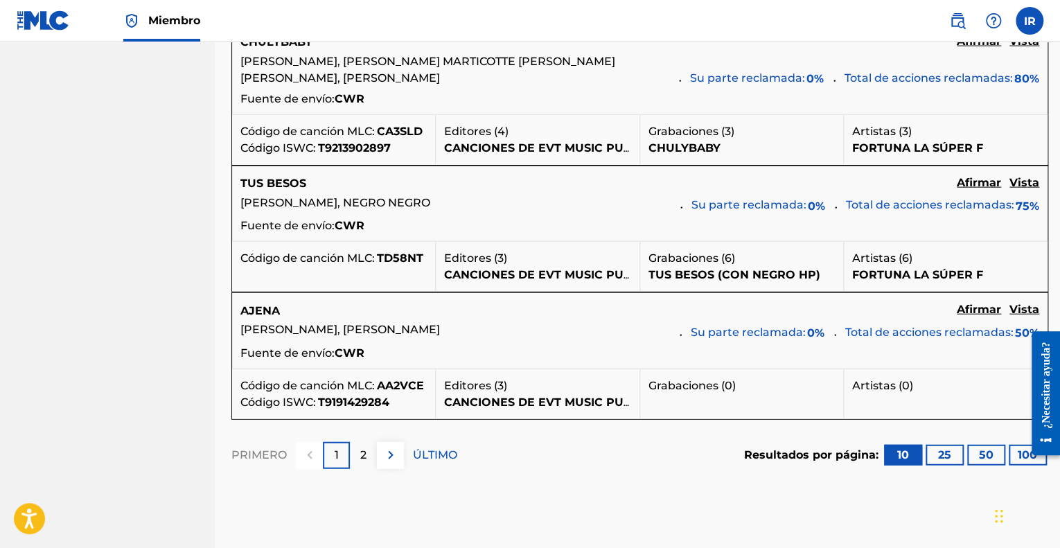
scroll to position [1525, 0]
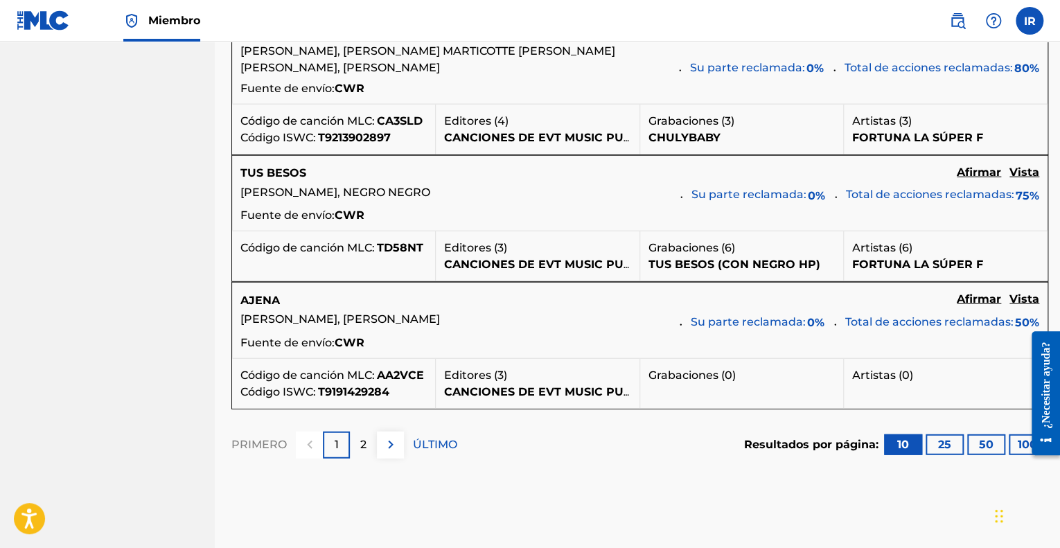
click at [366, 455] on div "2" at bounding box center [363, 445] width 27 height 27
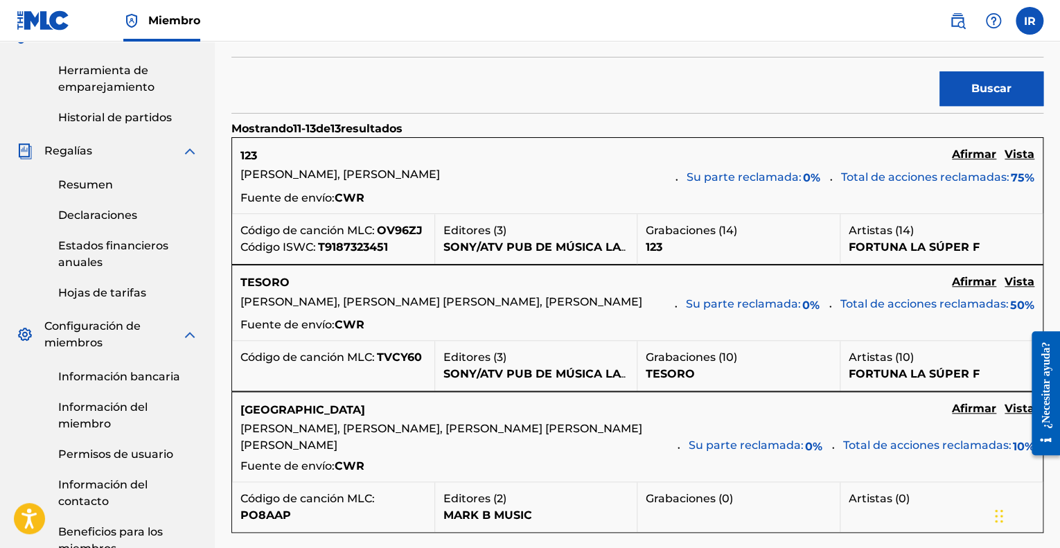
scroll to position [403, 0]
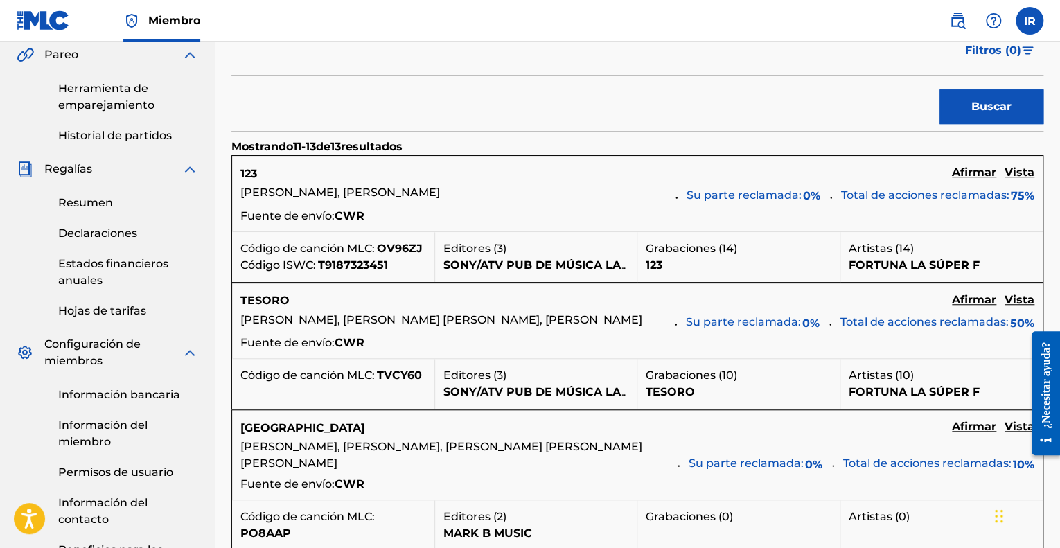
click at [1013, 177] on font "Vista" at bounding box center [1020, 172] width 30 height 13
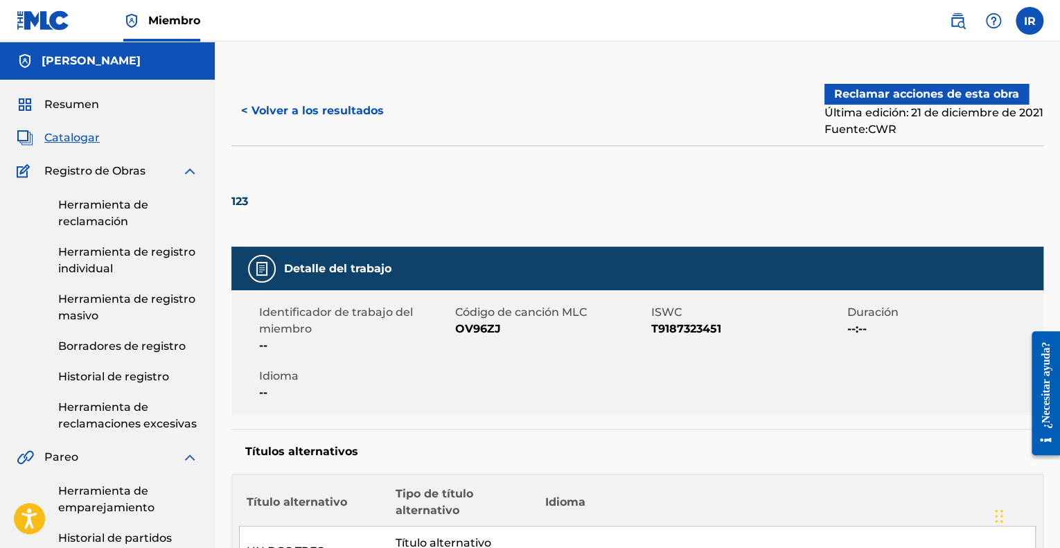
click at [902, 94] on font "Reclamar acciones de esta obra" at bounding box center [926, 93] width 185 height 13
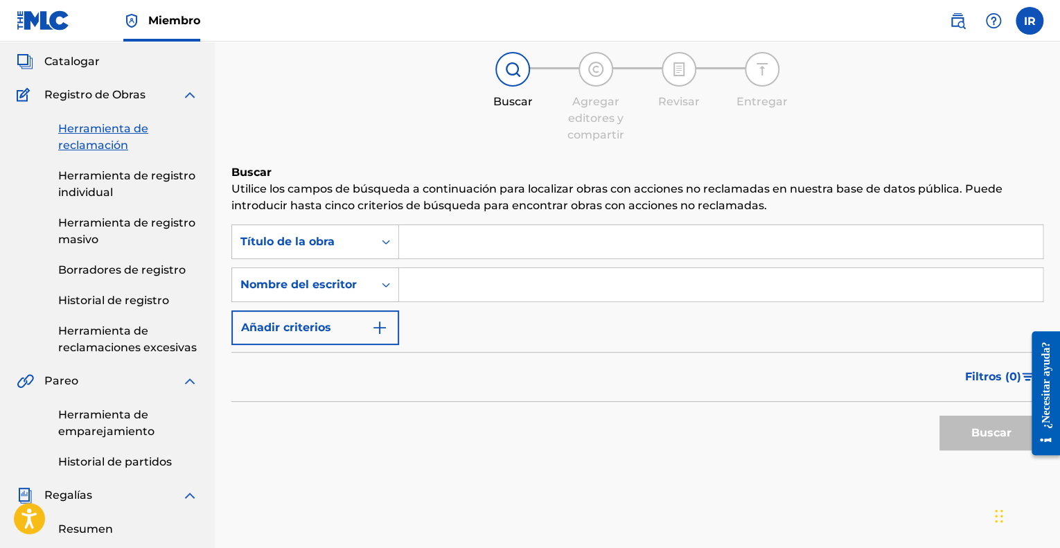
scroll to position [125, 0]
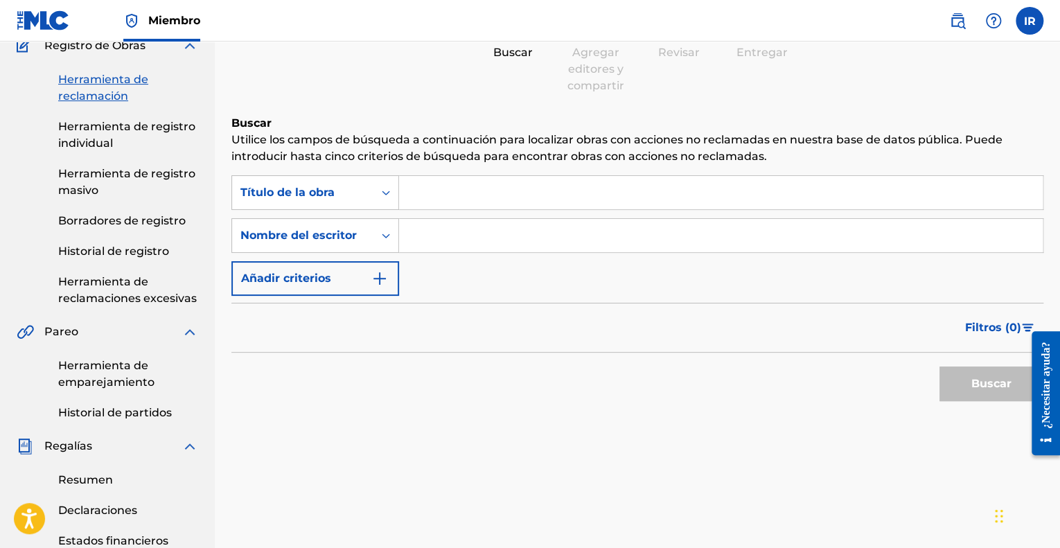
click at [452, 234] on input "Formulario de búsqueda" at bounding box center [721, 235] width 644 height 33
type input "[PERSON_NAME]"
click at [965, 376] on button "Buscar" at bounding box center [992, 384] width 104 height 35
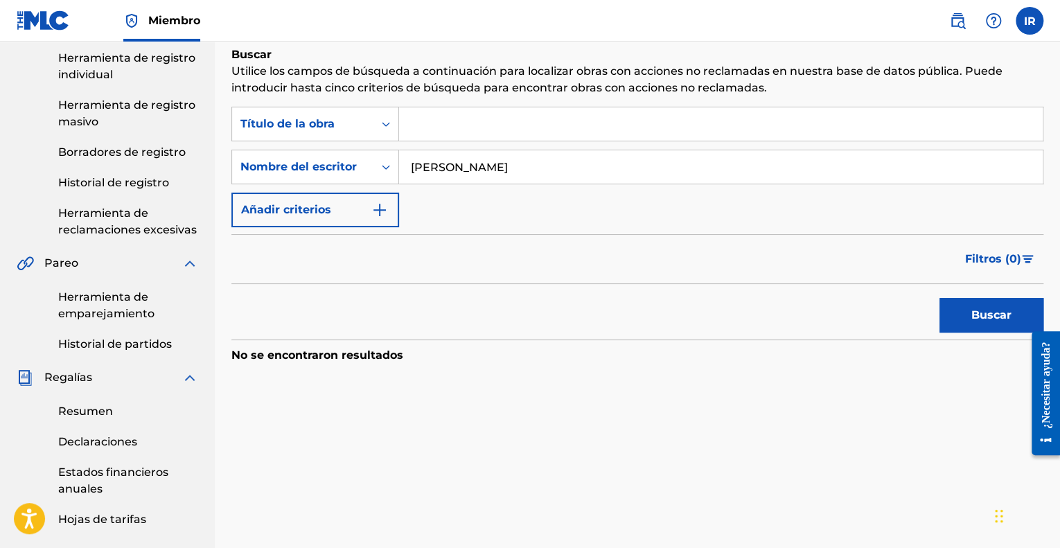
scroll to position [195, 0]
click at [407, 160] on input "[PERSON_NAME]" at bounding box center [721, 166] width 644 height 33
click at [995, 322] on font "Buscar" at bounding box center [992, 314] width 40 height 17
click at [992, 321] on font "Buscar" at bounding box center [992, 314] width 40 height 17
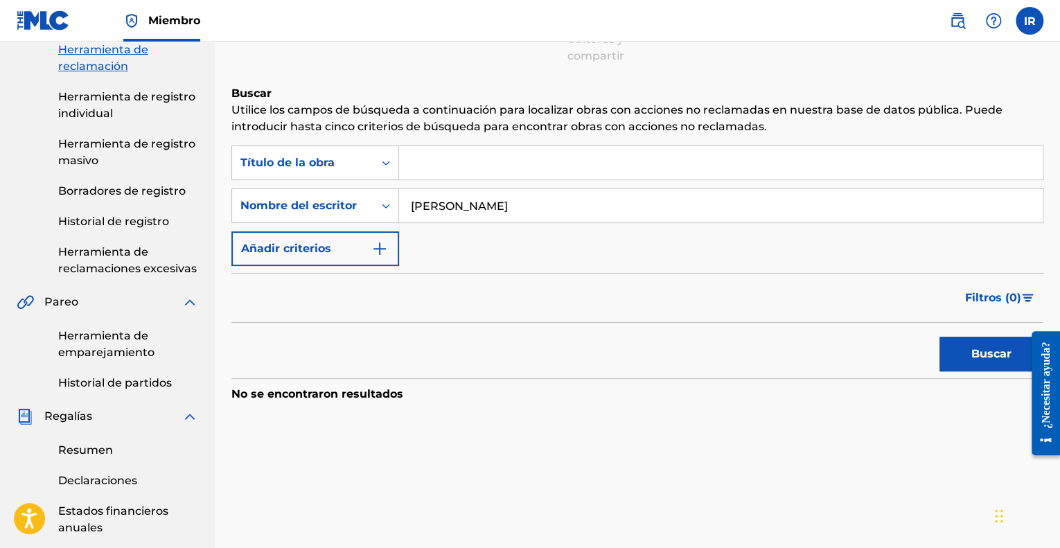
scroll to position [0, 0]
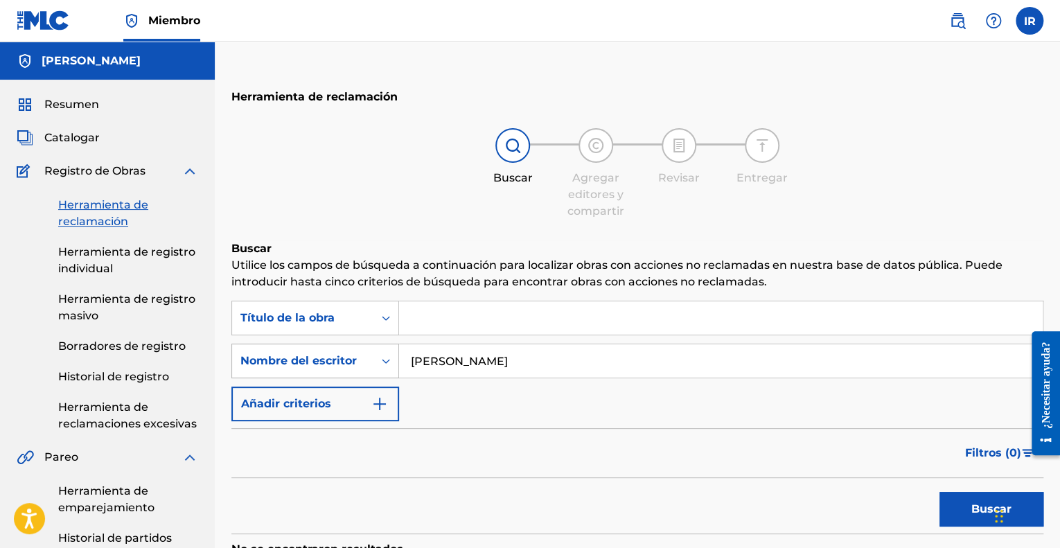
drag, startPoint x: 408, startPoint y: 362, endPoint x: 372, endPoint y: 365, distance: 36.2
click at [372, 365] on div "Buscar con criterios a4c2222-03a5-4656-88b3-c337e019be0c Nombre del escritor [P…" at bounding box center [637, 361] width 812 height 35
click at [493, 310] on input "Formulario de búsqueda" at bounding box center [721, 317] width 644 height 33
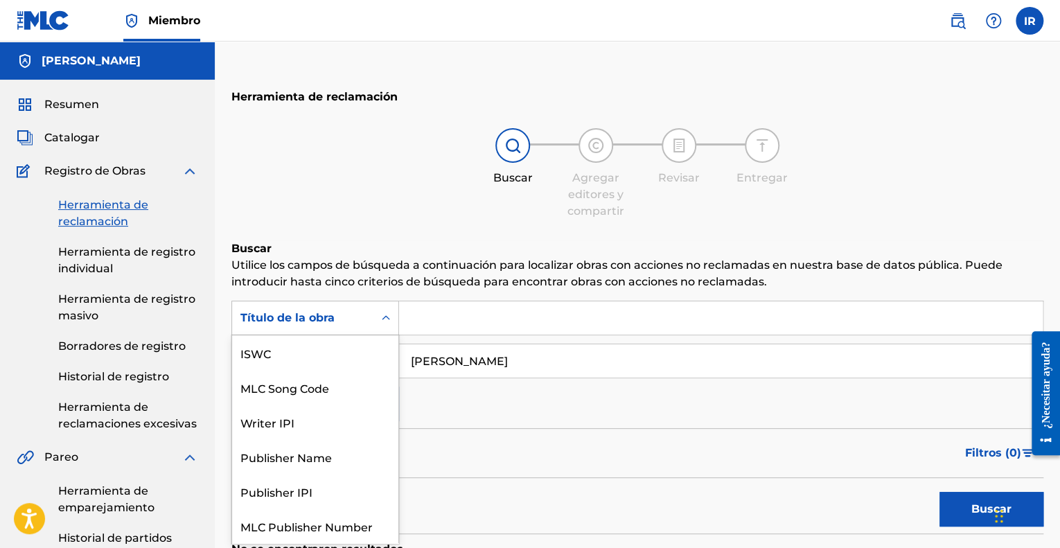
click at [387, 307] on div "Formulario de búsqueda" at bounding box center [386, 318] width 25 height 25
click at [352, 408] on div "Writer IPI" at bounding box center [315, 422] width 166 height 35
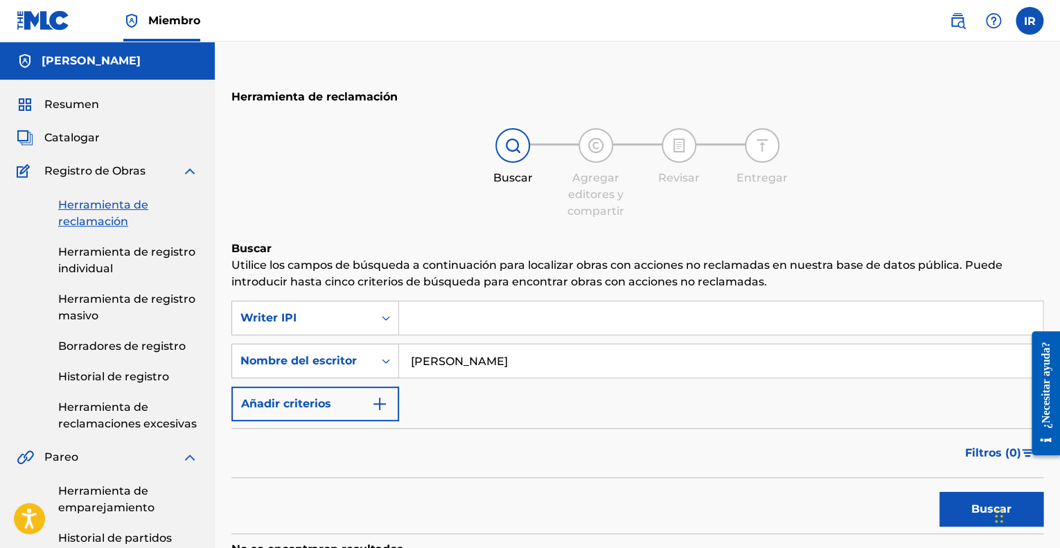
paste input "00680757708"
drag, startPoint x: 439, startPoint y: 318, endPoint x: 338, endPoint y: 303, distance: 102.3
click at [366, 320] on div "SearchWithCriteria7989d938-9a44-4c10-8a77-8c1436629b8b Writer IPI 00680757708" at bounding box center [637, 318] width 812 height 35
type input "00680757708"
drag, startPoint x: 660, startPoint y: 364, endPoint x: 242, endPoint y: 387, distance: 419.2
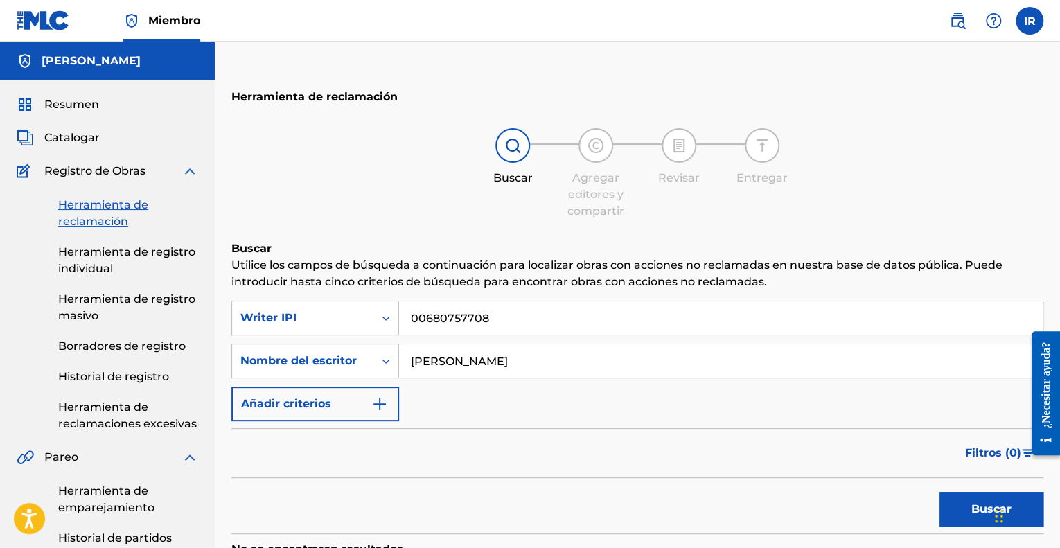
click at [242, 387] on div "SearchWithCriteria7989d938-9a44-4c10-8a77-8c1436629b8b Writer IPI 00680757708 B…" at bounding box center [637, 361] width 812 height 121
click at [984, 504] on font "Buscar" at bounding box center [992, 508] width 40 height 13
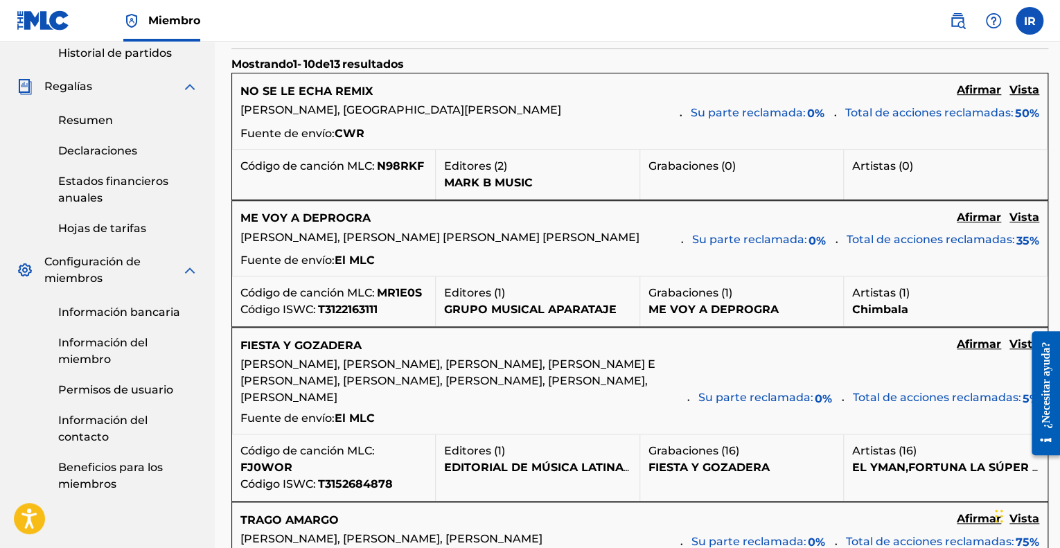
scroll to position [416, 0]
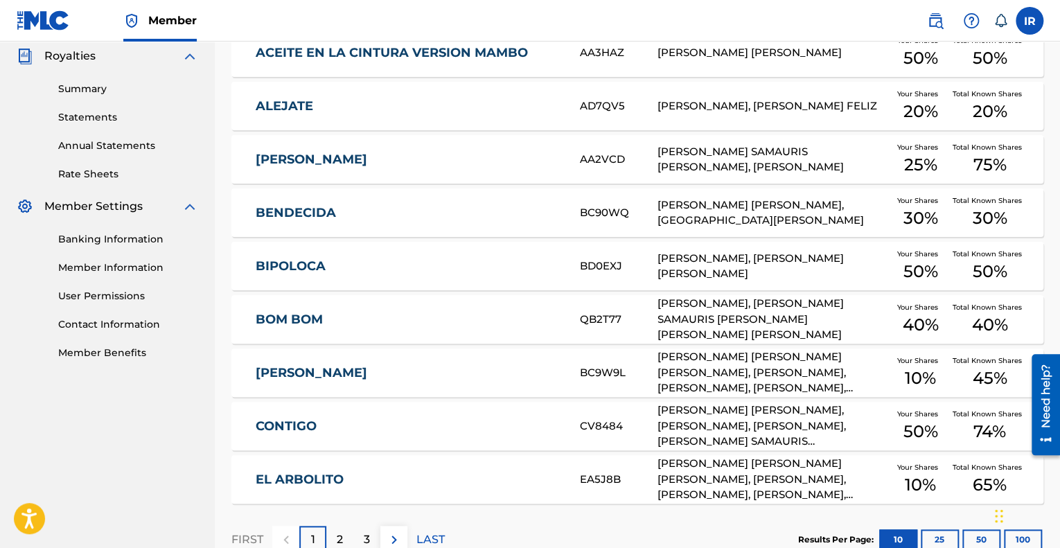
scroll to position [509, 0]
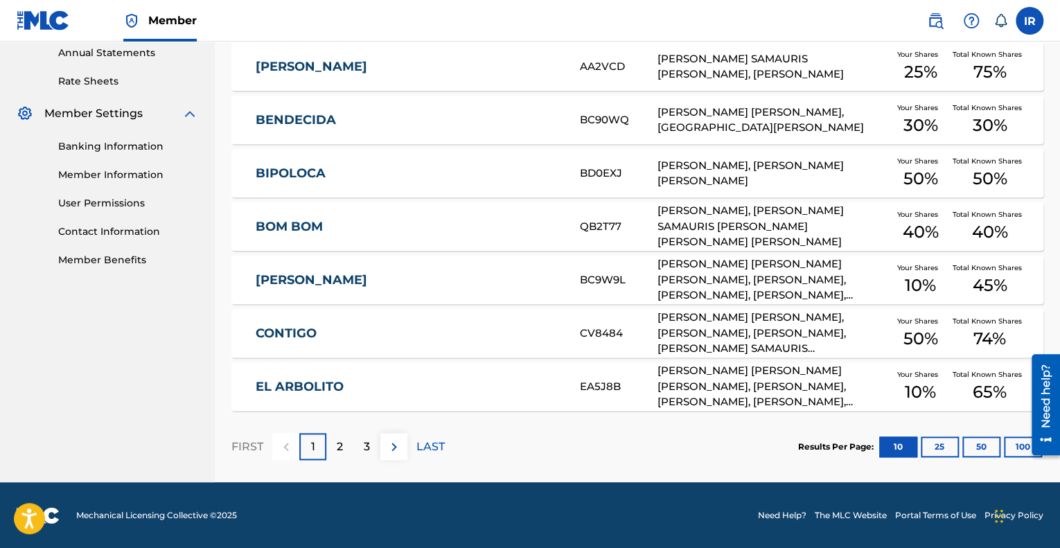
click at [376, 448] on div "3" at bounding box center [366, 446] width 27 height 27
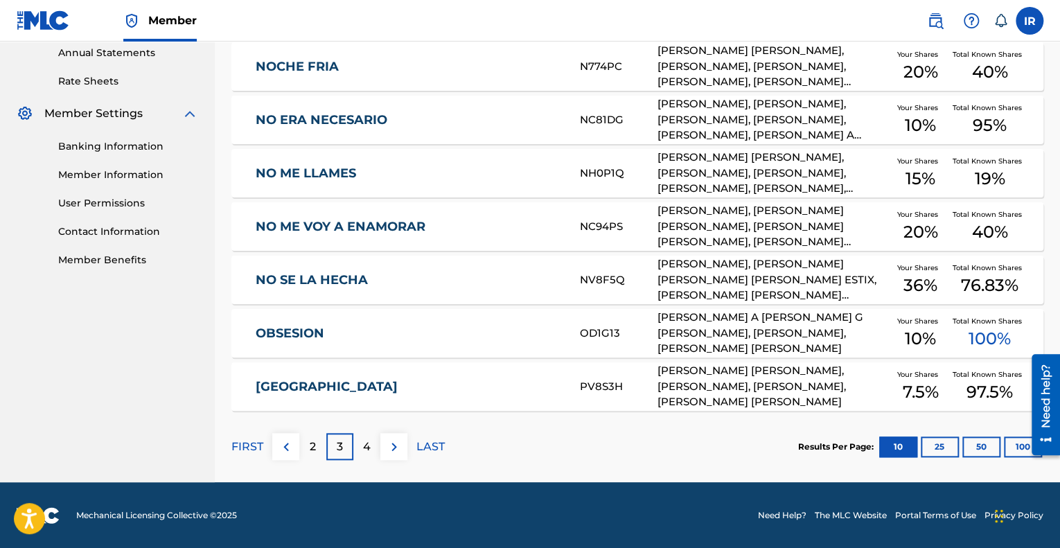
click at [390, 439] on img at bounding box center [394, 447] width 17 height 17
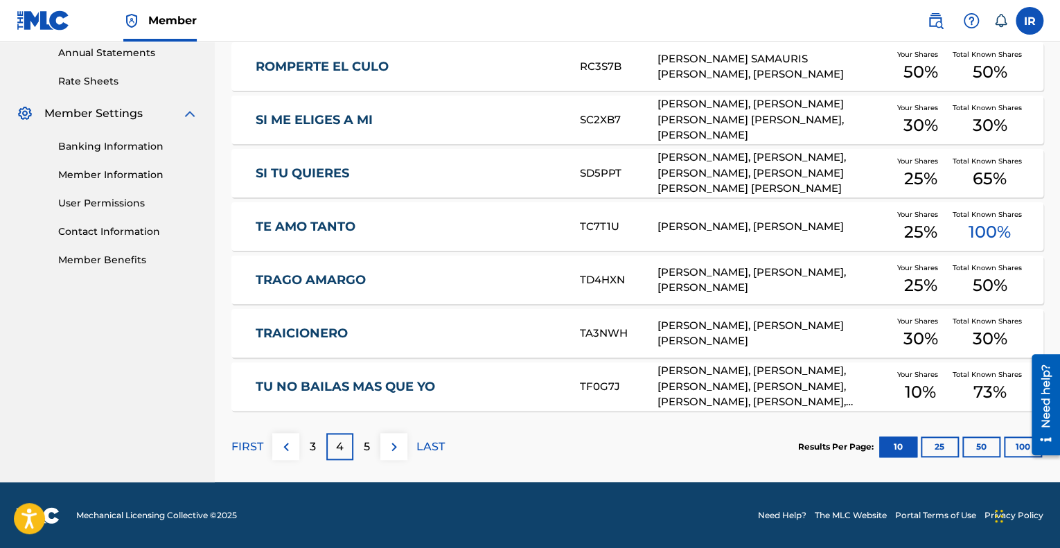
click at [804, 280] on div "ISRAEL RODRIGUEZ, PEDRO POLANCO, EDWIN PEREZ" at bounding box center [773, 280] width 231 height 31
